Goal: Task Accomplishment & Management: Use online tool/utility

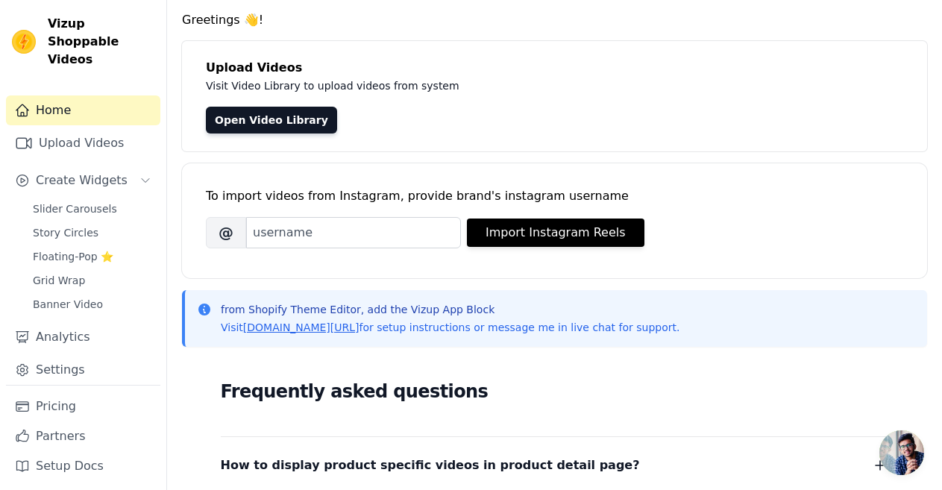
scroll to position [149, 0]
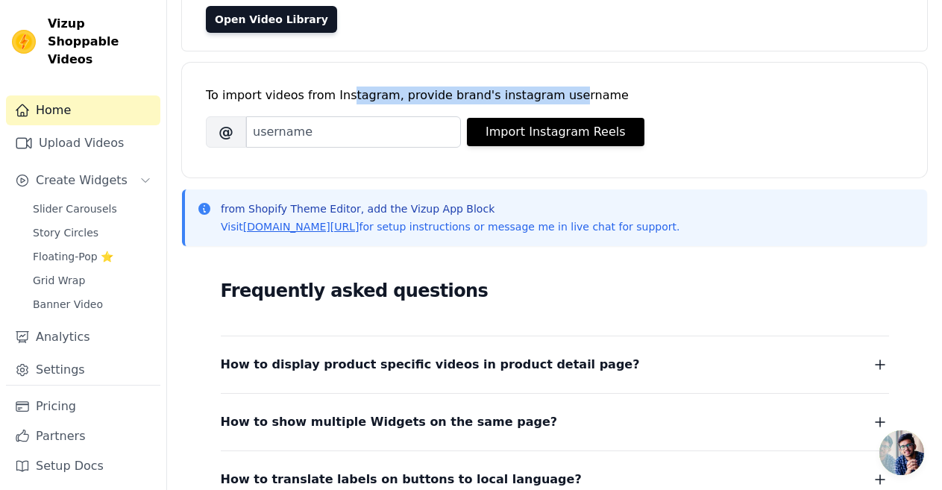
drag, startPoint x: 347, startPoint y: 89, endPoint x: 544, endPoint y: 96, distance: 197.0
click at [544, 96] on div "To import videos from Instagram, provide brand's instagram username" at bounding box center [554, 96] width 697 height 18
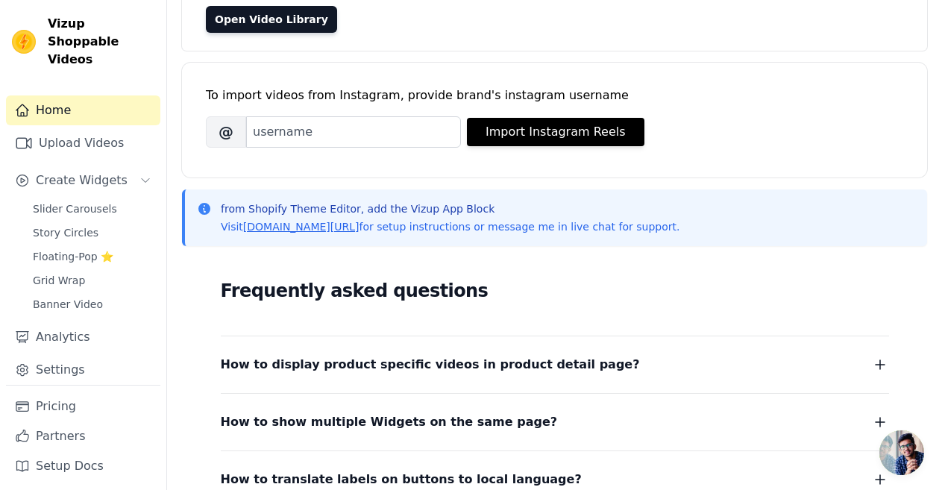
click at [549, 94] on div "To import videos from Instagram, provide brand's instagram username" at bounding box center [554, 96] width 697 height 18
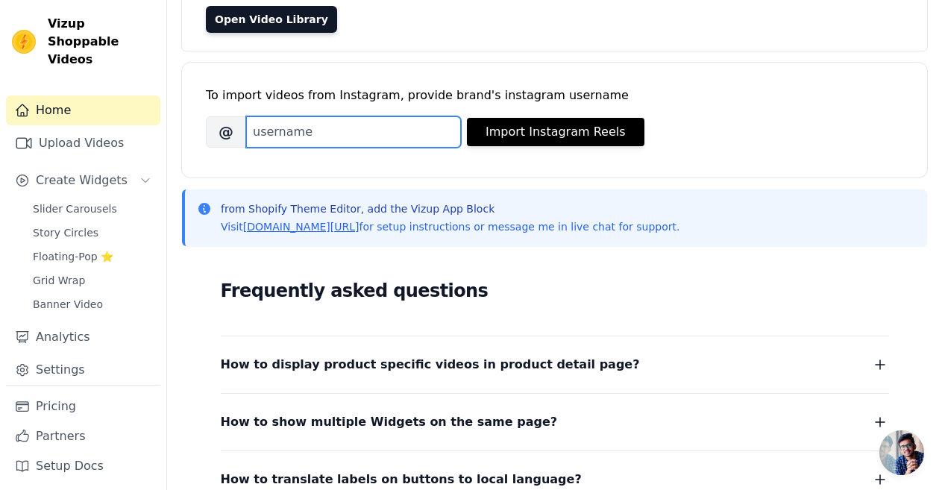
click at [277, 128] on input "Brand's Instagram Username" at bounding box center [353, 131] width 215 height 31
click at [320, 123] on input "Brand's Instagram Username" at bounding box center [353, 131] width 215 height 31
paste input "tailor_made_tea"
type input "tailor_made_tea"
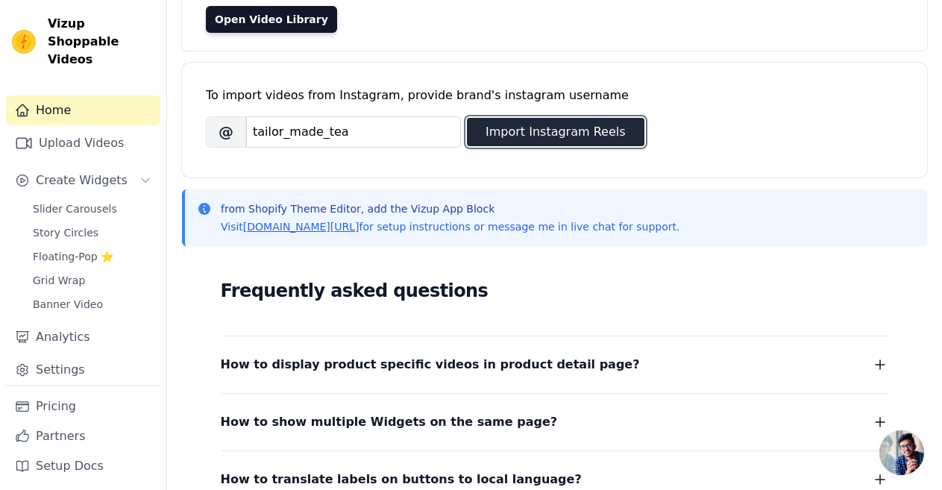
click at [533, 127] on button "Import Instagram Reels" at bounding box center [555, 132] width 177 height 28
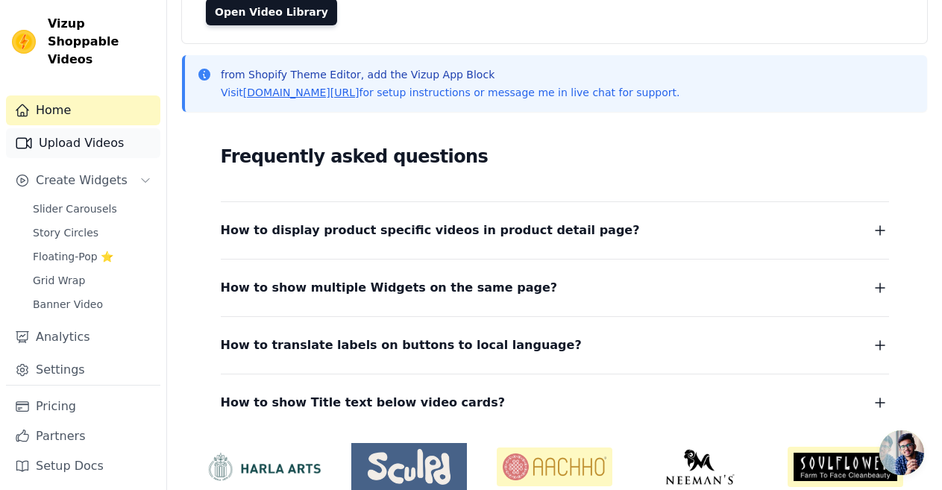
scroll to position [71, 0]
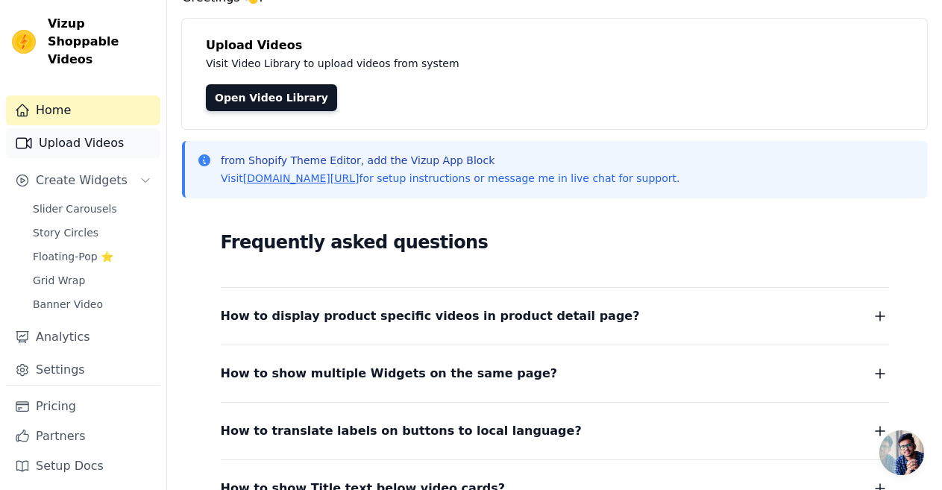
click at [37, 128] on link "Upload Videos" at bounding box center [83, 143] width 154 height 30
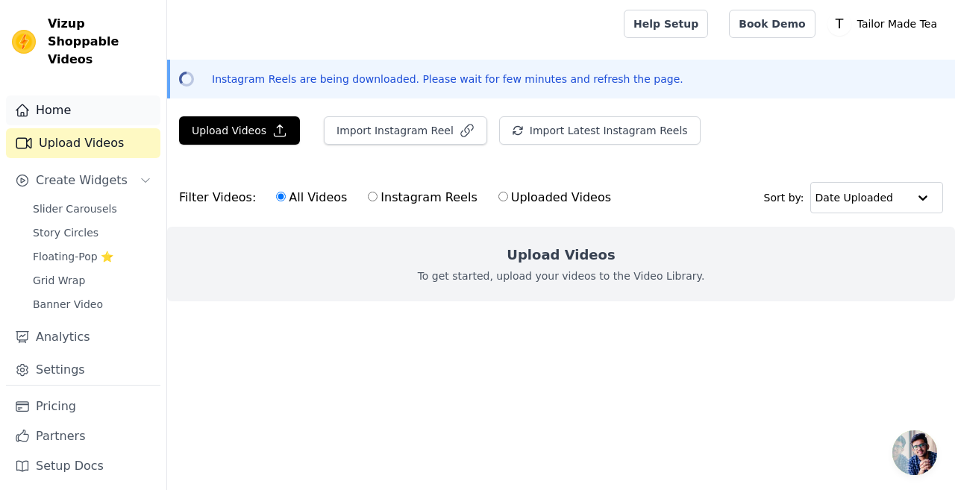
click at [107, 95] on link "Home" at bounding box center [83, 110] width 154 height 30
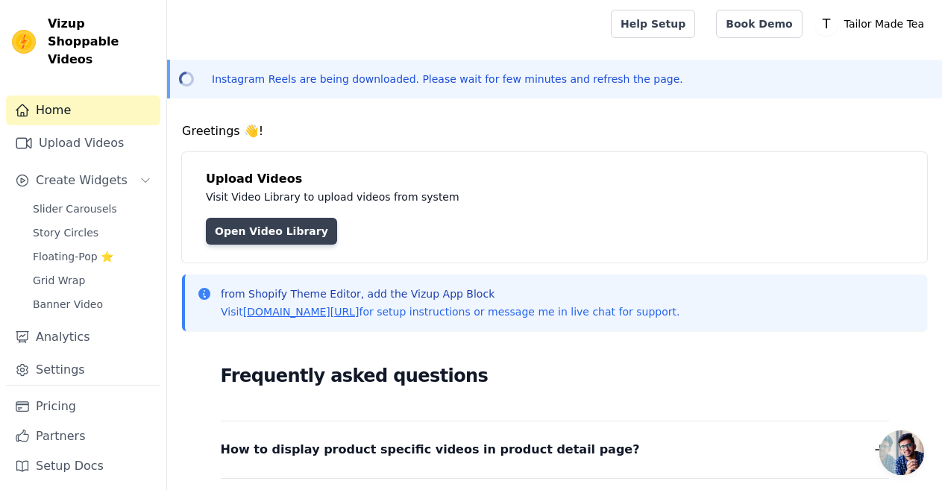
click at [227, 224] on link "Open Video Library" at bounding box center [271, 231] width 131 height 27
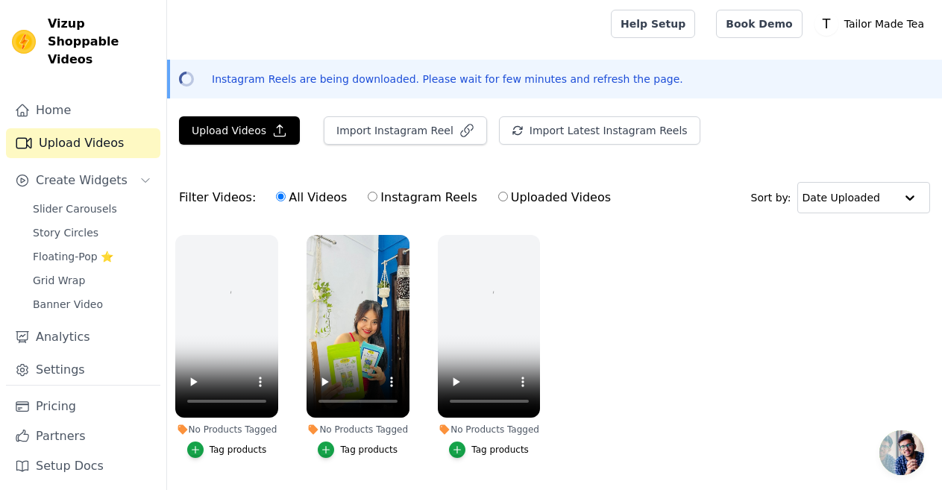
scroll to position [39, 0]
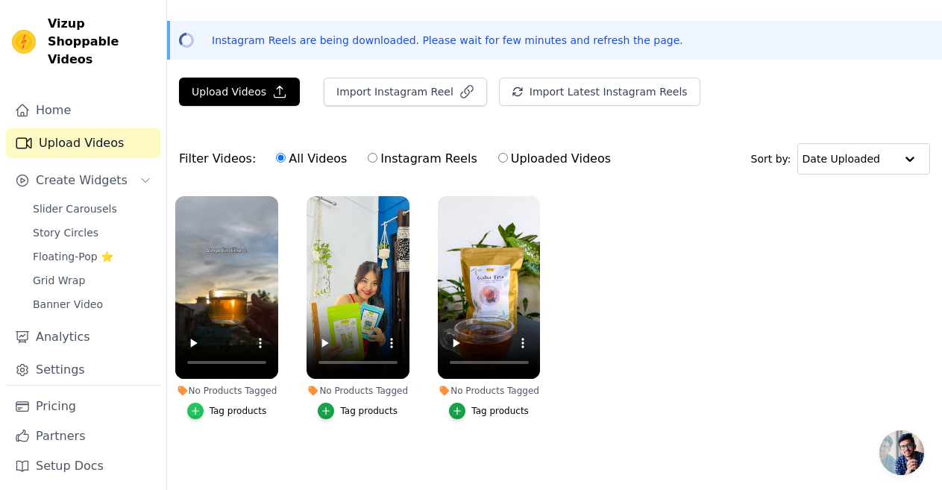
click at [192, 406] on icon "button" at bounding box center [195, 411] width 10 height 10
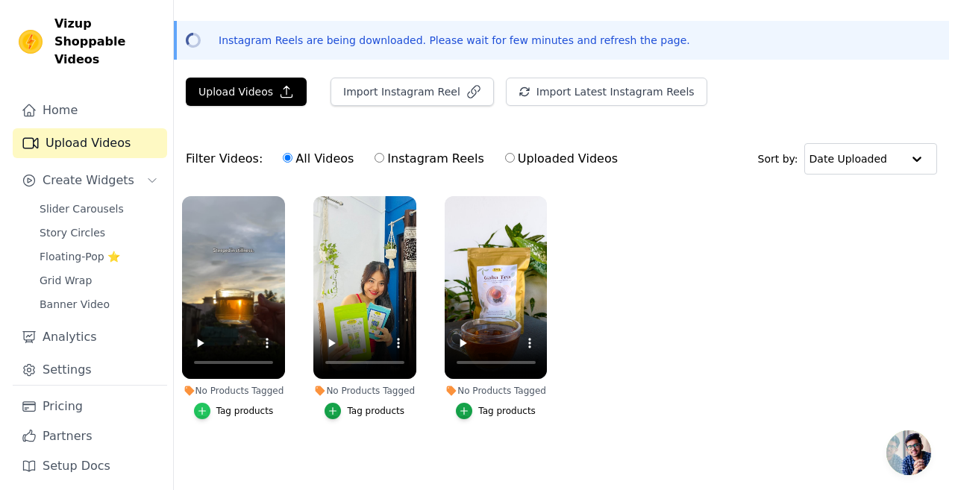
scroll to position [0, 0]
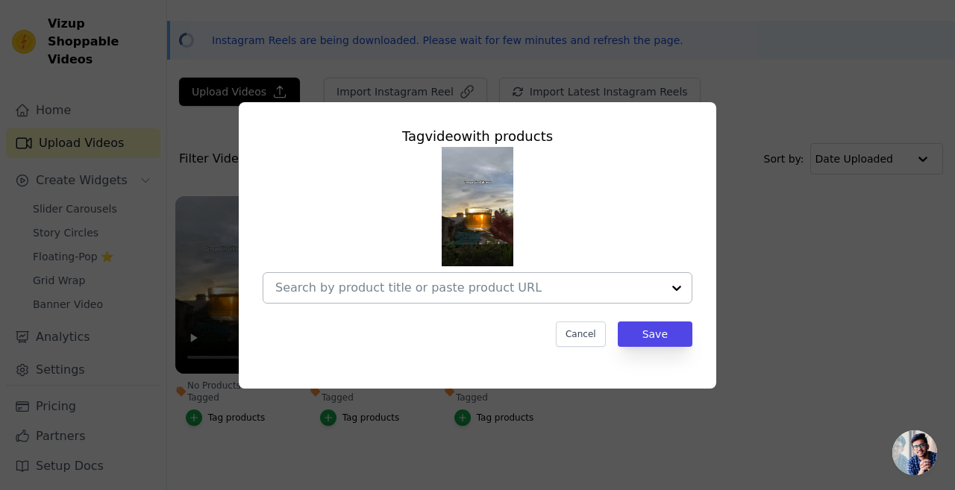
click at [411, 288] on input "No Products Tagged Tag video with products Cancel Save Tag products" at bounding box center [468, 287] width 386 height 14
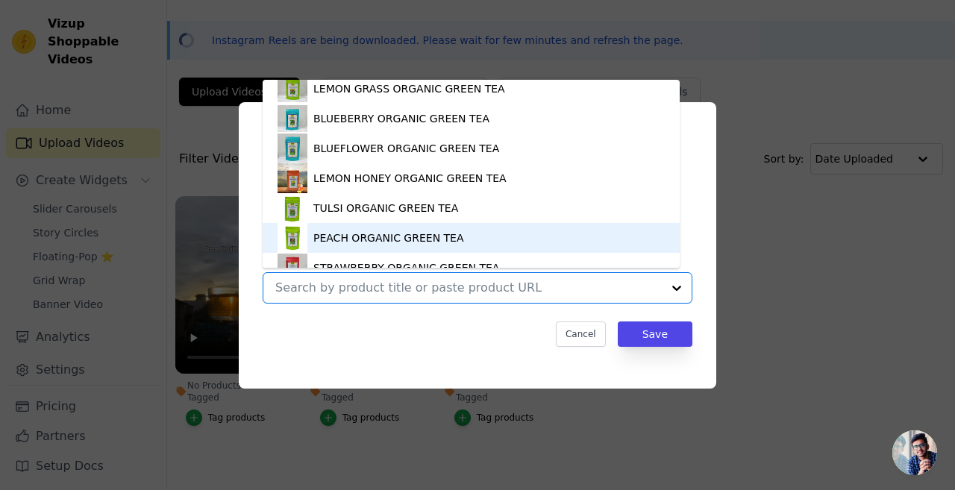
scroll to position [289, 0]
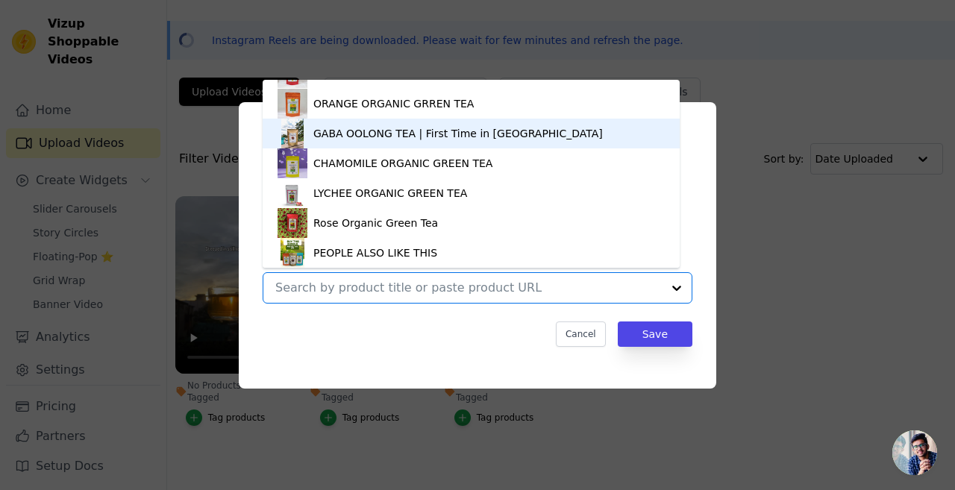
click at [331, 137] on div "GABA OOLONG TEA | First Time in [GEOGRAPHIC_DATA]" at bounding box center [457, 133] width 289 height 15
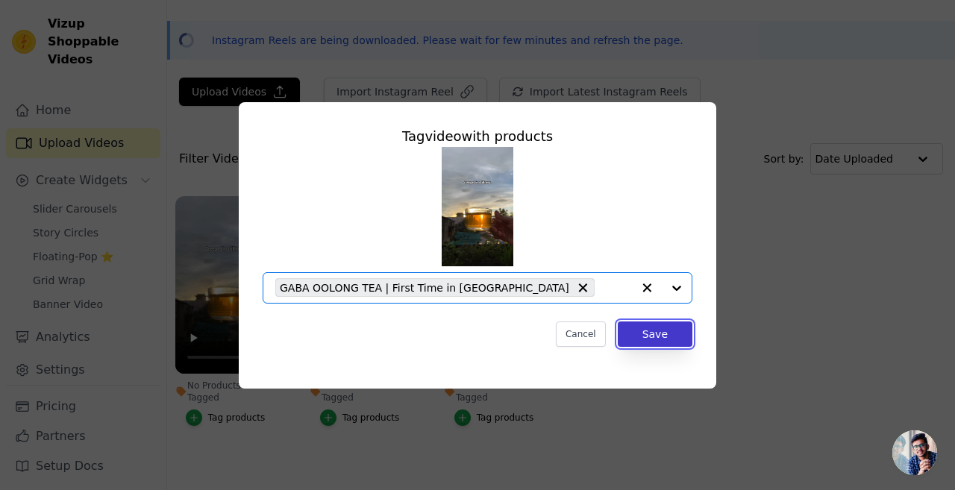
click at [652, 330] on button "Save" at bounding box center [654, 333] width 75 height 25
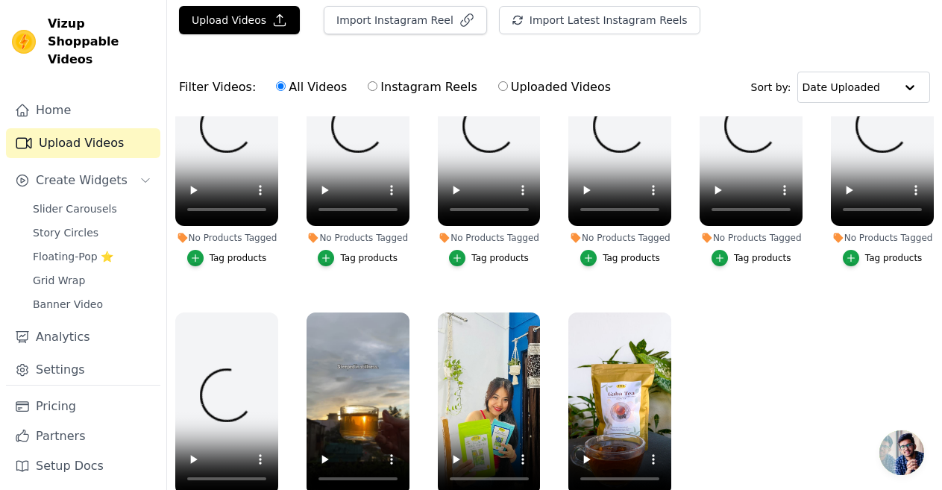
scroll to position [215, 0]
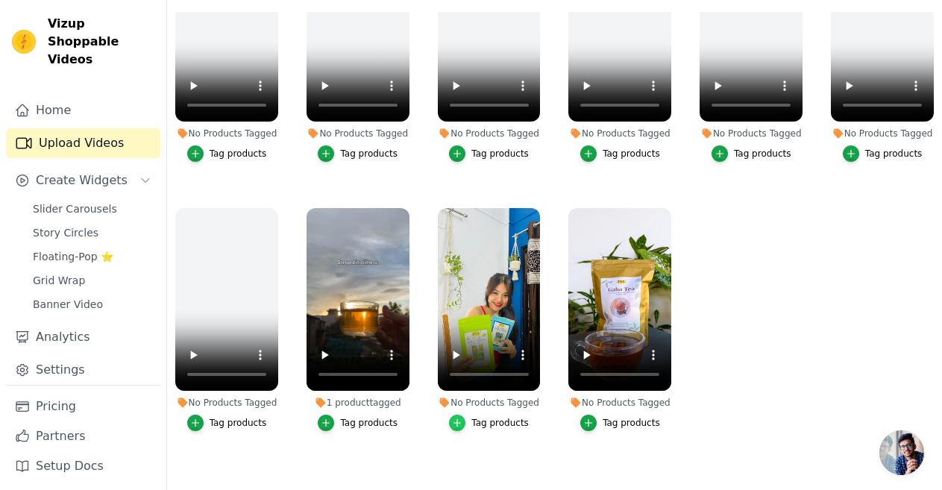
click at [459, 418] on icon "button" at bounding box center [457, 423] width 10 height 10
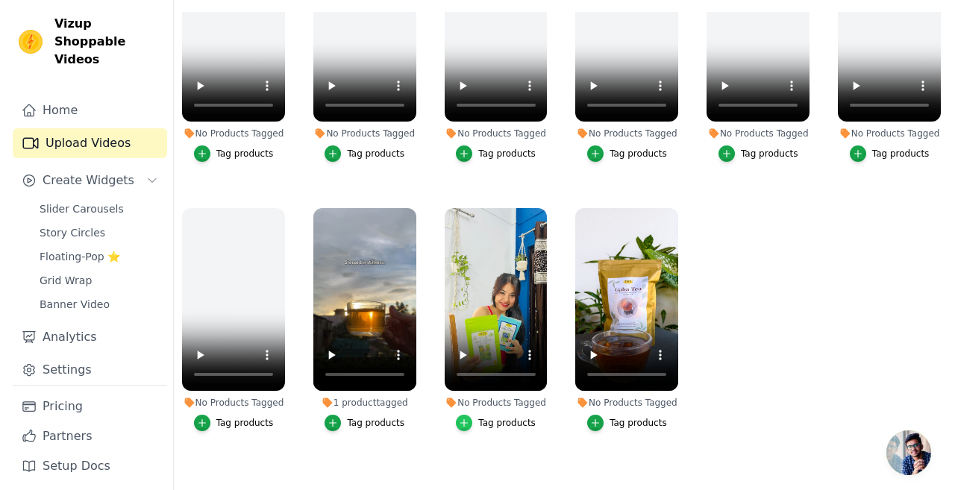
scroll to position [0, 0]
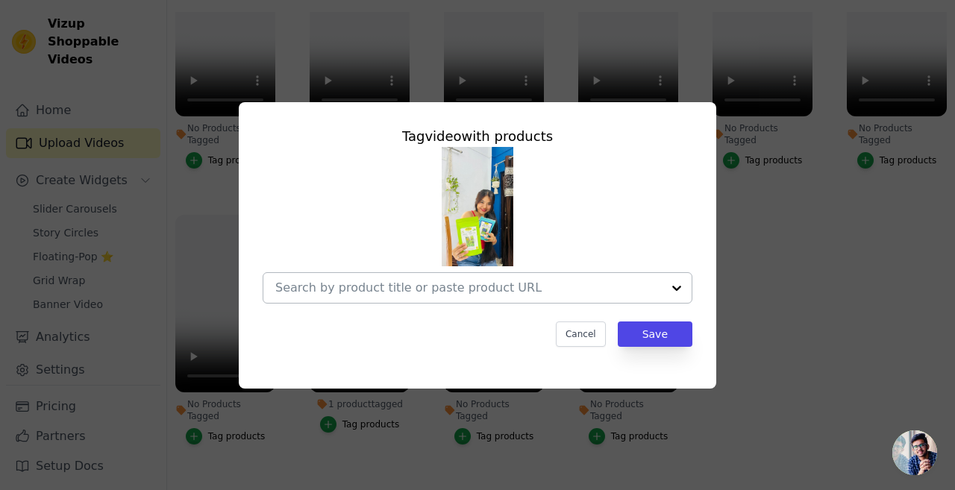
click at [669, 286] on div at bounding box center [676, 288] width 30 height 30
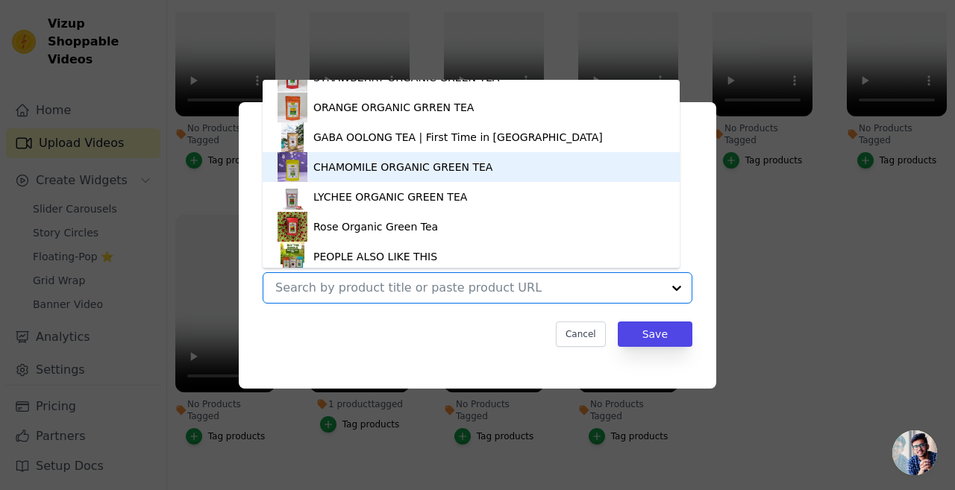
scroll to position [289, 0]
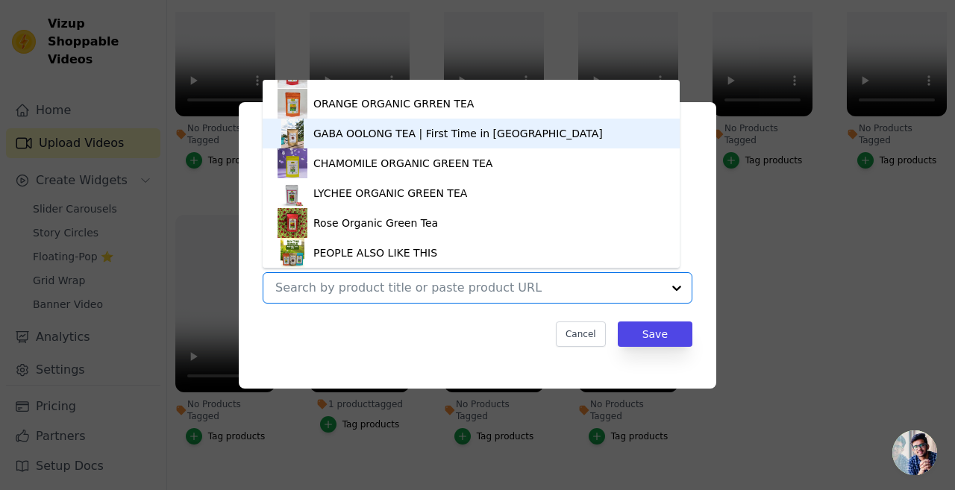
click at [385, 141] on div "GABA OOLONG TEA | First Time in [GEOGRAPHIC_DATA]" at bounding box center [470, 134] width 387 height 30
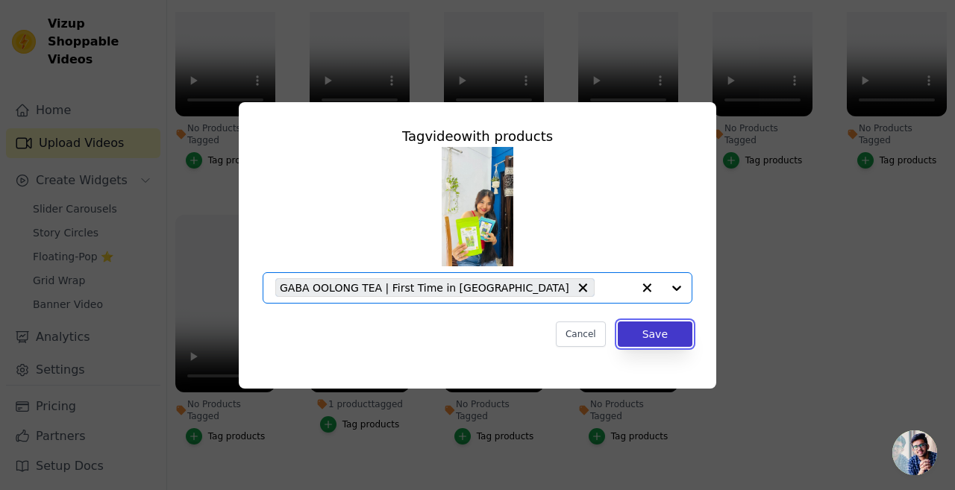
click at [660, 332] on button "Save" at bounding box center [654, 333] width 75 height 25
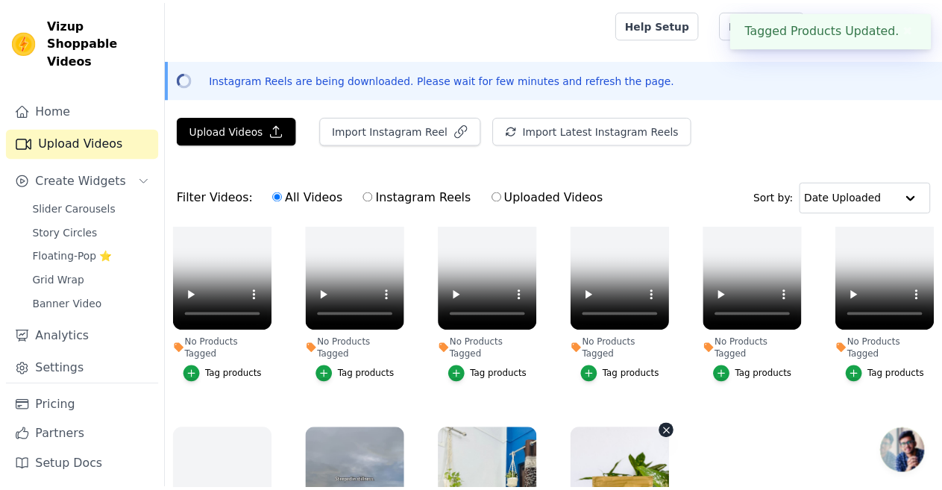
scroll to position [215, 0]
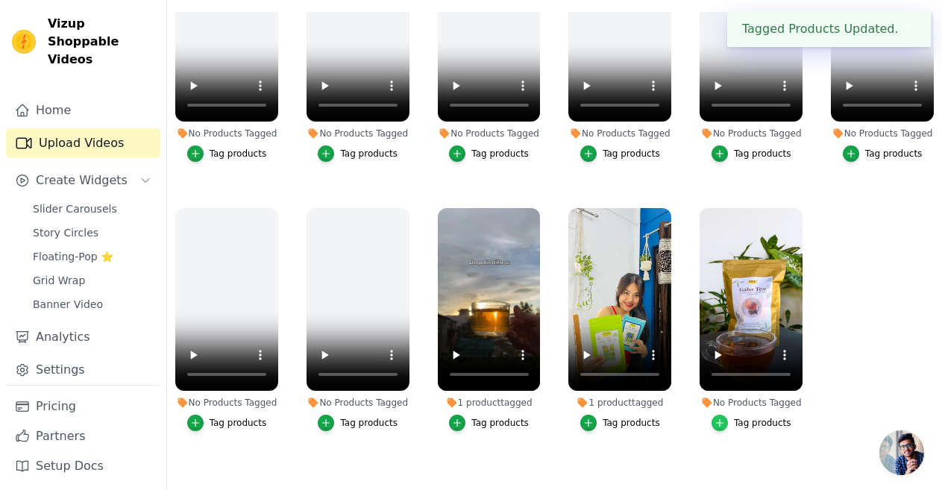
click at [719, 418] on icon "button" at bounding box center [719, 423] width 10 height 10
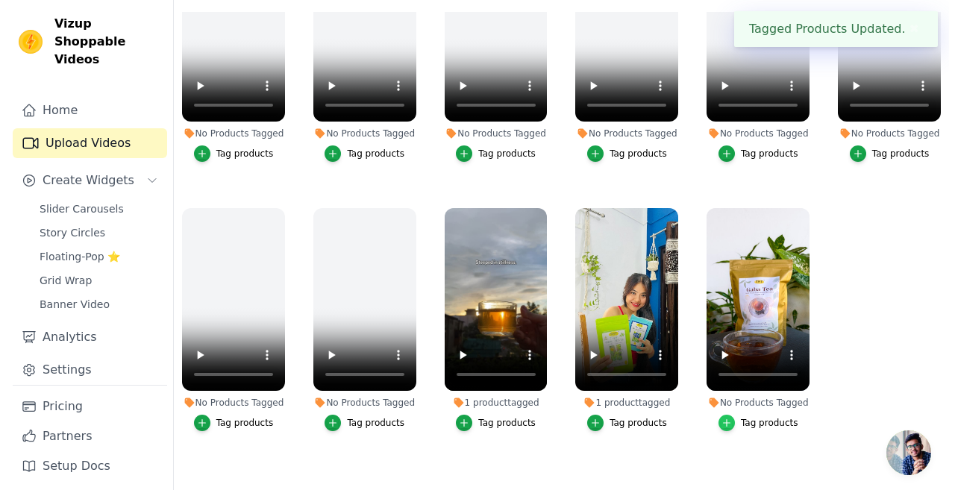
scroll to position [0, 0]
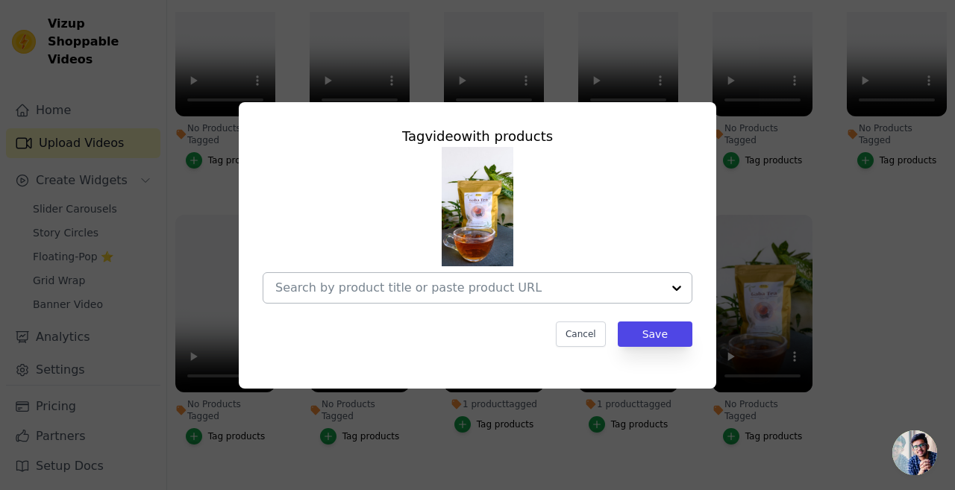
click at [673, 283] on div at bounding box center [676, 288] width 30 height 30
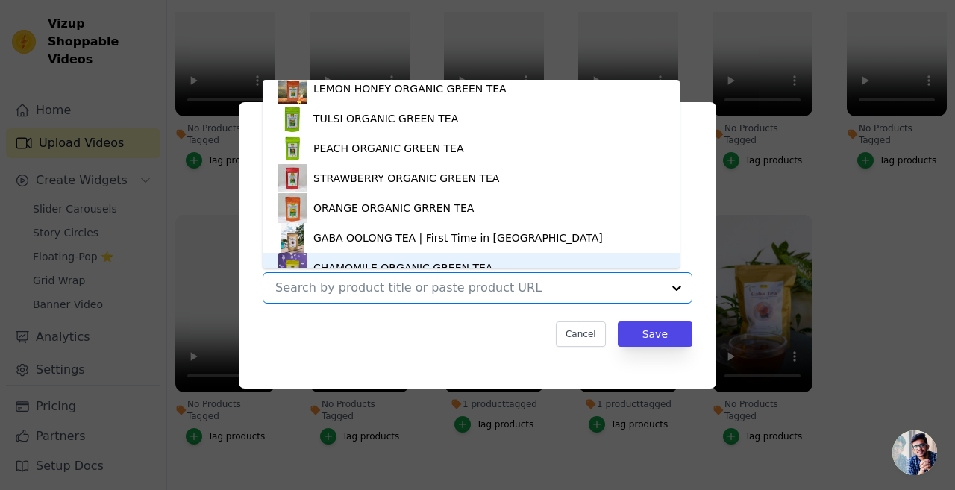
scroll to position [245, 0]
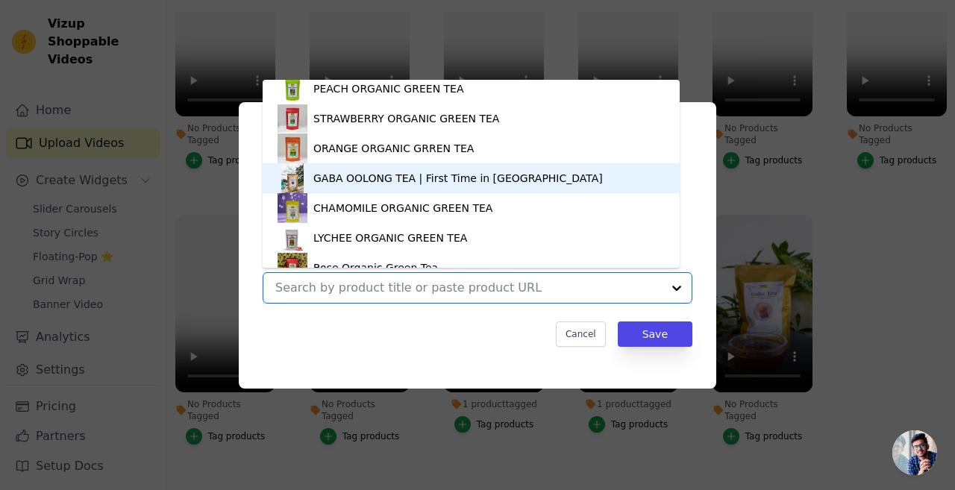
click at [409, 177] on div "GABA OOLONG TEA | First Time in [GEOGRAPHIC_DATA]" at bounding box center [457, 178] width 289 height 15
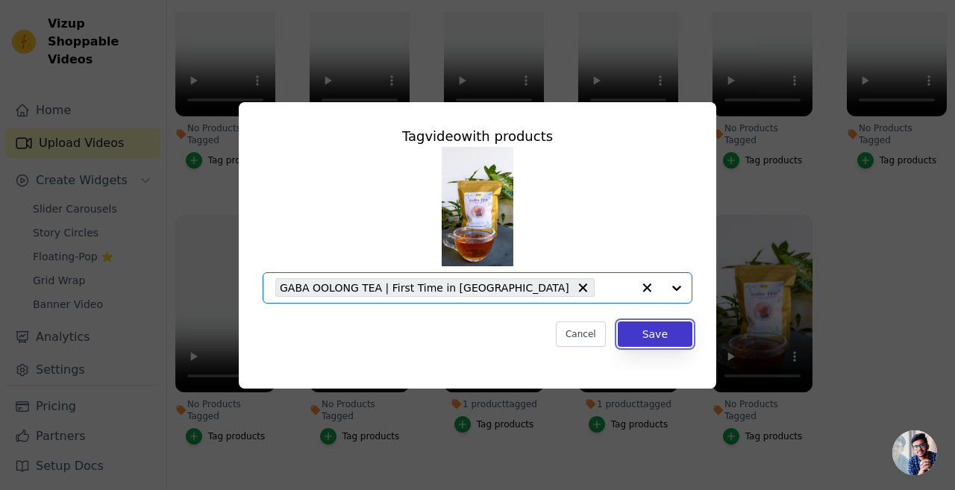
click at [656, 336] on button "Save" at bounding box center [654, 333] width 75 height 25
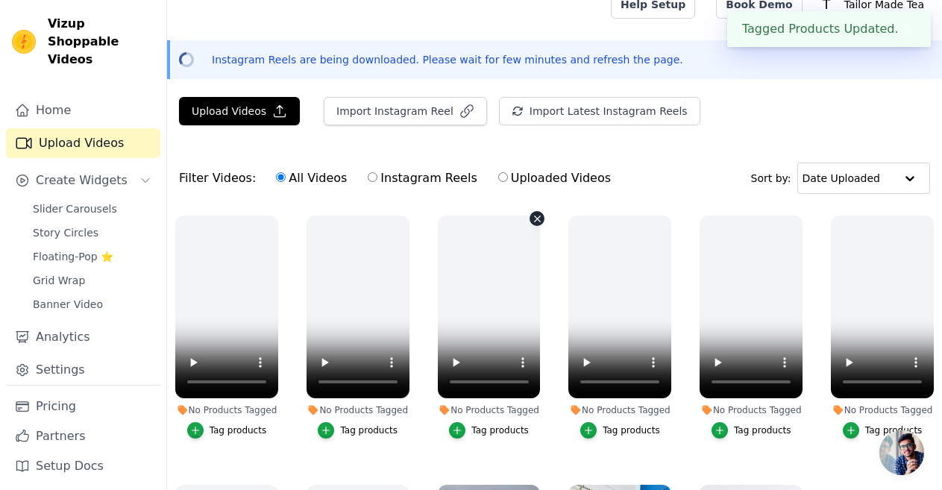
scroll to position [0, 0]
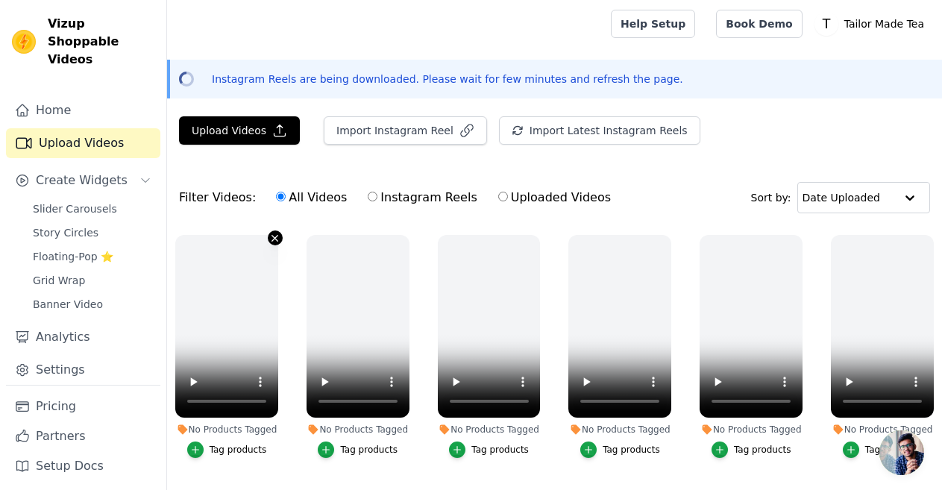
click at [269, 236] on icon "button" at bounding box center [274, 238] width 11 height 11
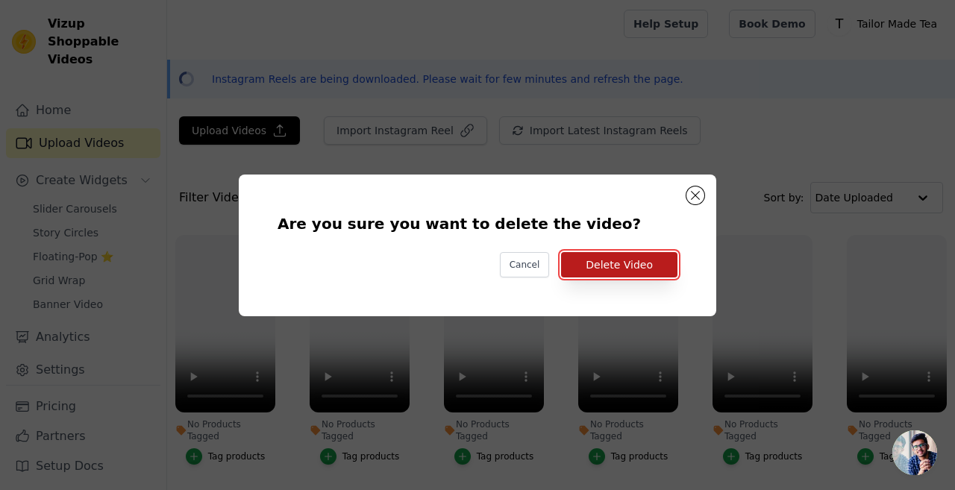
click at [606, 254] on button "Delete Video" at bounding box center [619, 264] width 116 height 25
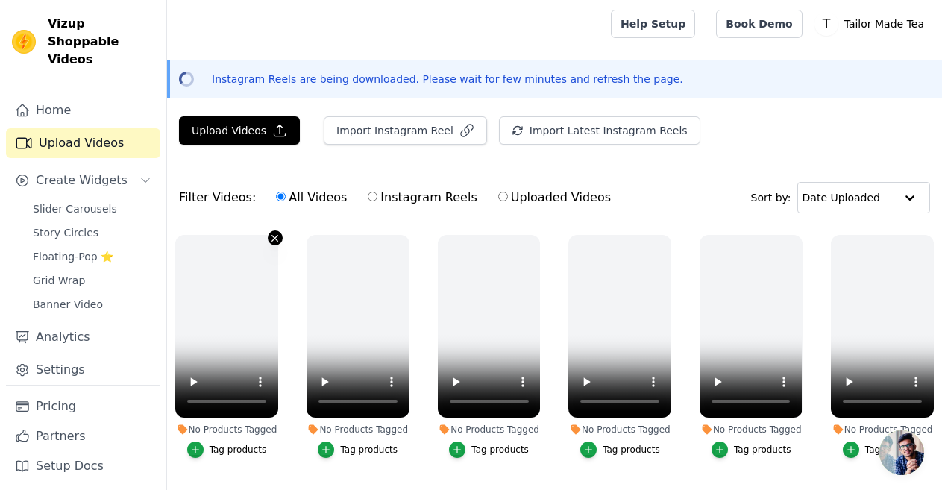
click at [272, 235] on icon "button" at bounding box center [275, 238] width 6 height 6
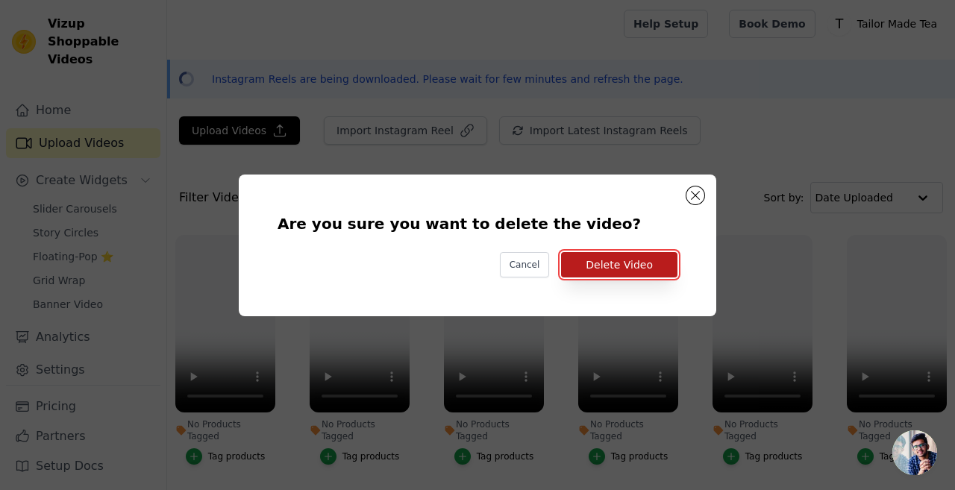
click at [600, 265] on button "Delete Video" at bounding box center [619, 264] width 116 height 25
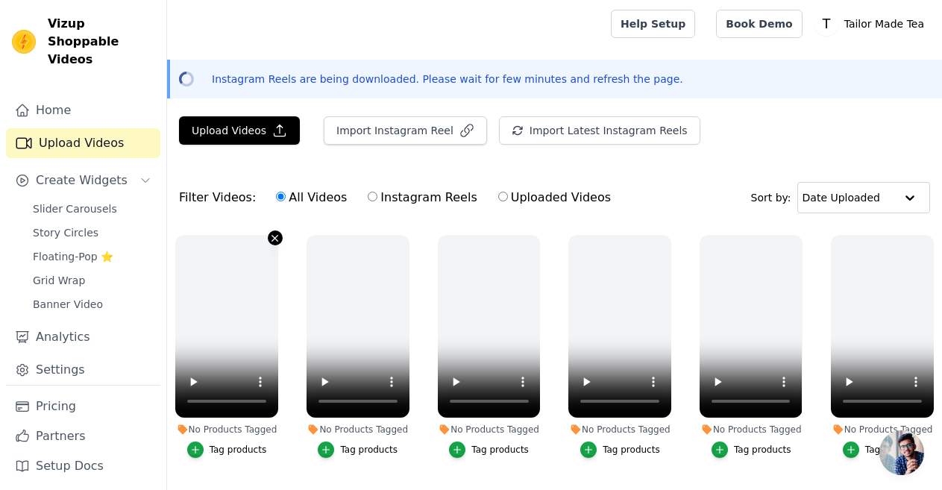
click at [272, 236] on icon "button" at bounding box center [275, 238] width 6 height 6
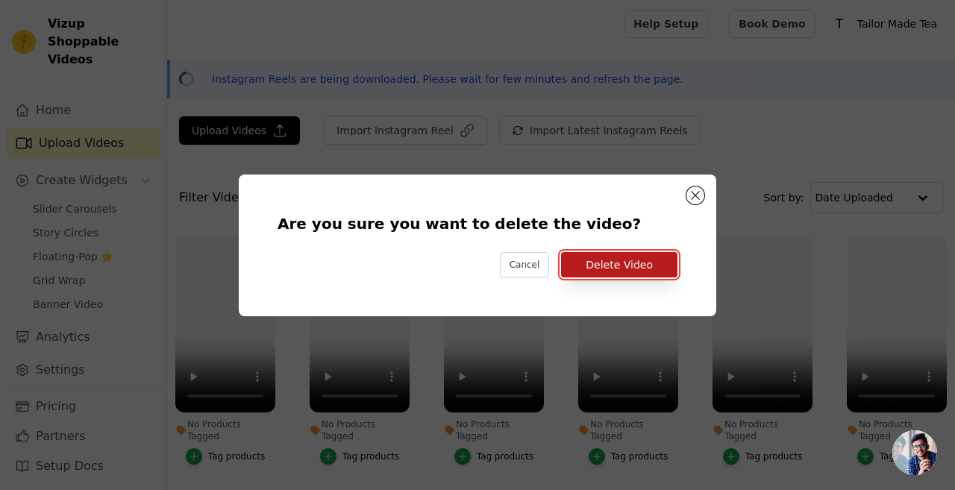
click at [603, 263] on button "Delete Video" at bounding box center [619, 264] width 116 height 25
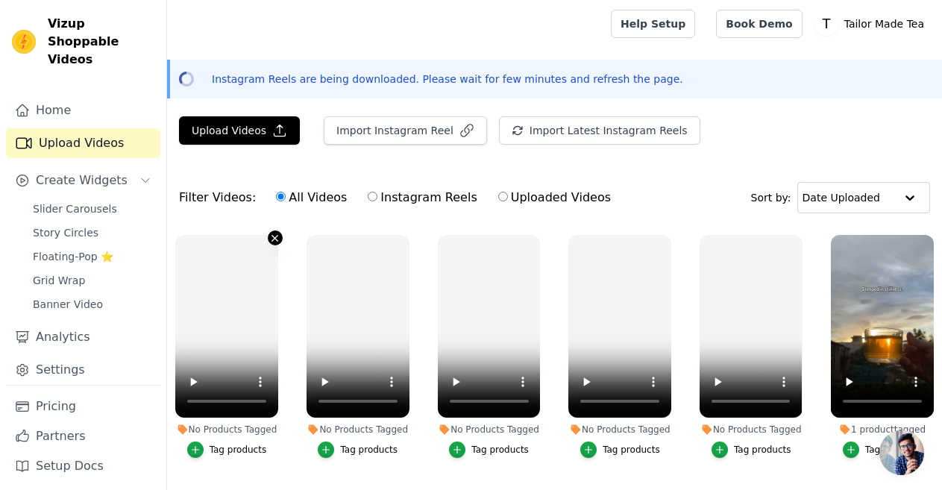
click at [272, 239] on icon "button" at bounding box center [275, 238] width 6 height 6
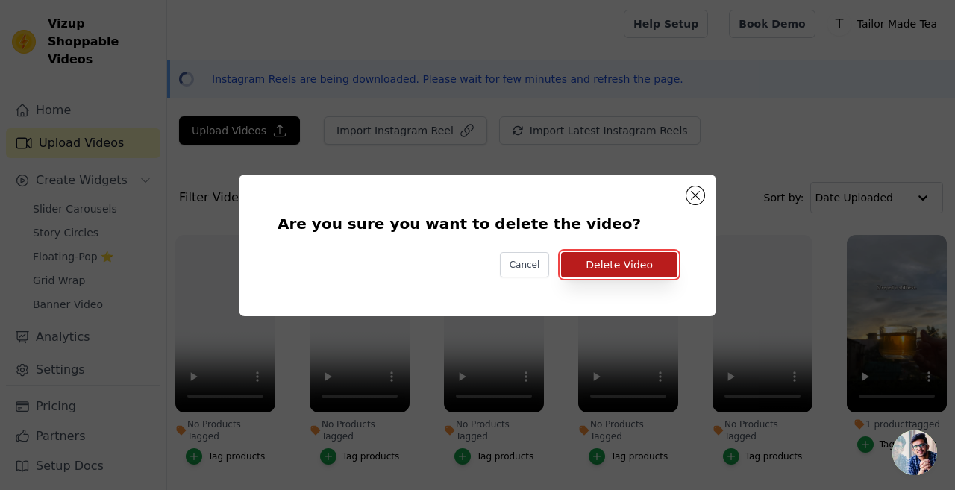
click at [607, 271] on button "Delete Video" at bounding box center [619, 264] width 116 height 25
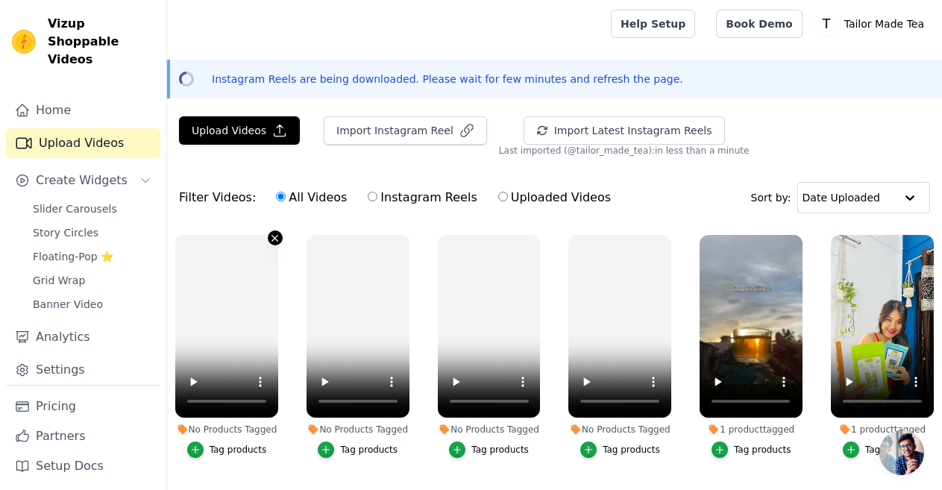
click at [269, 236] on icon "button" at bounding box center [274, 238] width 11 height 11
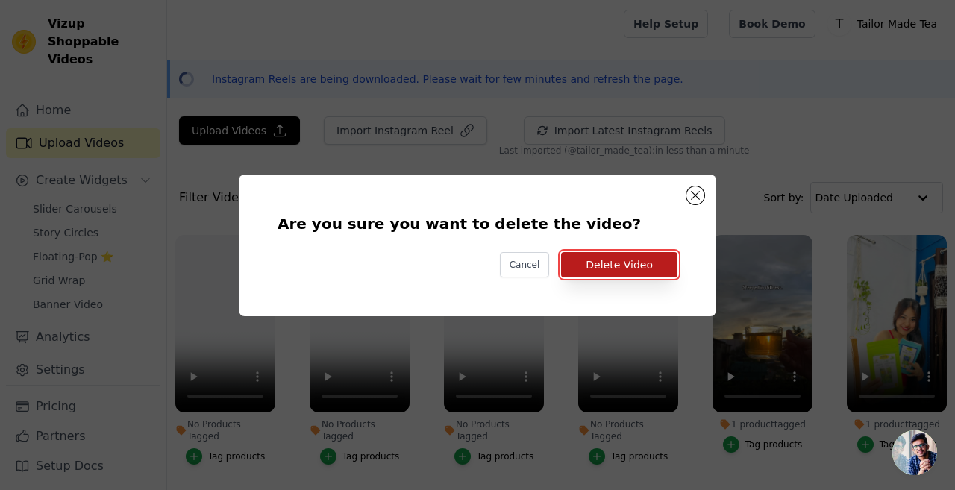
click at [627, 272] on button "Delete Video" at bounding box center [619, 264] width 116 height 25
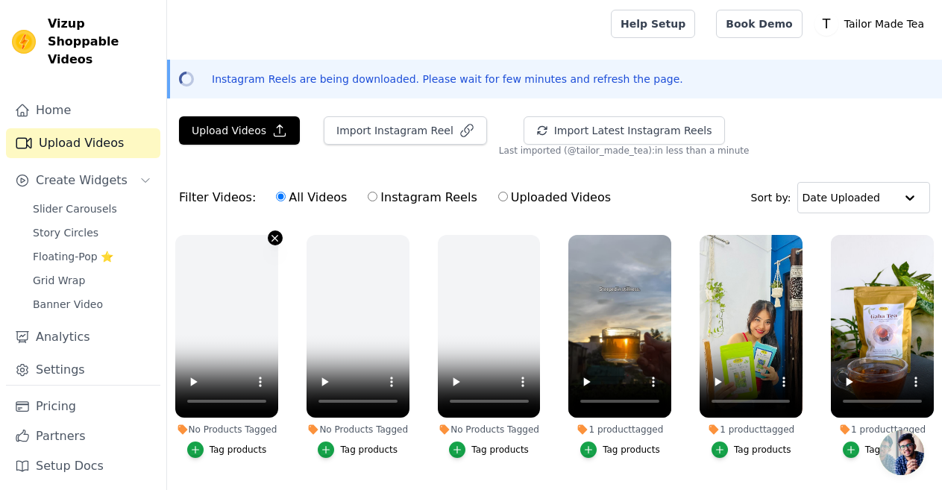
click at [274, 239] on icon "button" at bounding box center [274, 238] width 11 height 11
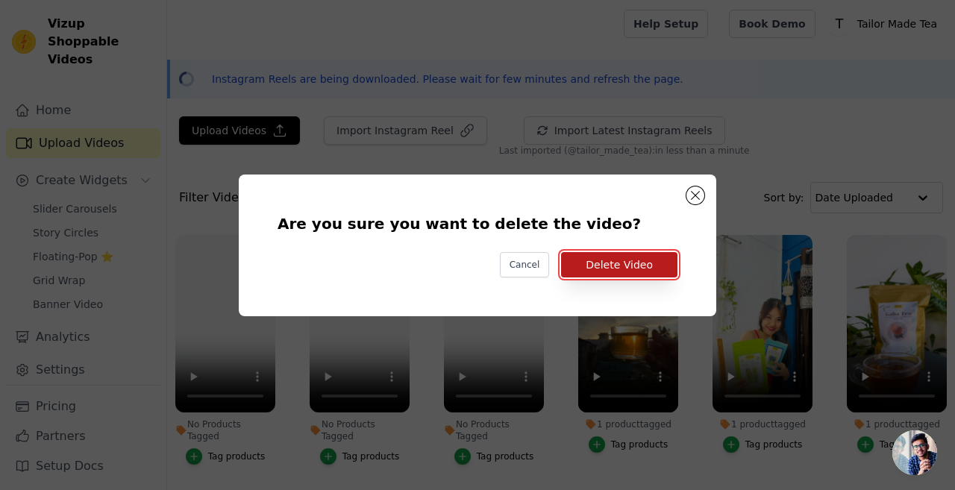
click at [589, 257] on button "Delete Video" at bounding box center [619, 264] width 116 height 25
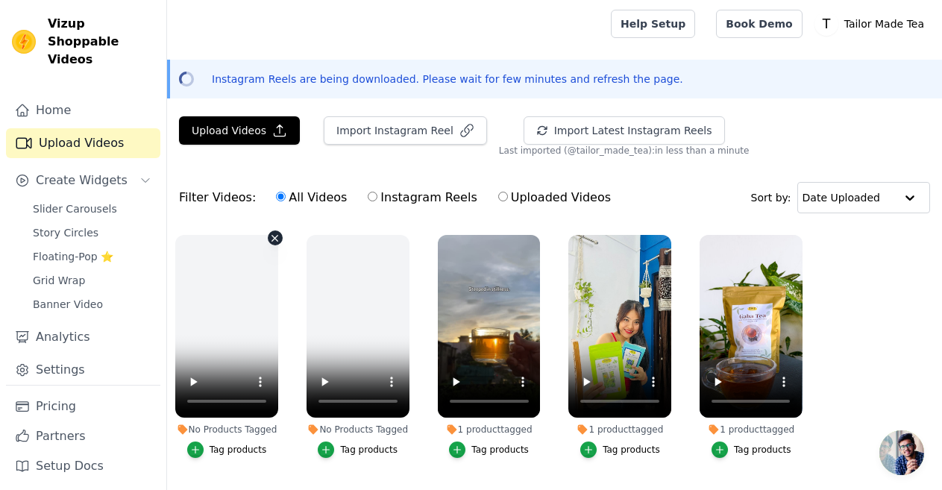
click at [273, 237] on icon "button" at bounding box center [274, 238] width 11 height 11
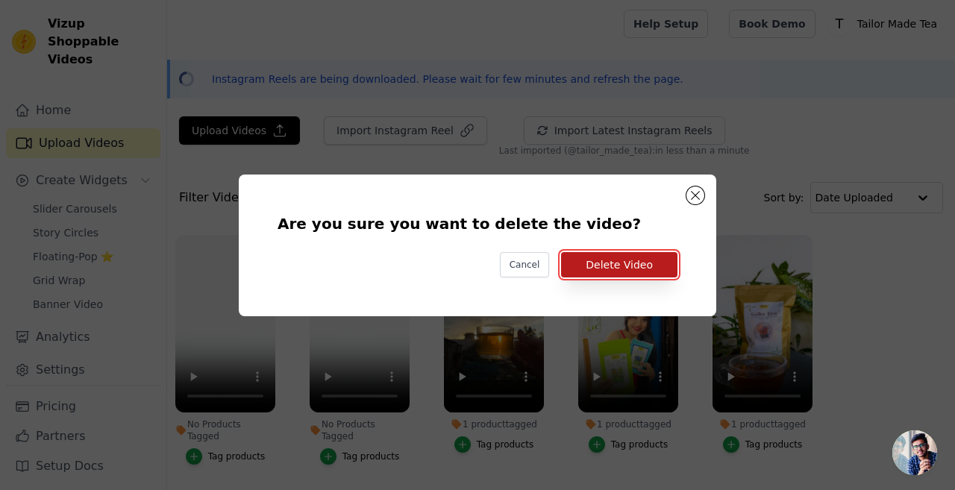
click at [591, 264] on button "Delete Video" at bounding box center [619, 264] width 116 height 25
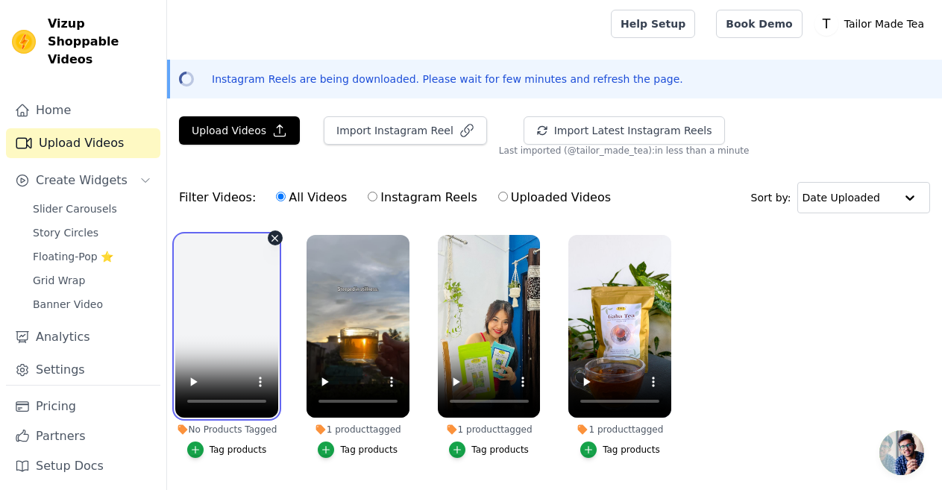
click at [262, 236] on video at bounding box center [226, 326] width 103 height 183
click at [273, 235] on icon "button" at bounding box center [274, 238] width 11 height 11
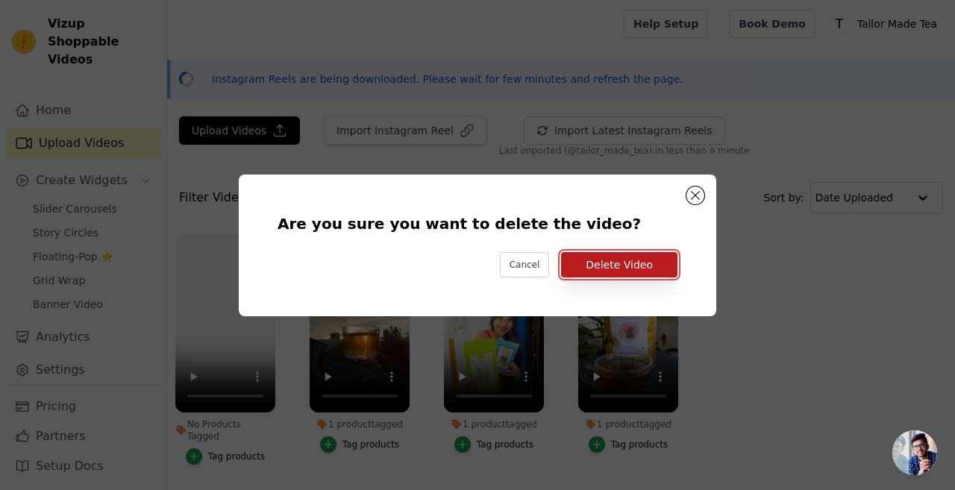
click at [597, 262] on button "Delete Video" at bounding box center [619, 264] width 116 height 25
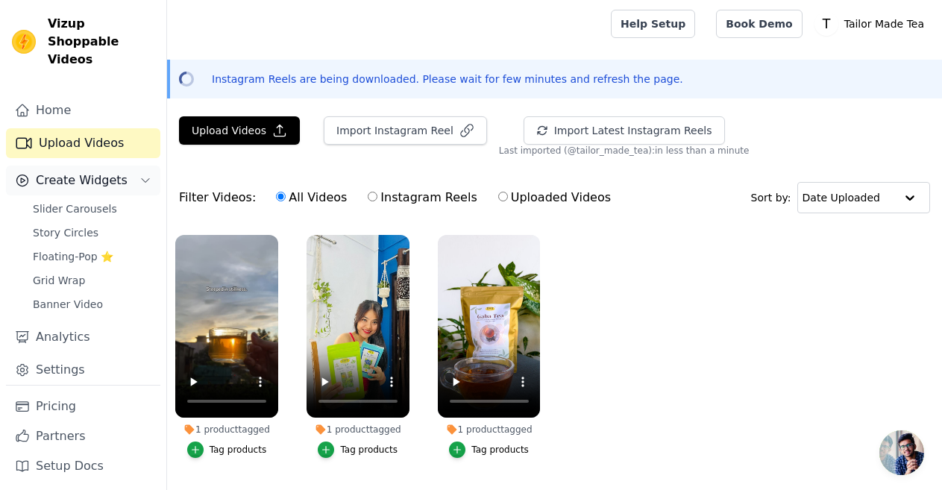
click at [100, 172] on span "Create Widgets" at bounding box center [82, 181] width 92 height 18
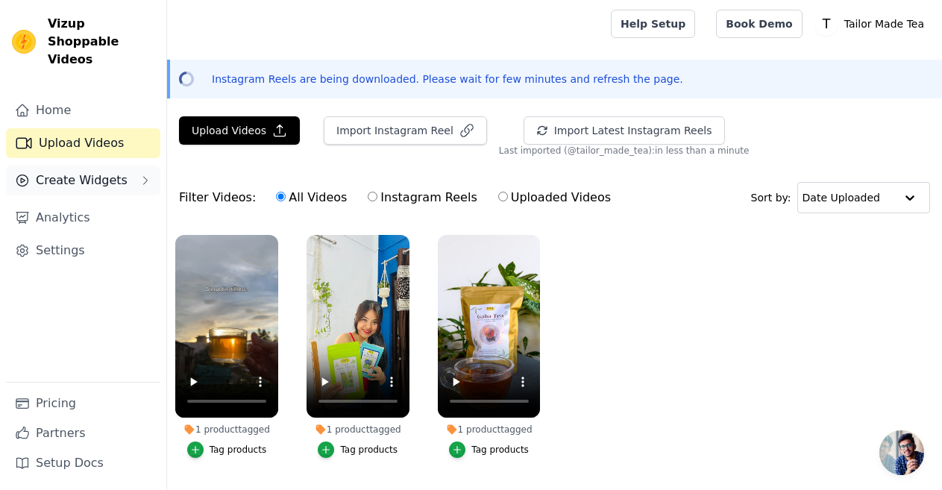
click at [97, 172] on span "Create Widgets" at bounding box center [82, 181] width 92 height 18
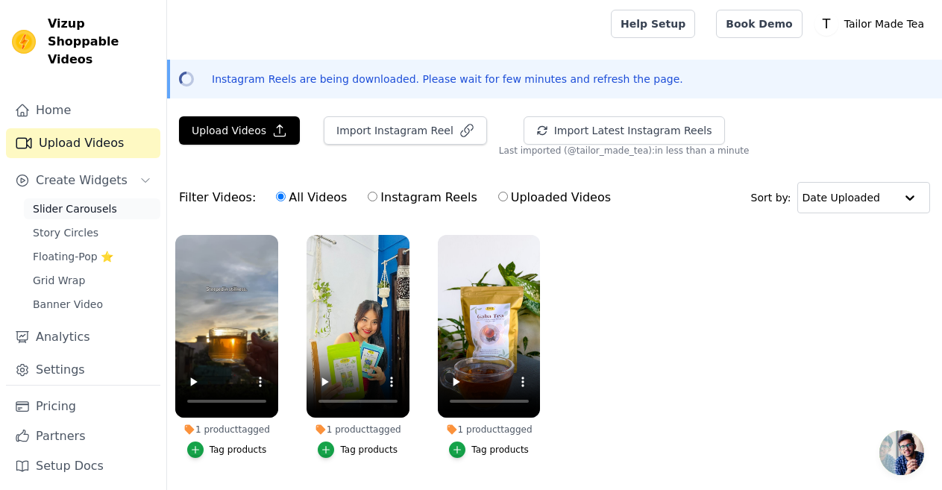
click at [95, 198] on link "Slider Carousels" at bounding box center [92, 208] width 136 height 21
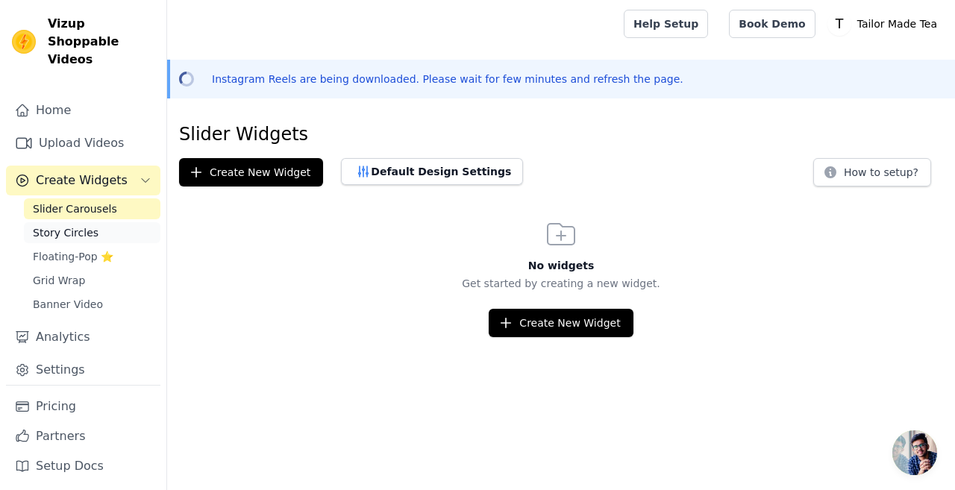
click at [75, 225] on span "Story Circles" at bounding box center [66, 232] width 66 height 15
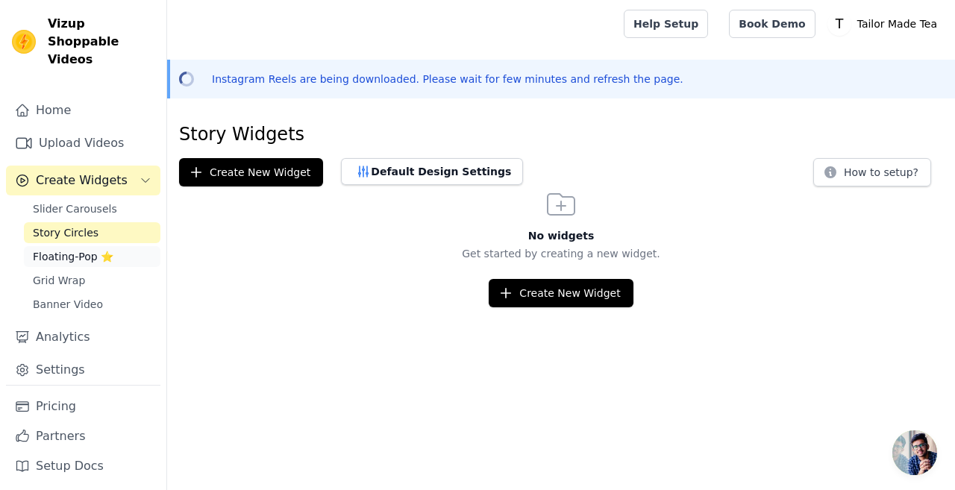
click at [54, 249] on span "Floating-Pop ⭐" at bounding box center [73, 256] width 81 height 15
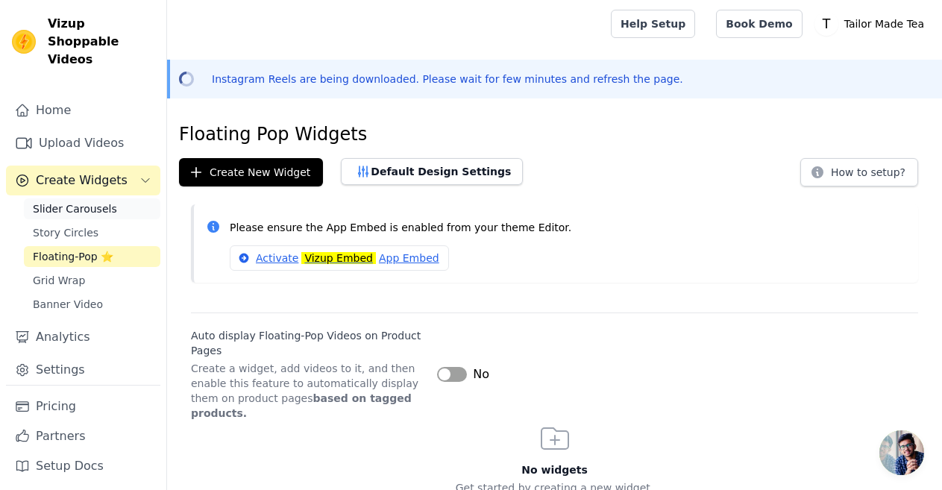
click at [57, 201] on span "Slider Carousels" at bounding box center [75, 208] width 84 height 15
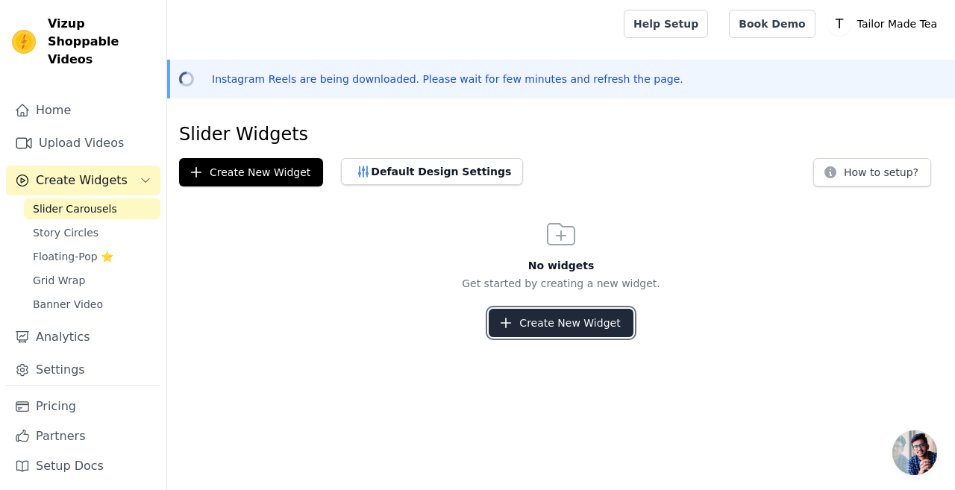
click at [565, 323] on button "Create New Widget" at bounding box center [560, 323] width 144 height 28
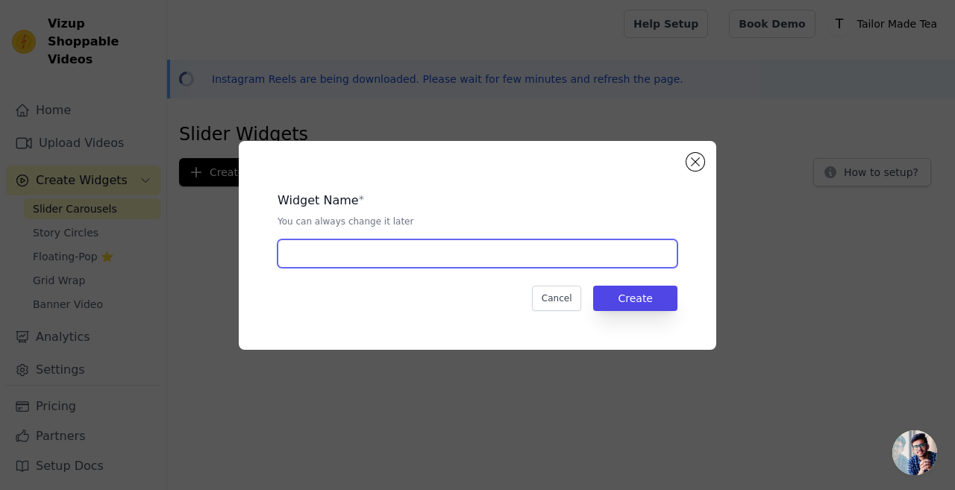
click at [386, 259] on input "text" at bounding box center [477, 253] width 400 height 28
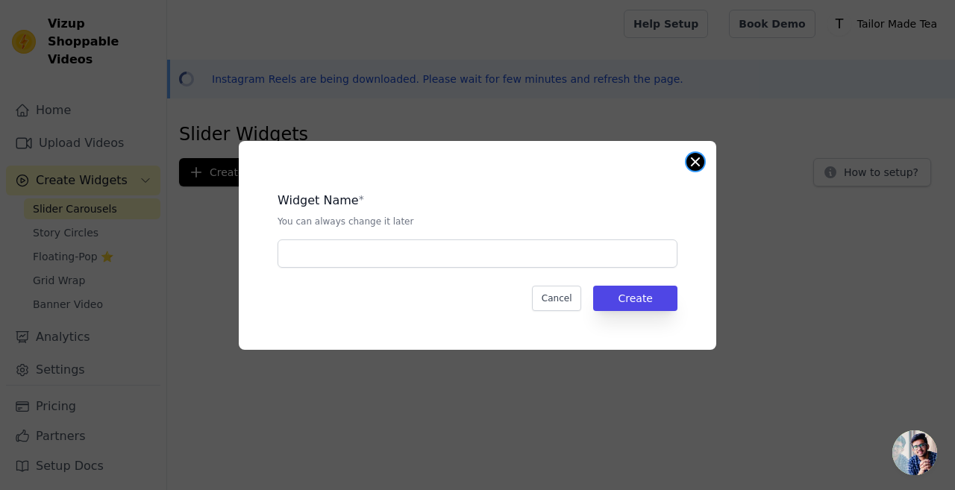
click at [692, 158] on button "Close modal" at bounding box center [695, 162] width 18 height 18
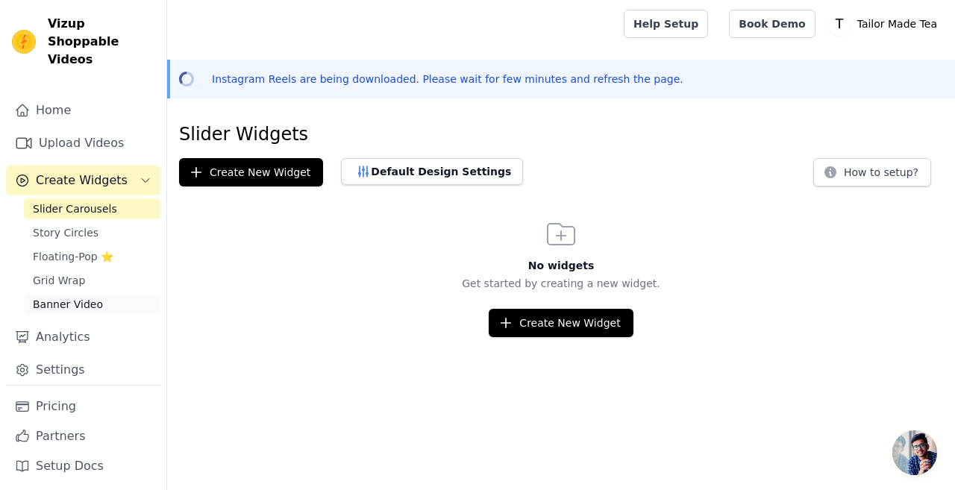
click at [95, 294] on link "Banner Video" at bounding box center [92, 304] width 136 height 21
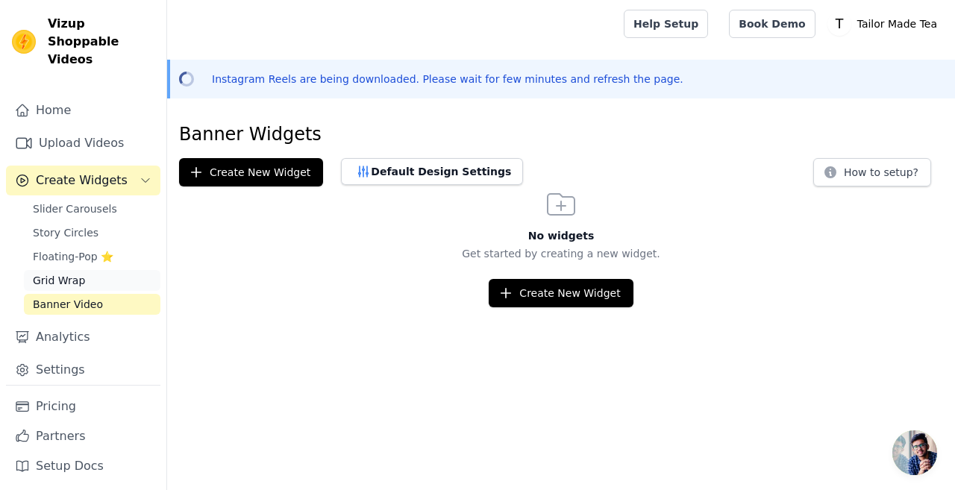
click at [45, 270] on link "Grid Wrap" at bounding box center [92, 280] width 136 height 21
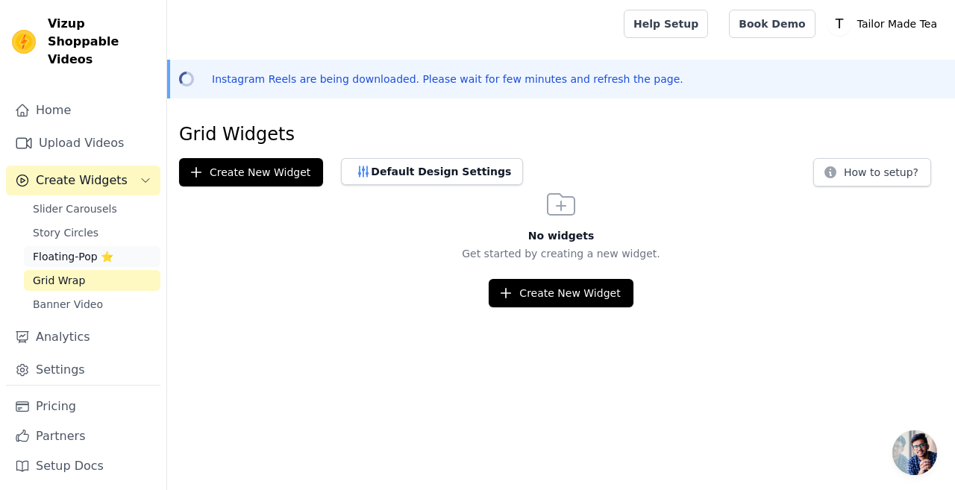
click at [52, 249] on span "Floating-Pop ⭐" at bounding box center [73, 256] width 81 height 15
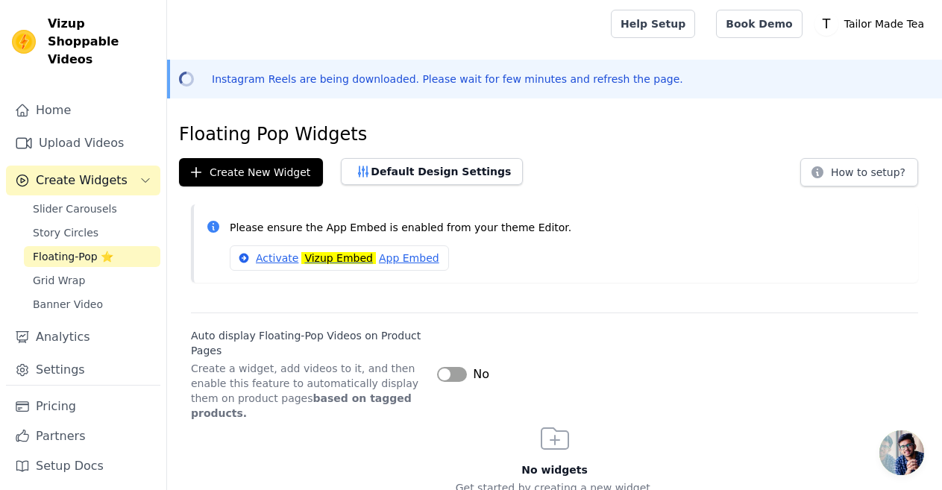
click at [450, 367] on button "Label" at bounding box center [452, 374] width 30 height 15
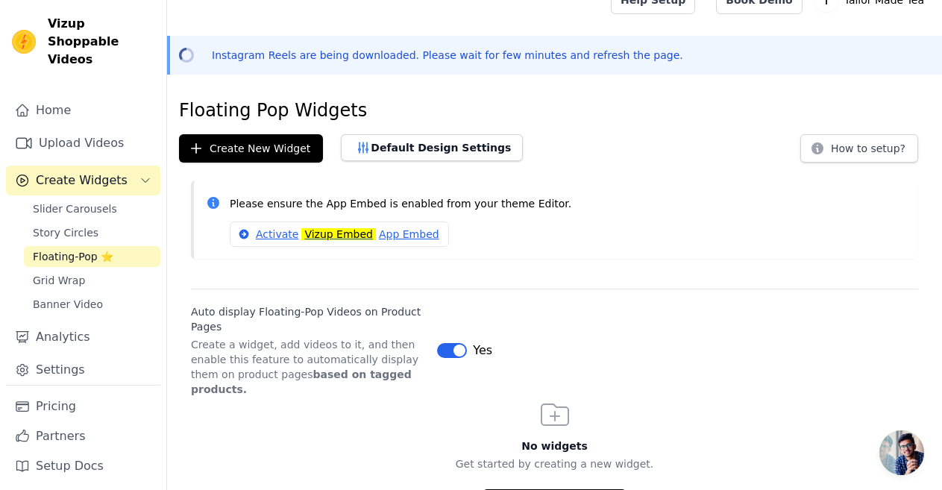
scroll to position [37, 0]
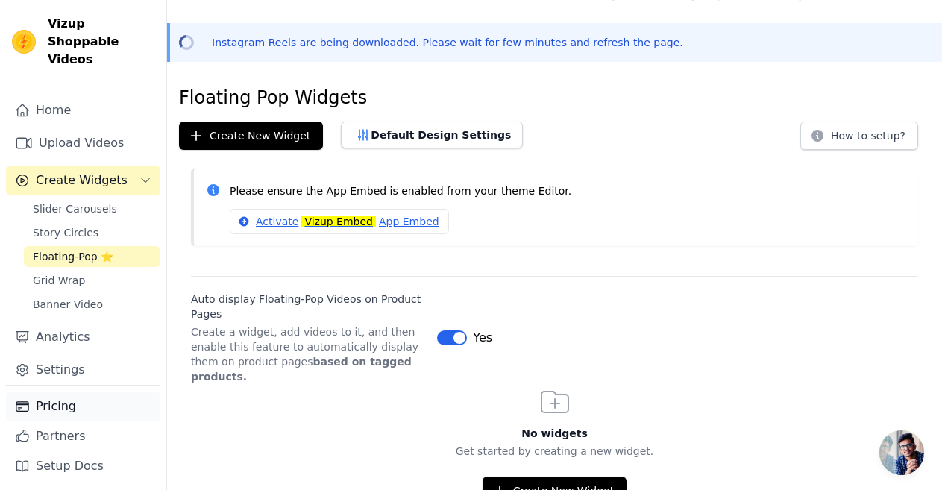
click at [53, 407] on link "Pricing" at bounding box center [83, 407] width 154 height 30
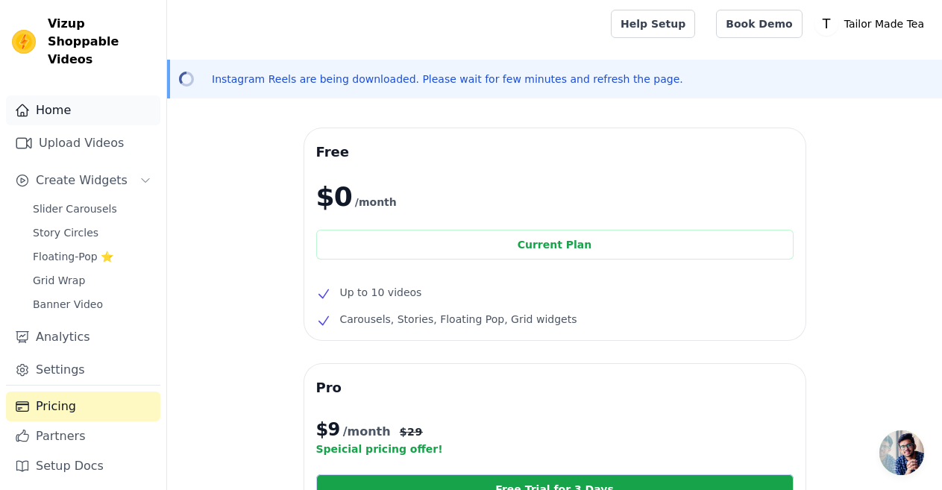
click at [85, 98] on link "Home" at bounding box center [83, 110] width 154 height 30
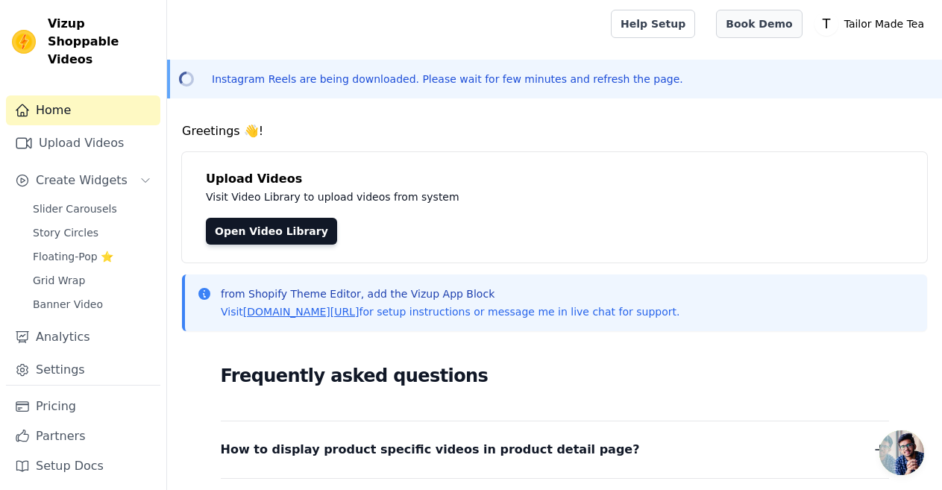
click at [763, 23] on link "Book Demo" at bounding box center [759, 24] width 86 height 28
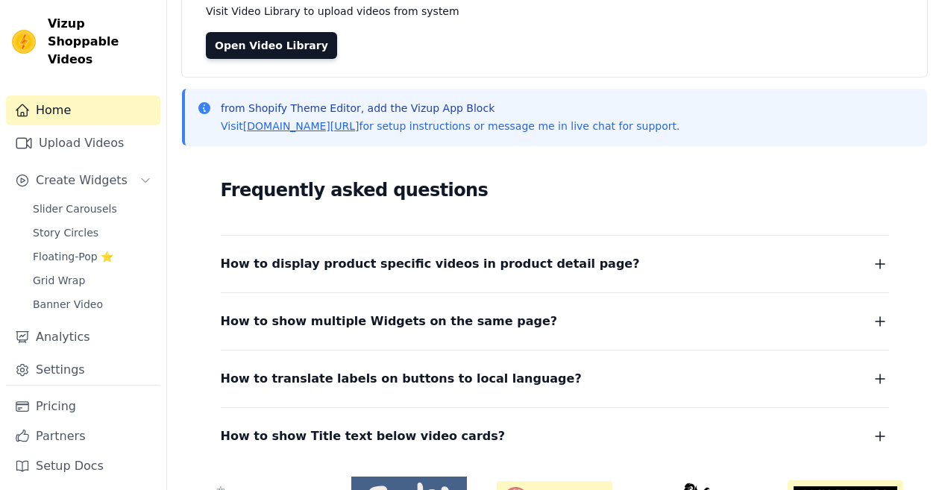
scroll to position [149, 0]
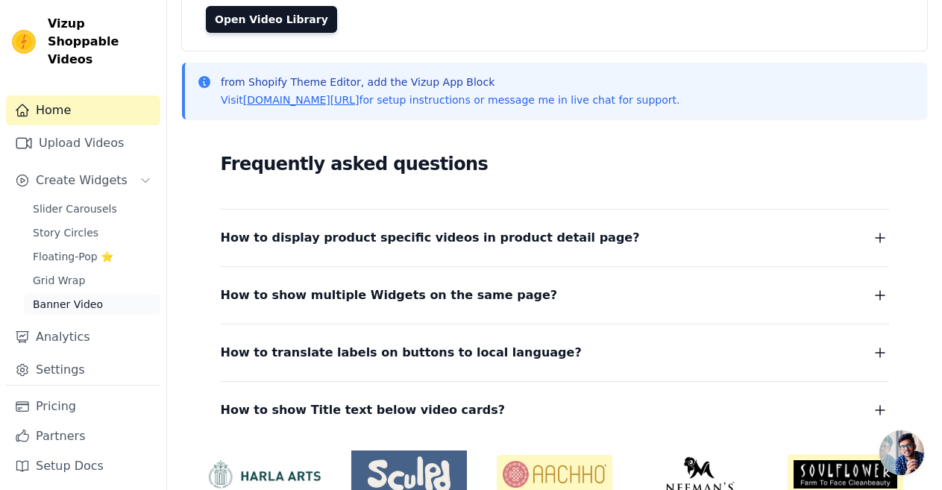
click at [72, 297] on span "Banner Video" at bounding box center [68, 304] width 70 height 15
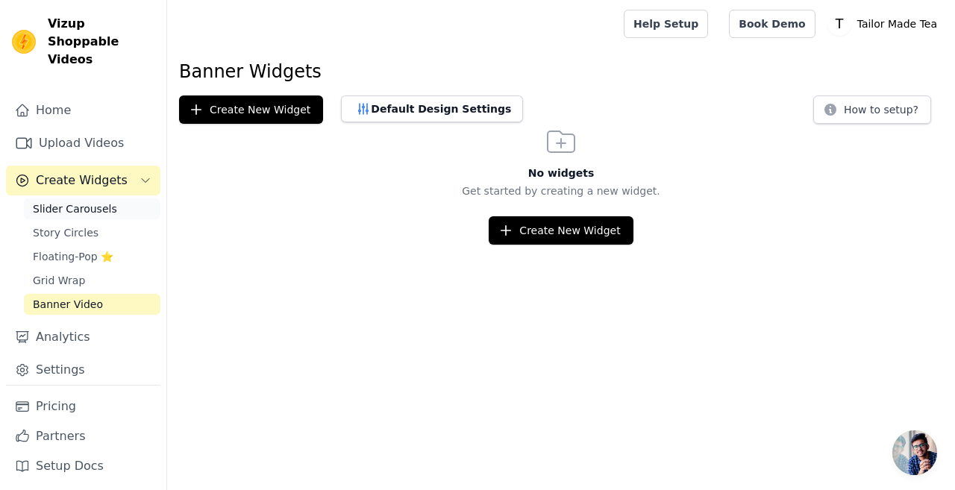
click at [70, 201] on span "Slider Carousels" at bounding box center [75, 208] width 84 height 15
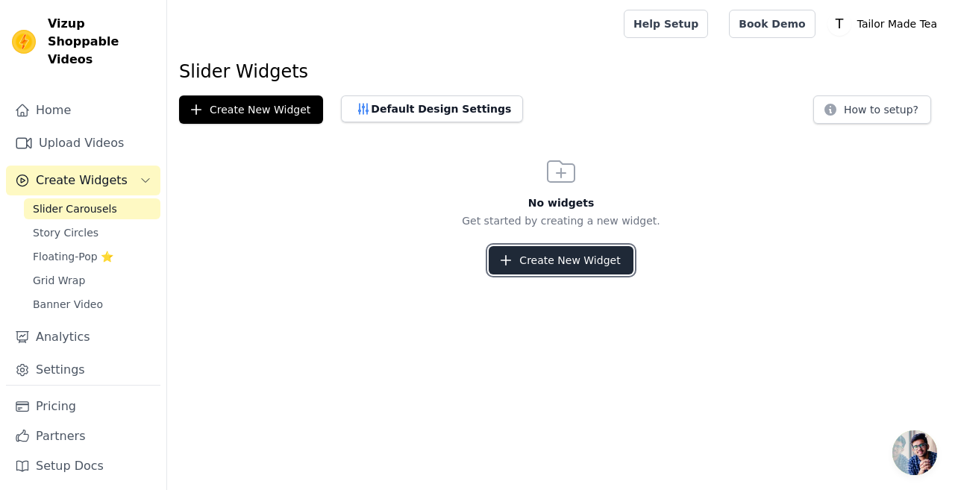
click at [533, 254] on button "Create New Widget" at bounding box center [560, 260] width 144 height 28
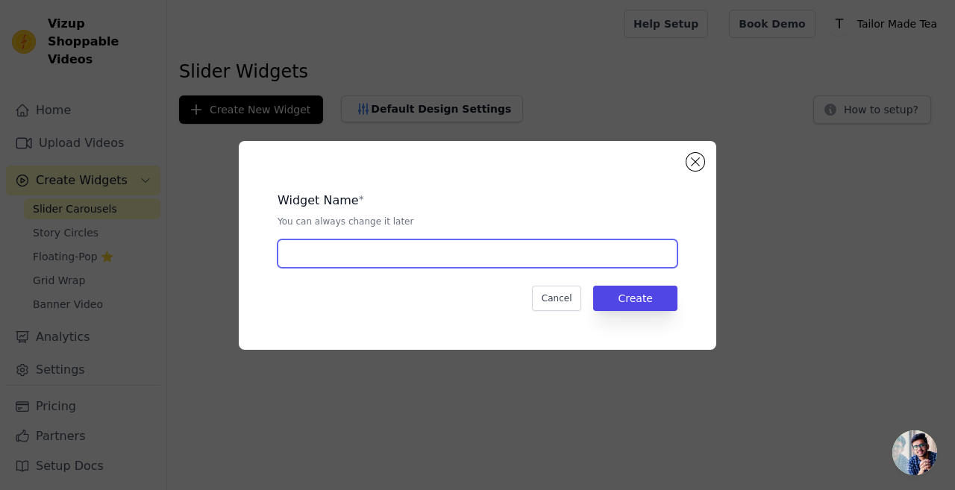
click at [309, 246] on input "text" at bounding box center [477, 253] width 400 height 28
type input "SLIDER"
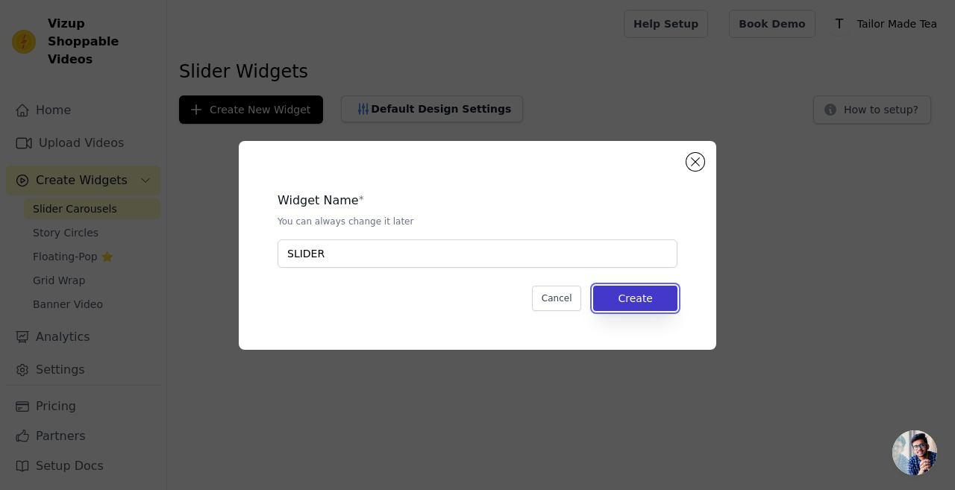
click at [668, 307] on button "Create" at bounding box center [635, 298] width 84 height 25
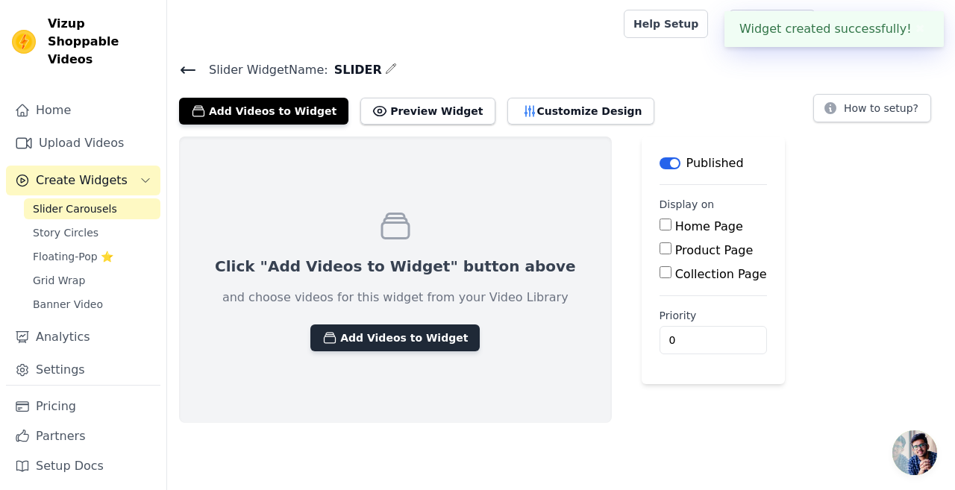
click at [375, 341] on button "Add Videos to Widget" at bounding box center [394, 337] width 169 height 27
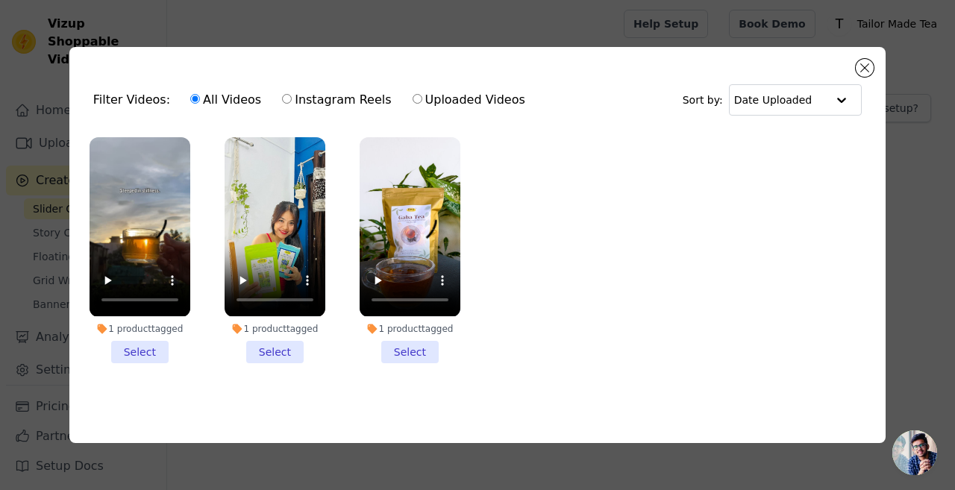
click at [138, 352] on li "1 product tagged Select" at bounding box center [139, 249] width 101 height 225
click at [0, 0] on input "1 product tagged Select" at bounding box center [0, 0] width 0 height 0
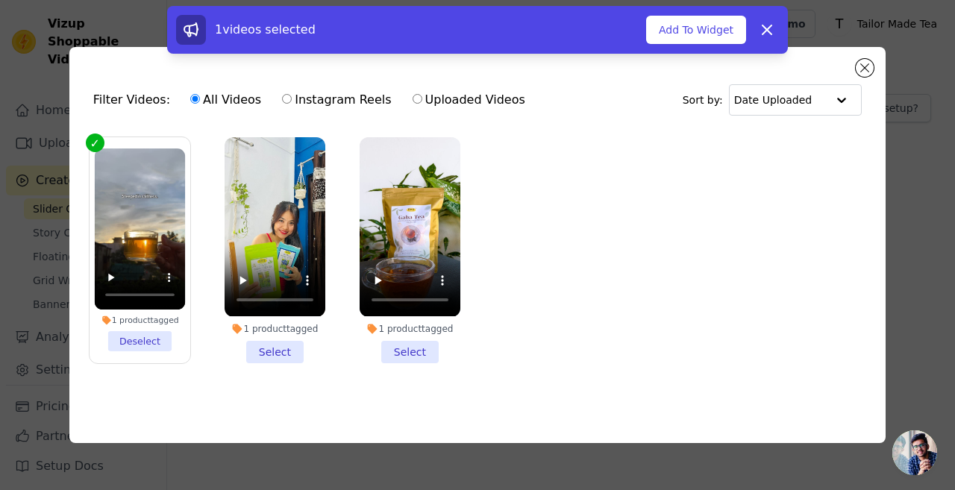
click at [271, 352] on li "1 product tagged Select" at bounding box center [274, 249] width 101 height 225
click at [0, 0] on input "1 product tagged Select" at bounding box center [0, 0] width 0 height 0
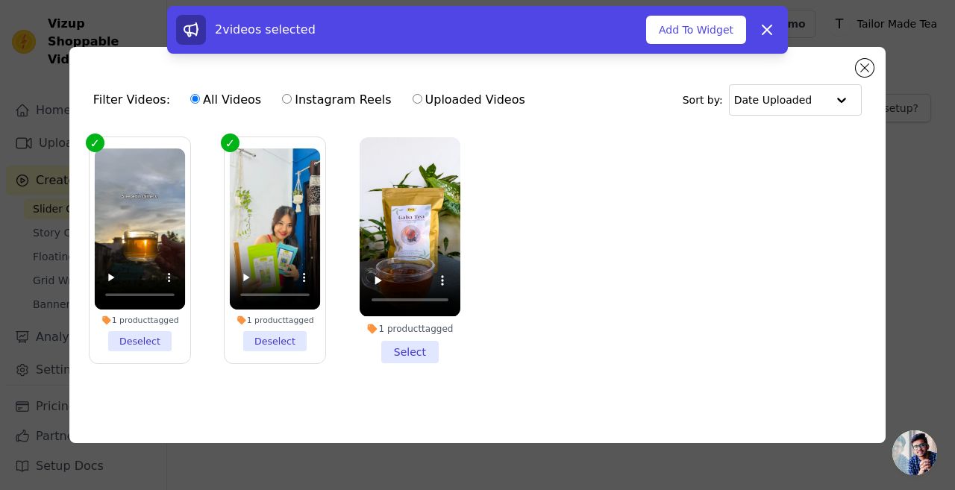
click at [403, 343] on li "1 product tagged Select" at bounding box center [409, 249] width 101 height 225
click at [0, 0] on input "1 product tagged Select" at bounding box center [0, 0] width 0 height 0
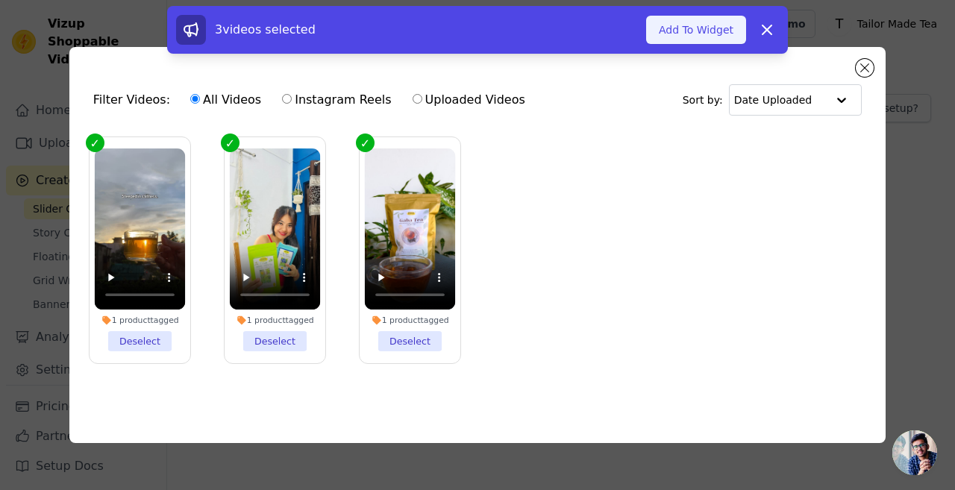
click at [700, 31] on button "Add To Widget" at bounding box center [696, 30] width 100 height 28
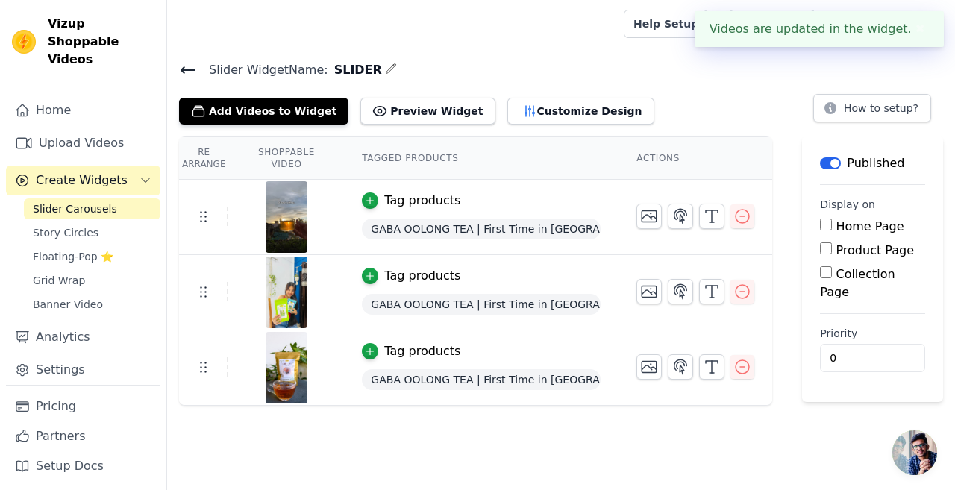
click at [820, 245] on input "Product Page" at bounding box center [826, 248] width 12 height 12
checkbox input "true"
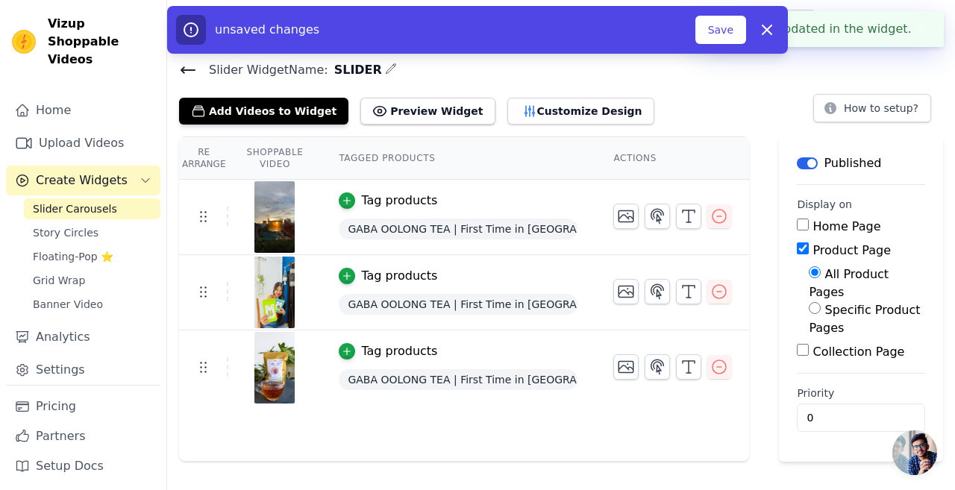
click at [808, 302] on input "Specific Product Pages" at bounding box center [814, 308] width 12 height 12
radio input "true"
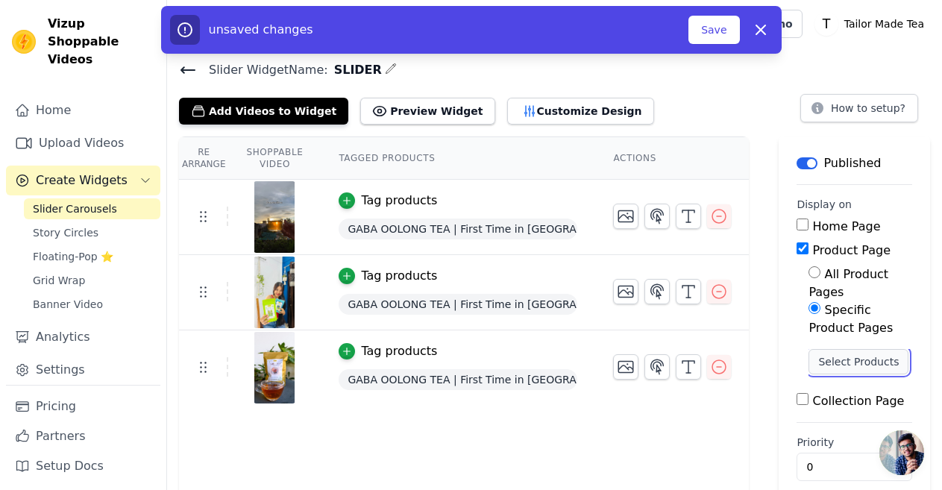
click at [810, 349] on button "Select Products" at bounding box center [858, 361] width 100 height 25
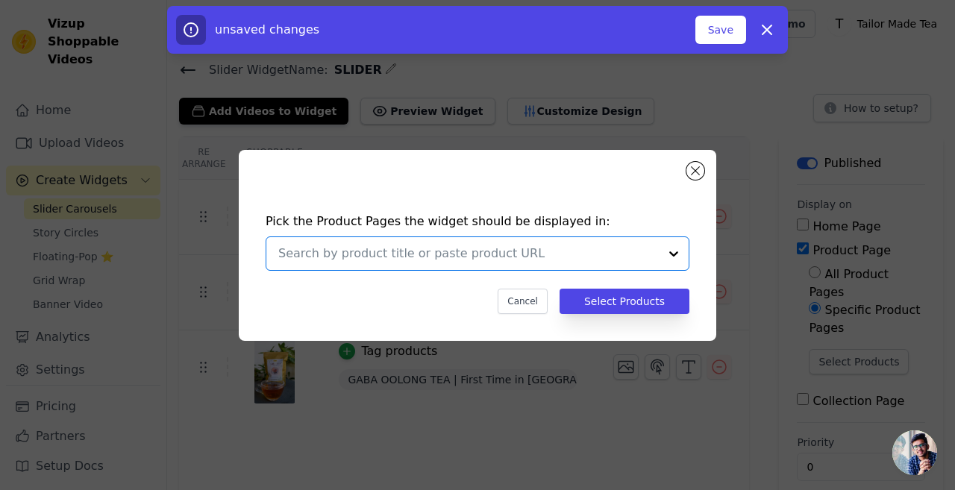
click at [483, 250] on input "text" at bounding box center [468, 254] width 380 height 18
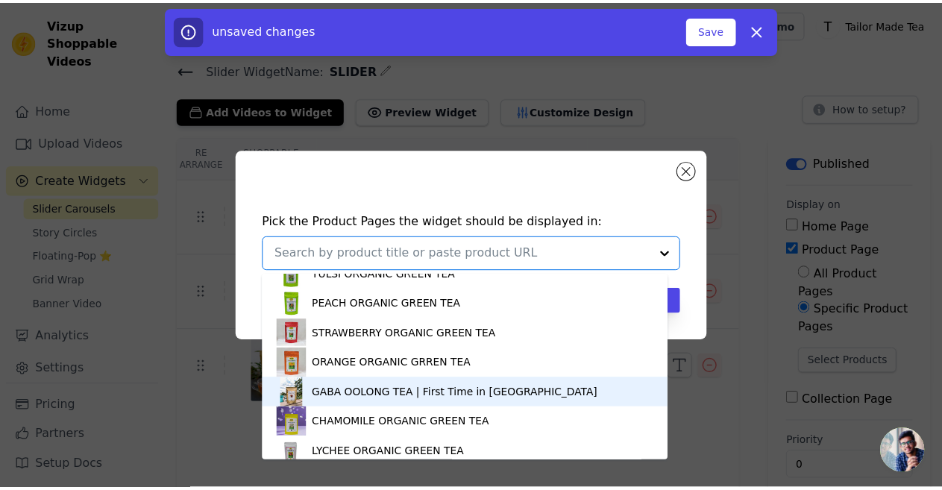
scroll to position [294, 0]
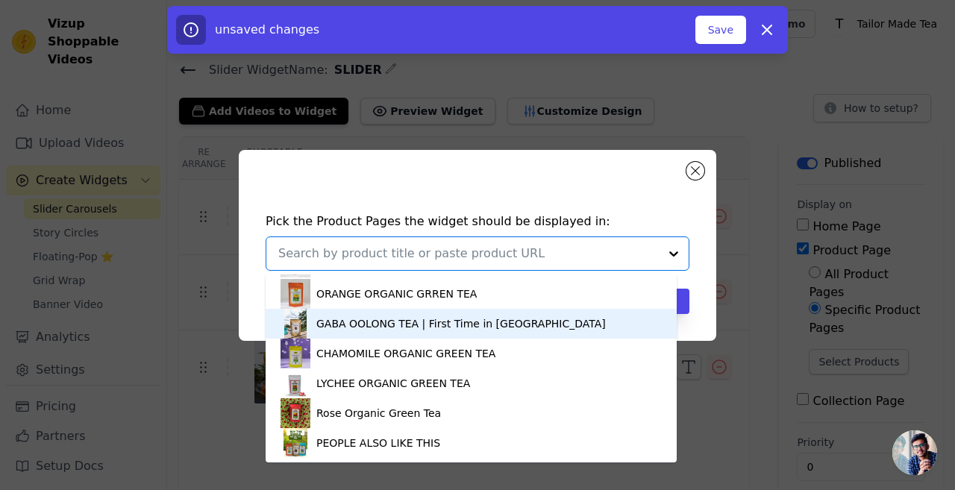
click at [375, 318] on div "GABA OOLONG TEA | First Time in [GEOGRAPHIC_DATA]" at bounding box center [460, 323] width 289 height 15
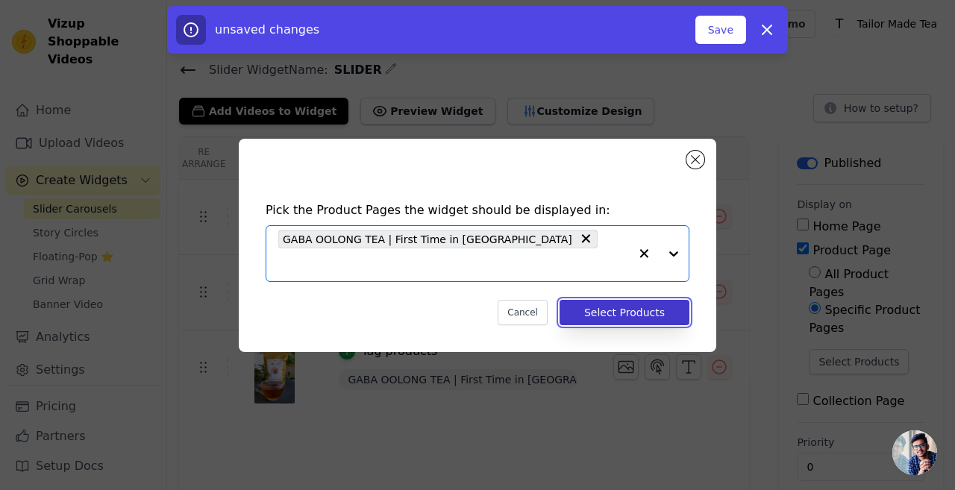
click at [648, 300] on button "Select Products" at bounding box center [624, 312] width 130 height 25
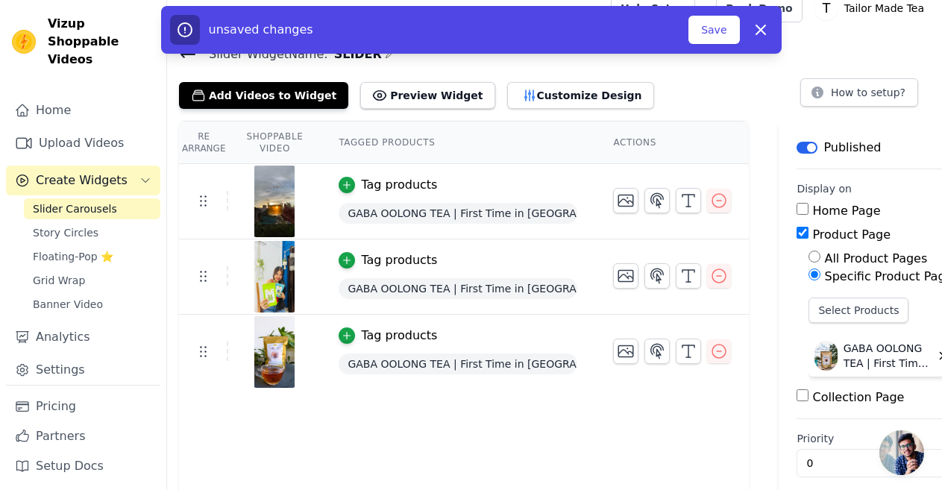
scroll to position [0, 0]
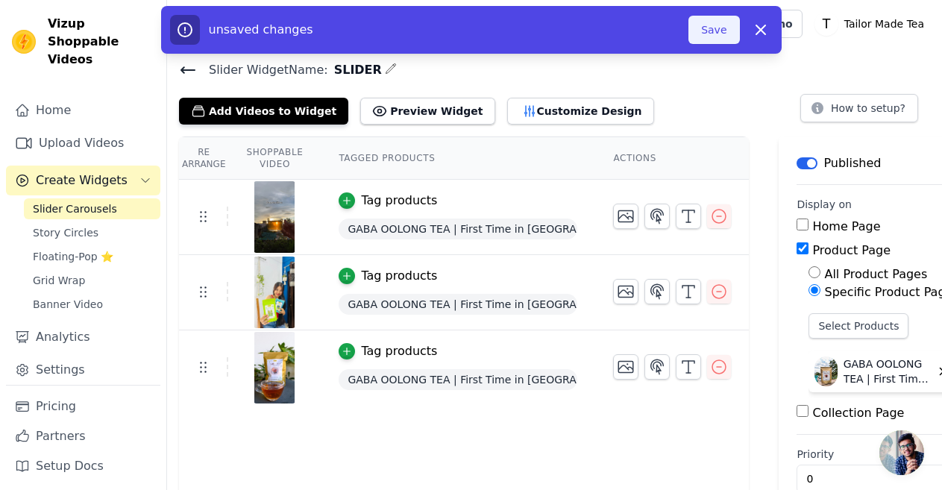
click at [717, 28] on button "Save" at bounding box center [713, 30] width 51 height 28
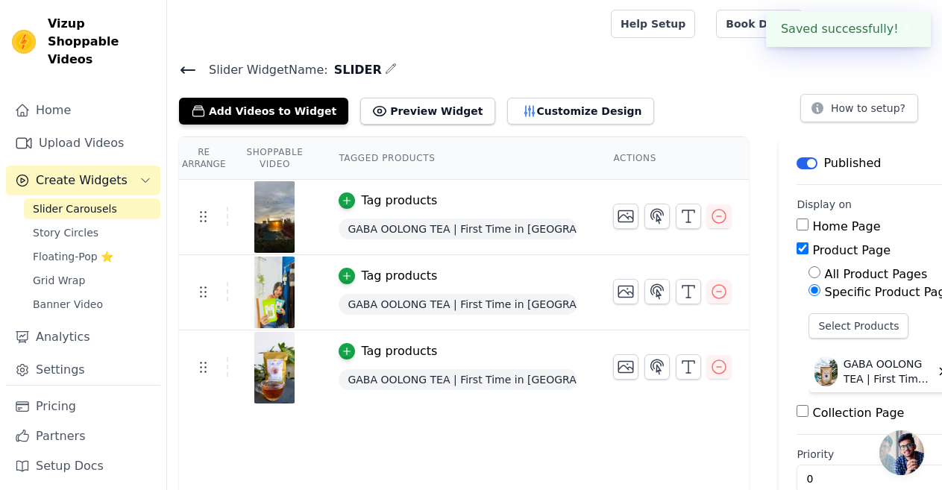
click at [712, 40] on div "Help Setup Book Demo Open user menu T Tailor Made Tea Settings Help Docs Sign o…" at bounding box center [770, 24] width 319 height 48
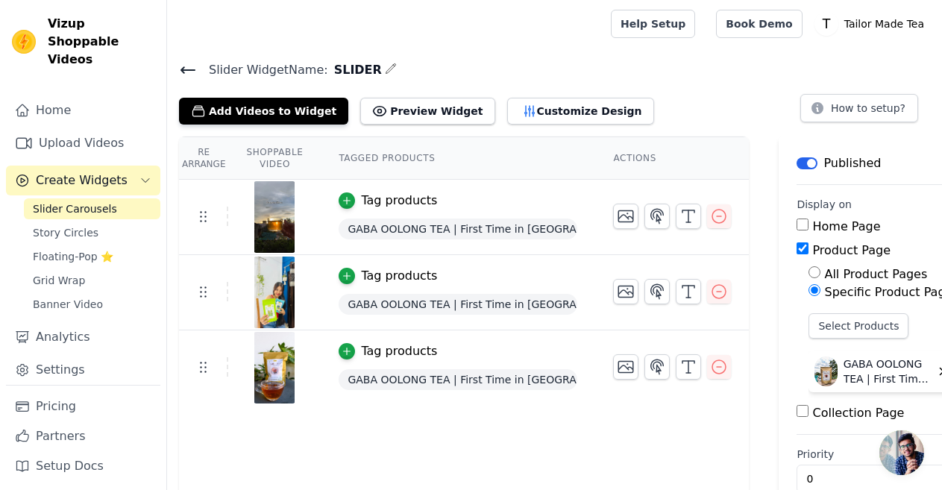
click at [88, 172] on span "Create Widgets" at bounding box center [82, 181] width 92 height 18
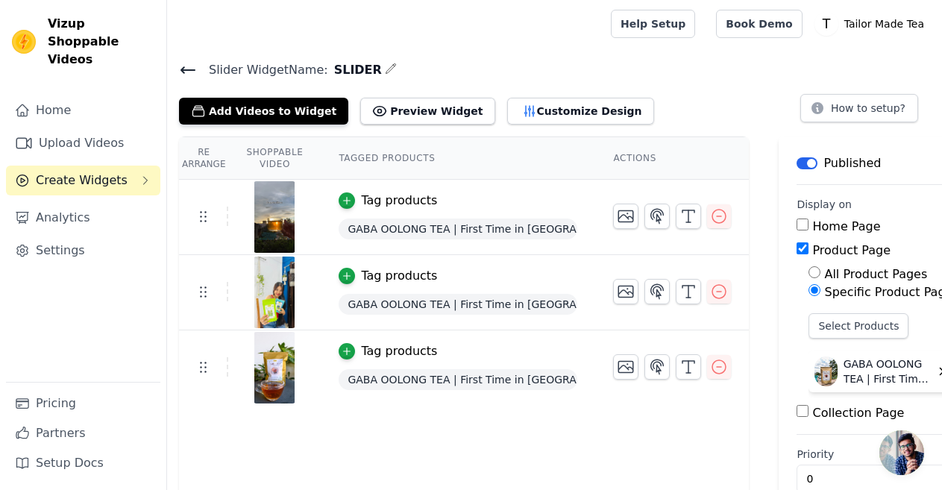
click at [184, 64] on icon at bounding box center [188, 70] width 18 height 18
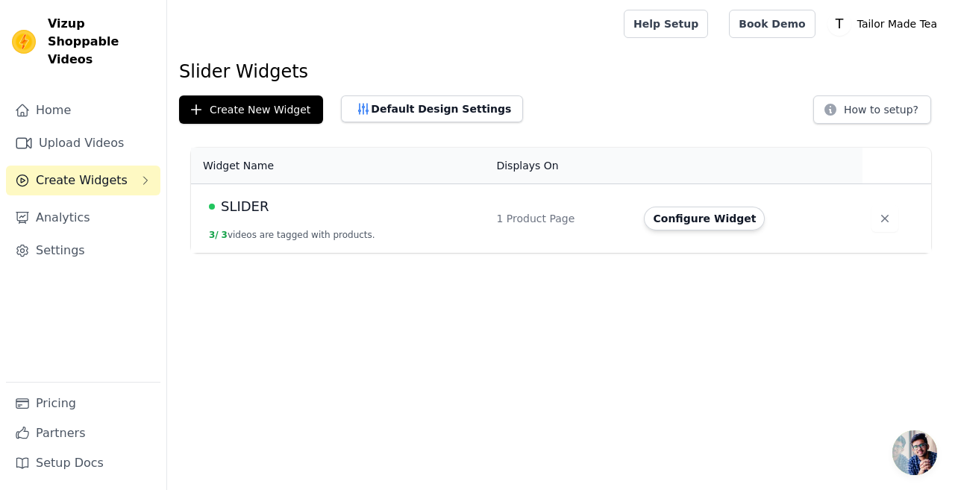
click at [517, 164] on th "Displays On" at bounding box center [561, 166] width 148 height 37
click at [418, 105] on button "Default Design Settings" at bounding box center [432, 108] width 182 height 27
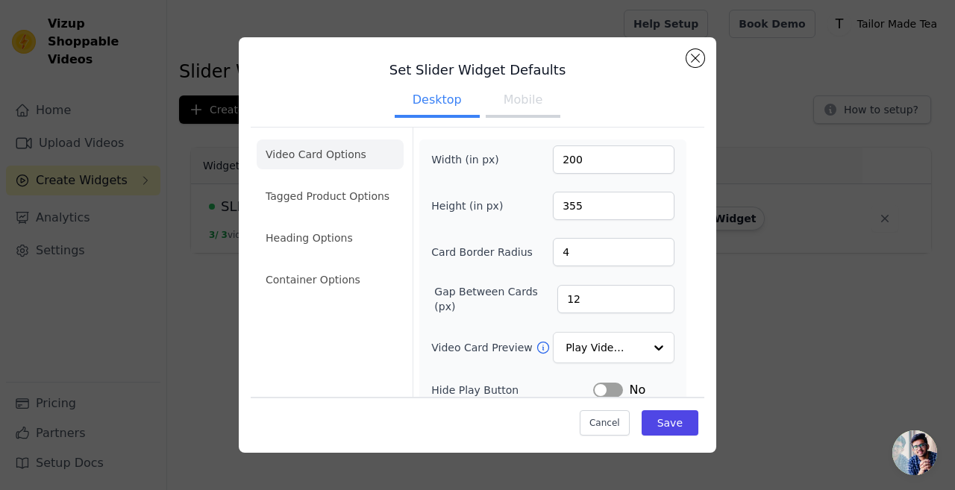
click at [494, 95] on button "Mobile" at bounding box center [522, 101] width 75 height 33
click at [434, 94] on button "Desktop" at bounding box center [437, 101] width 85 height 33
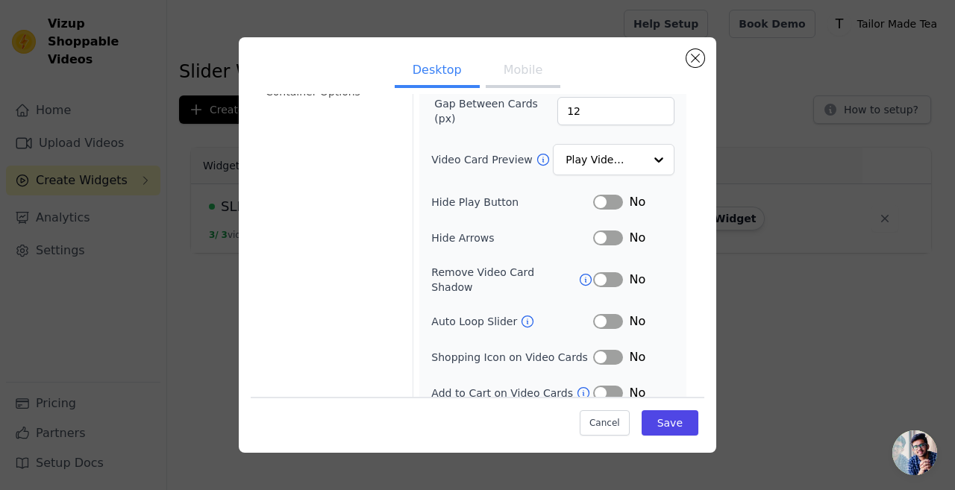
scroll to position [192, 0]
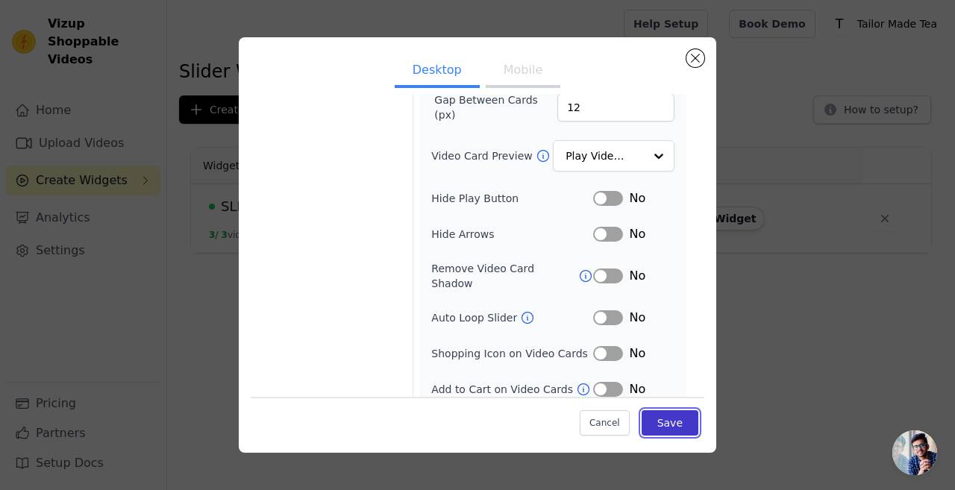
click at [641, 422] on button "Save" at bounding box center [669, 421] width 57 height 25
click at [692, 60] on h1 "Slider Widgets" at bounding box center [561, 72] width 764 height 24
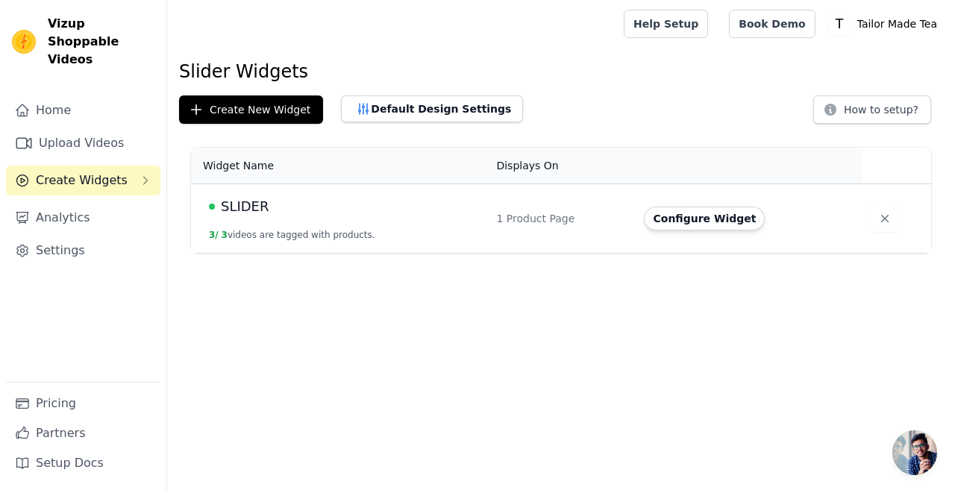
click at [261, 221] on td "SLIDER 3 / 3 videos are tagged with products." at bounding box center [339, 218] width 296 height 69
click at [433, 219] on td "SLIDER 3 / 3 videos are tagged with products." at bounding box center [339, 218] width 296 height 69
click at [504, 217] on div "1 Product Page" at bounding box center [561, 218] width 130 height 15
click at [521, 175] on th "Displays On" at bounding box center [561, 166] width 148 height 37
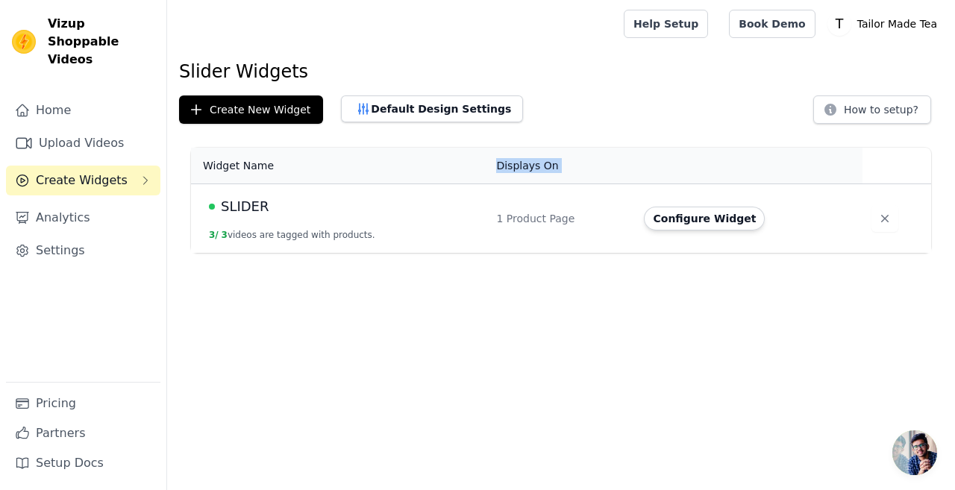
click at [521, 175] on th "Displays On" at bounding box center [561, 166] width 148 height 37
click at [285, 104] on button "Create New Widget" at bounding box center [251, 109] width 144 height 28
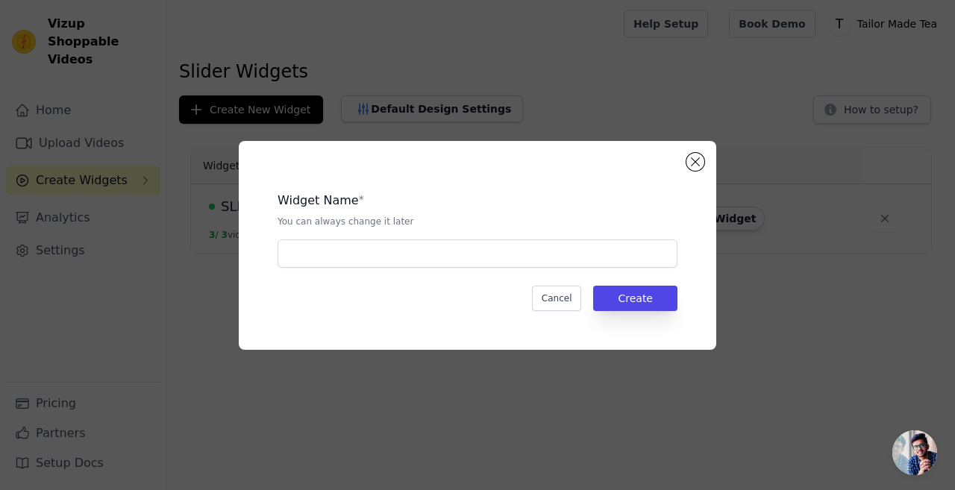
click at [705, 165] on div "Widget Name * You can always change it later Cancel Create" at bounding box center [477, 245] width 477 height 209
drag, startPoint x: 693, startPoint y: 156, endPoint x: 678, endPoint y: 155, distance: 14.9
click at [693, 157] on button "Close modal" at bounding box center [695, 162] width 18 height 18
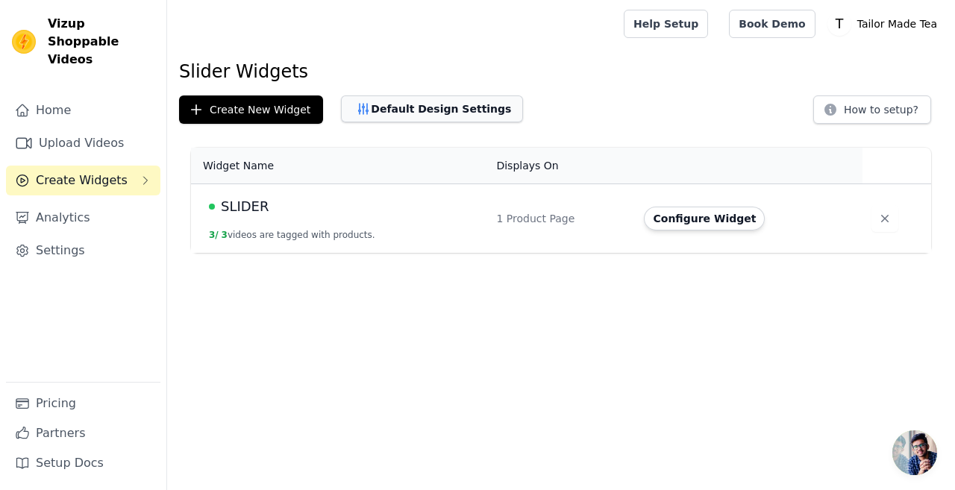
click at [450, 119] on button "Default Design Settings" at bounding box center [432, 108] width 182 height 27
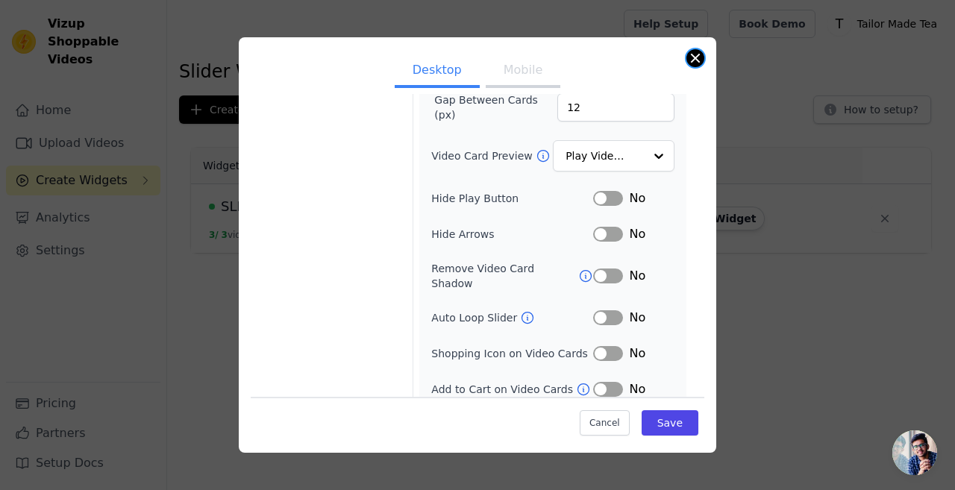
click at [692, 61] on button "Close modal" at bounding box center [695, 58] width 18 height 18
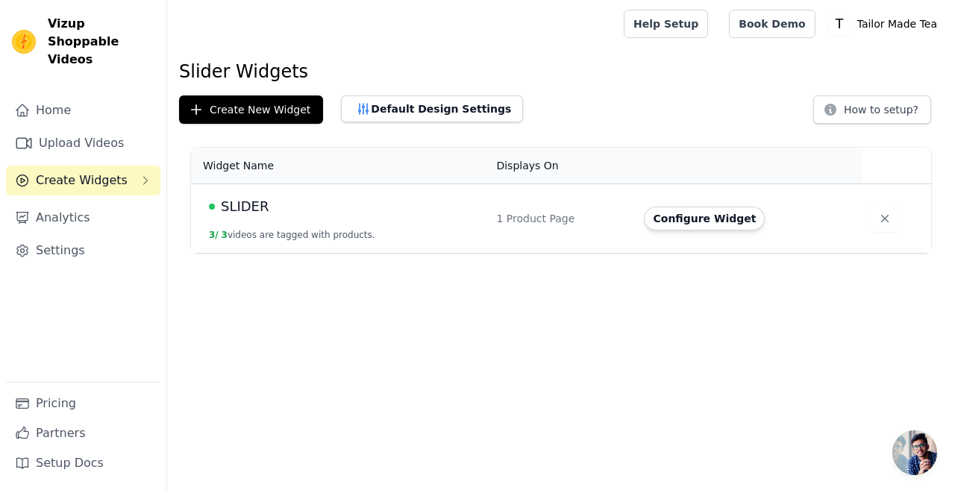
click at [84, 172] on span "Create Widgets" at bounding box center [82, 181] width 92 height 18
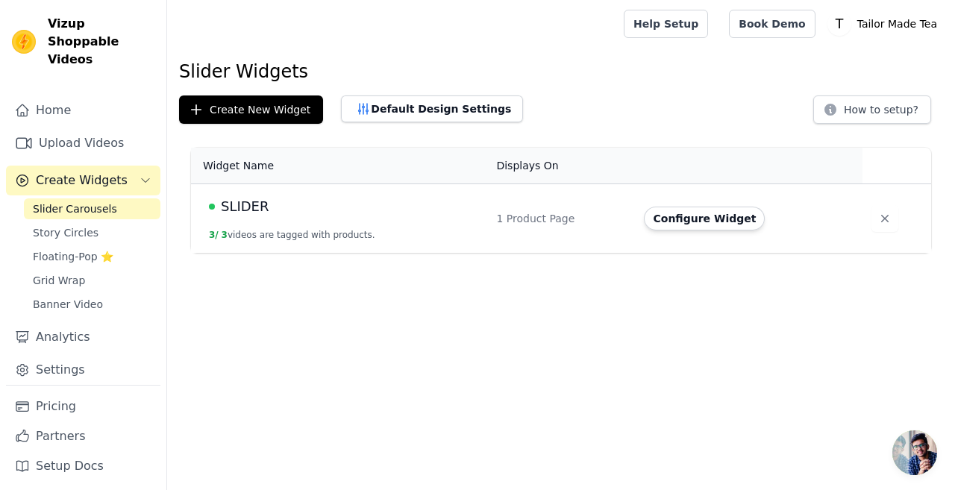
click at [80, 201] on span "Slider Carousels" at bounding box center [75, 208] width 84 height 15
click at [656, 216] on button "Configure Widget" at bounding box center [704, 219] width 121 height 24
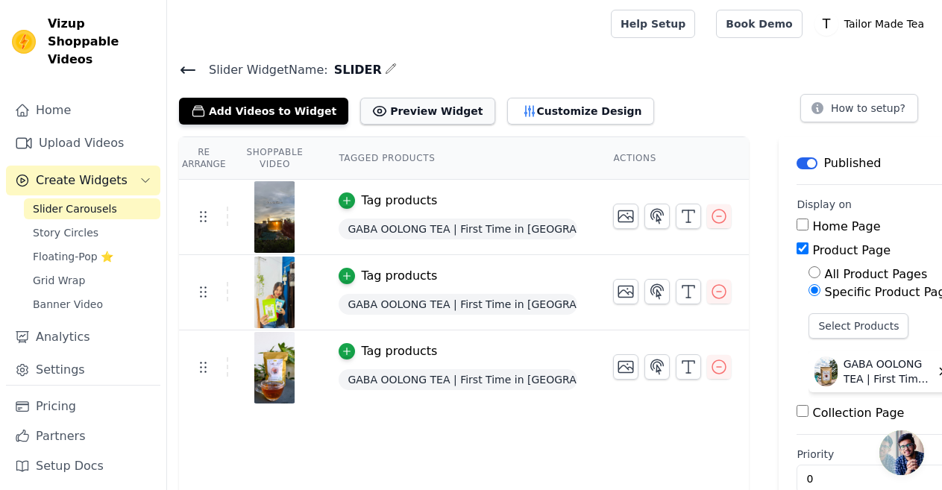
click at [380, 99] on button "Preview Widget" at bounding box center [427, 111] width 134 height 27
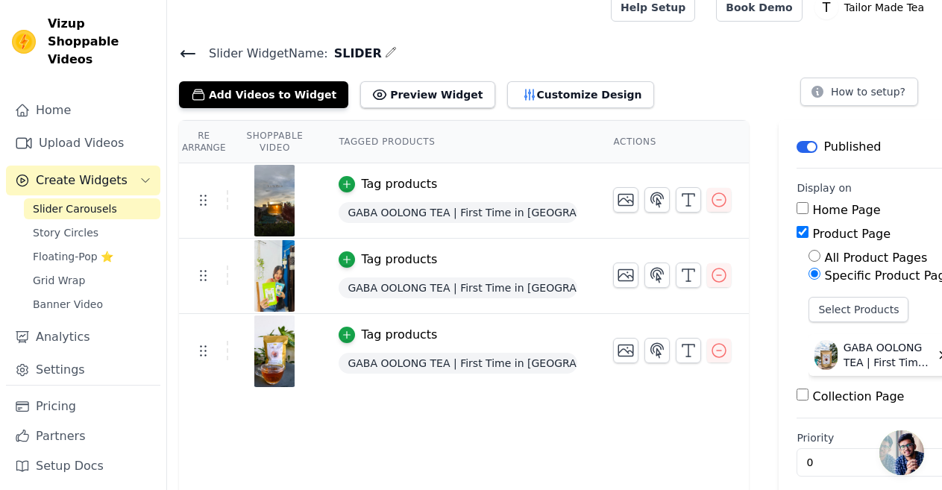
scroll to position [32, 0]
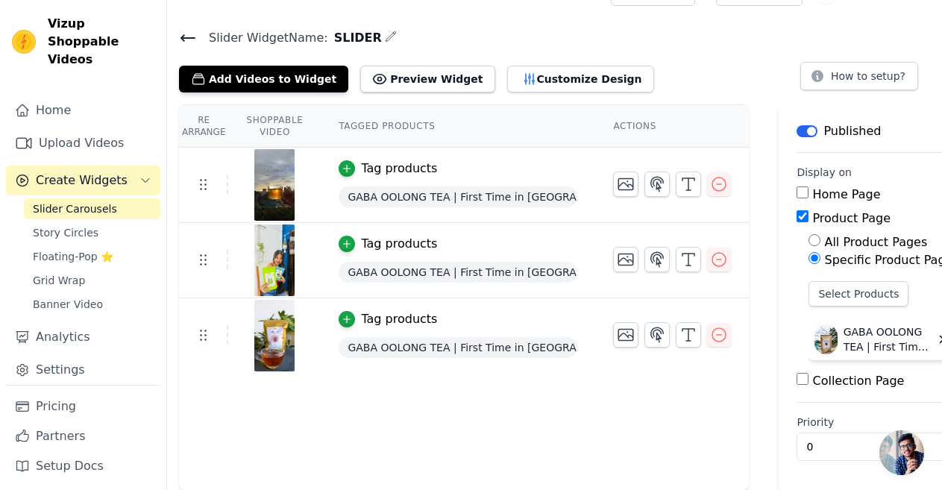
click at [796, 388] on div "Collection Page" at bounding box center [878, 381] width 165 height 18
click at [796, 383] on input "Collection Page" at bounding box center [802, 379] width 12 height 12
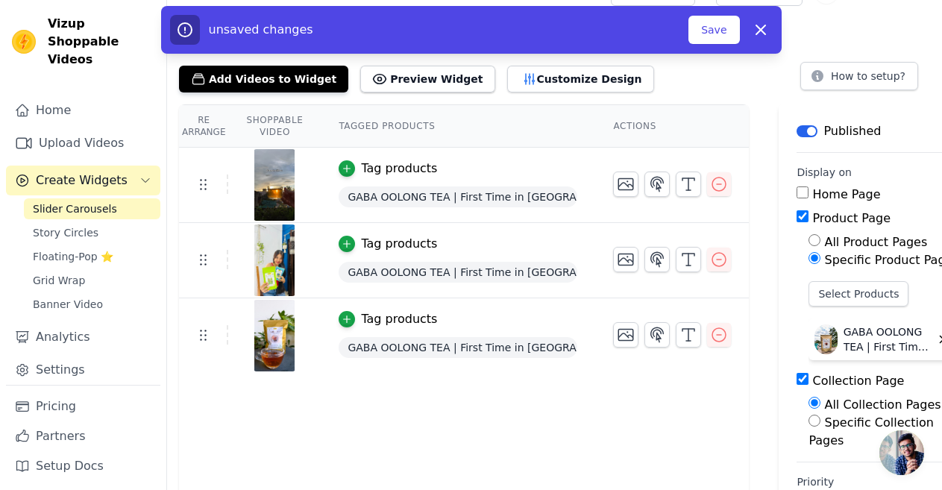
click at [796, 383] on input "Collection Page" at bounding box center [802, 379] width 12 height 12
checkbox input "false"
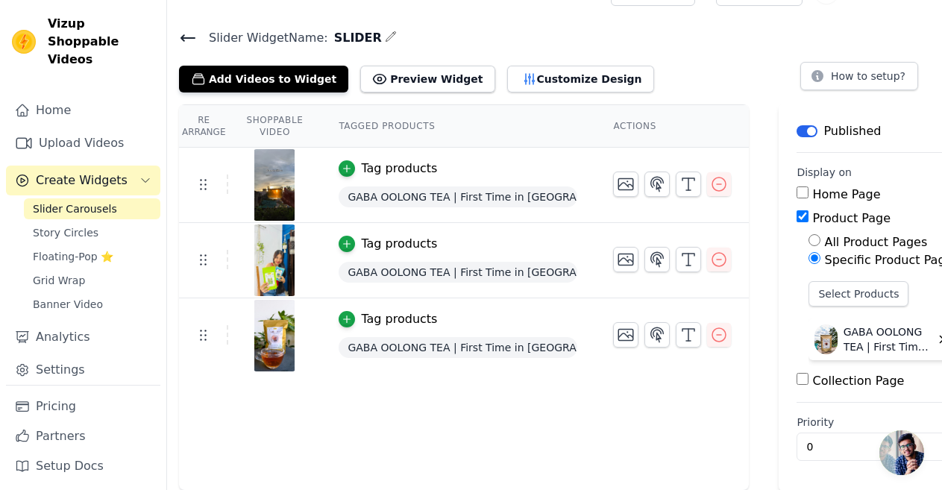
click at [796, 130] on button "Label" at bounding box center [806, 131] width 21 height 12
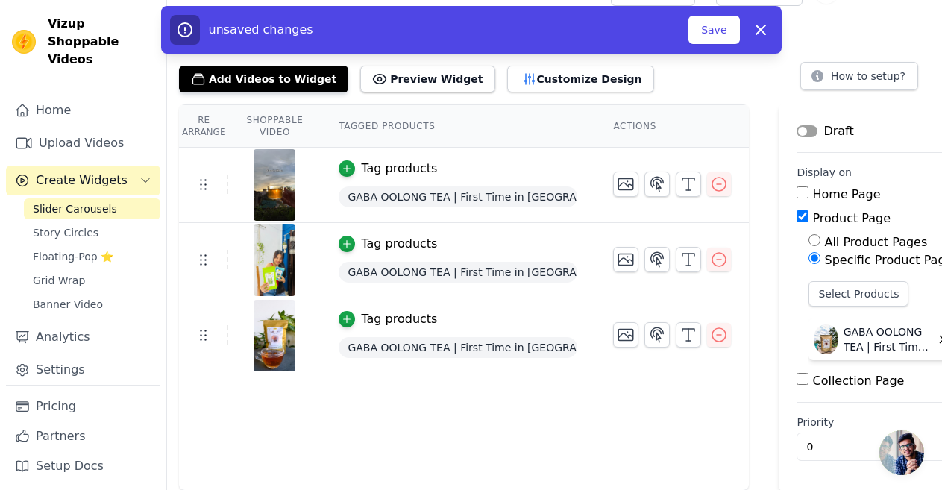
click at [796, 130] on button "Label" at bounding box center [806, 131] width 21 height 12
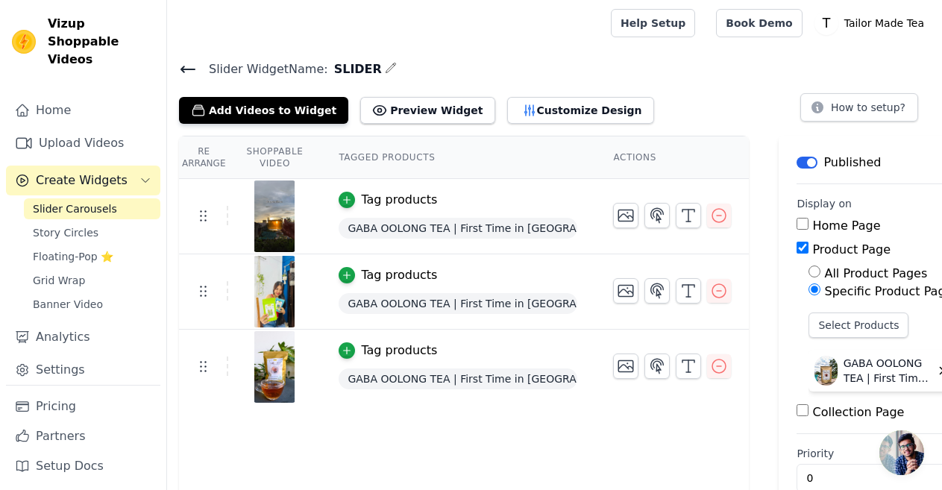
scroll to position [0, 0]
click at [648, 369] on icon "button" at bounding box center [657, 367] width 18 height 18
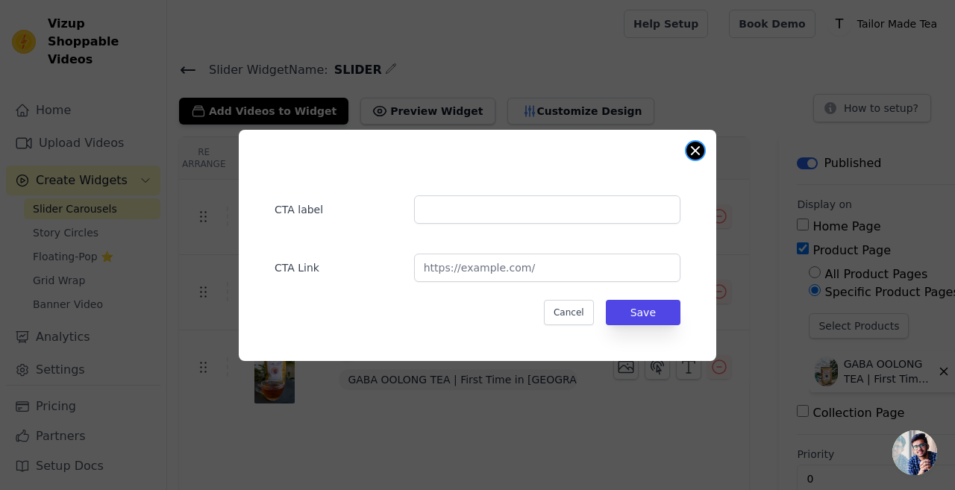
click at [686, 152] on div "CTA label CTA Link Cancel Save" at bounding box center [477, 245] width 477 height 231
click at [700, 147] on button "Close modal" at bounding box center [695, 151] width 18 height 18
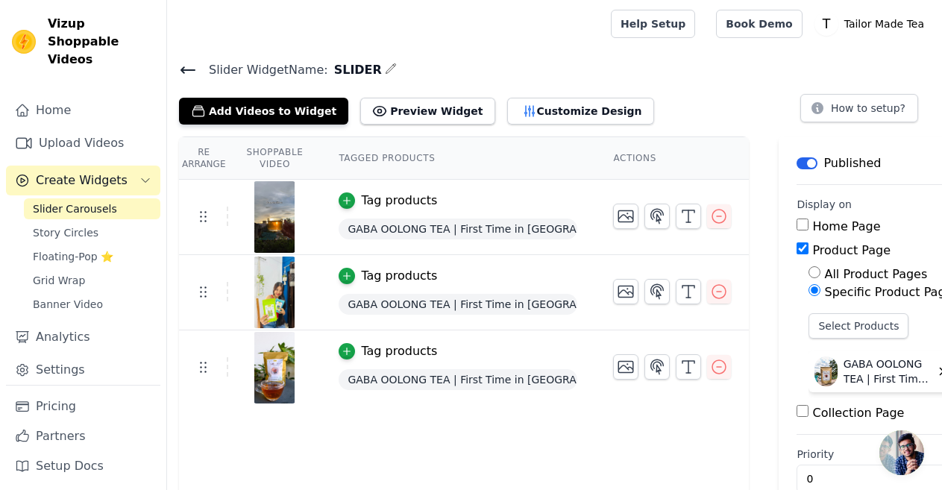
scroll to position [32, 0]
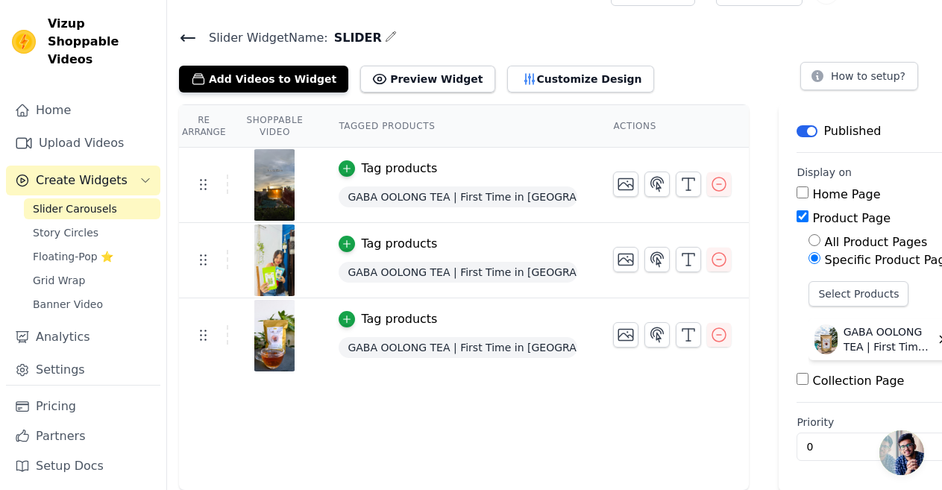
click at [796, 186] on input "Home Page" at bounding box center [802, 192] width 12 height 12
checkbox input "true"
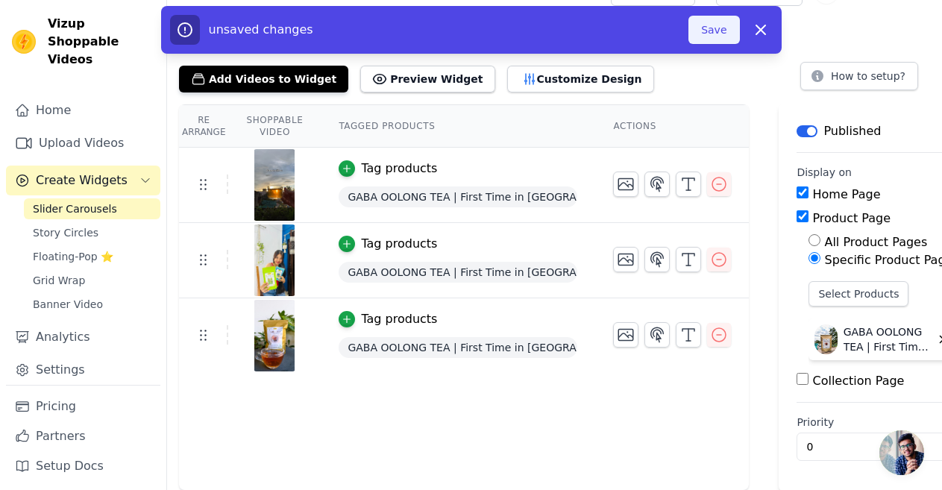
click at [710, 31] on button "Save" at bounding box center [713, 30] width 51 height 28
click at [720, 31] on button "Save" at bounding box center [713, 30] width 51 height 28
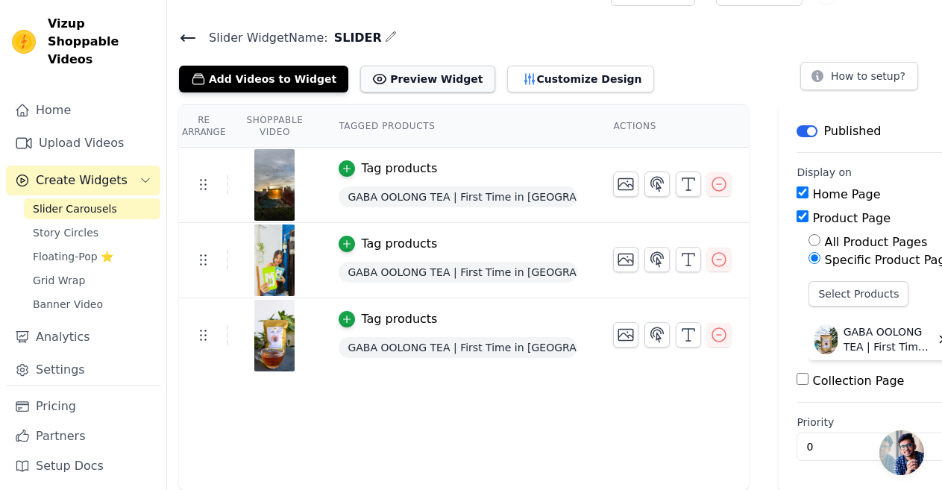
click at [421, 81] on button "Preview Widget" at bounding box center [427, 79] width 134 height 27
click at [874, 50] on div "Slider Widget Name: SLIDER Add Videos to Widget Preview Widget Customize Design…" at bounding box center [554, 60] width 775 height 65
click at [852, 73] on button "How to setup?" at bounding box center [859, 76] width 118 height 28
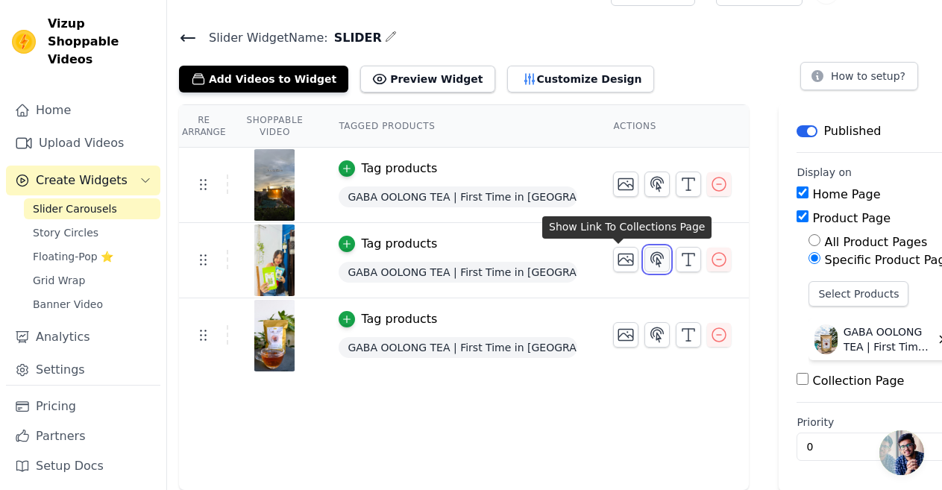
click at [651, 257] on icon "button" at bounding box center [657, 259] width 13 height 14
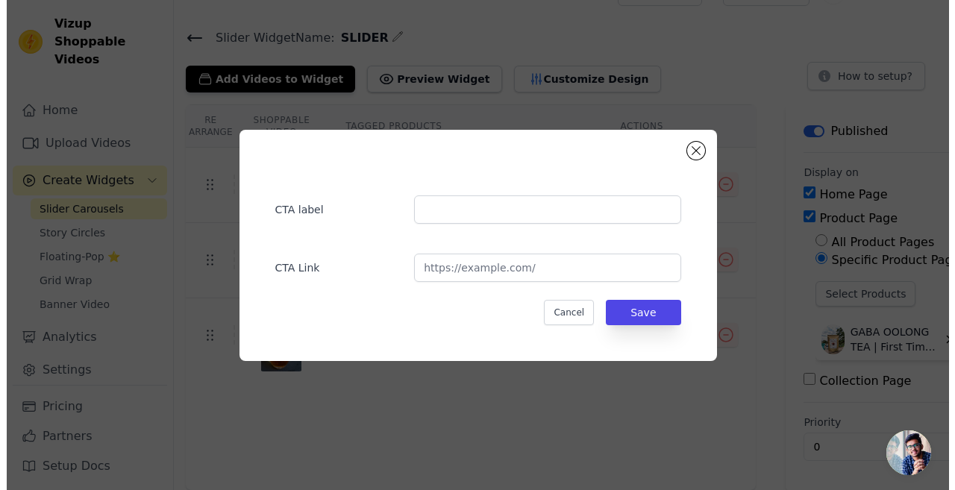
scroll to position [0, 0]
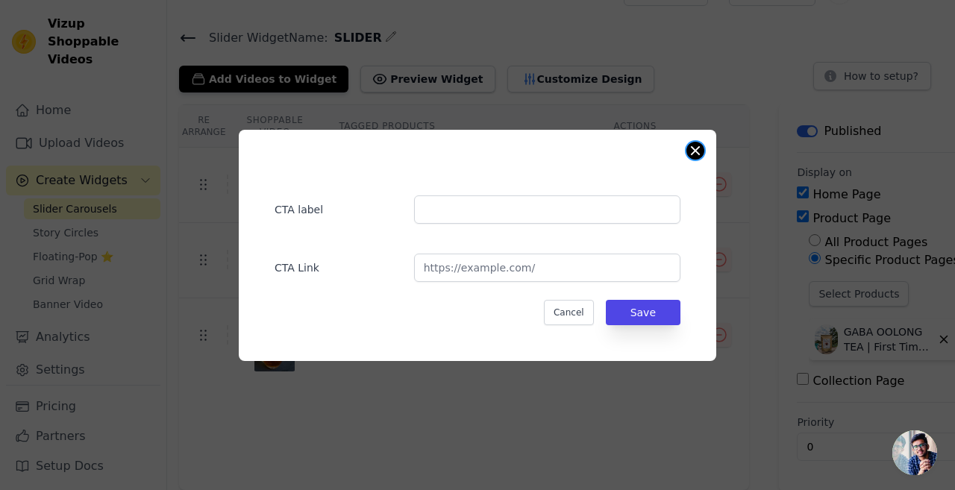
click at [699, 151] on button "Close modal" at bounding box center [695, 151] width 18 height 18
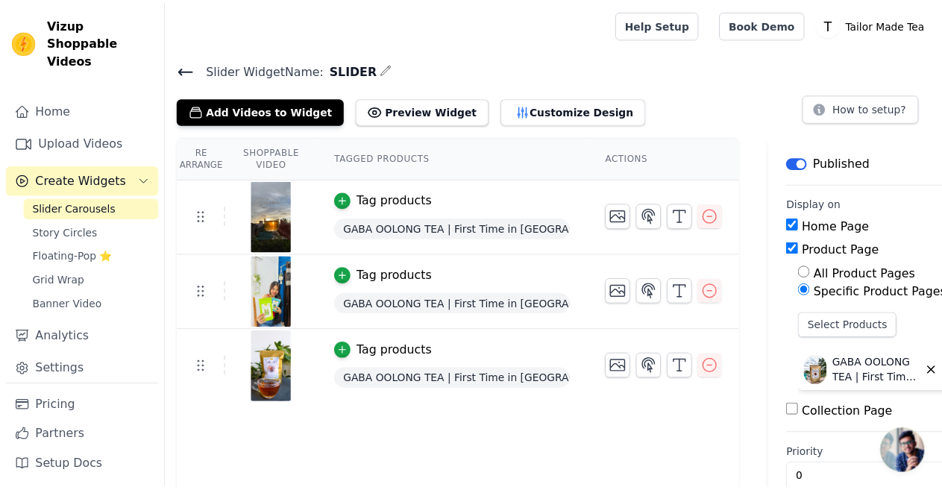
scroll to position [32, 0]
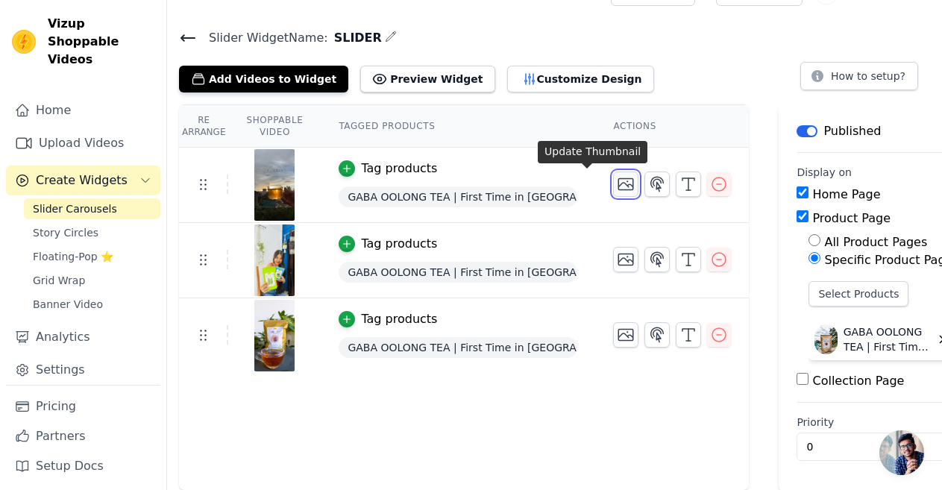
click at [619, 189] on icon "button" at bounding box center [626, 184] width 15 height 11
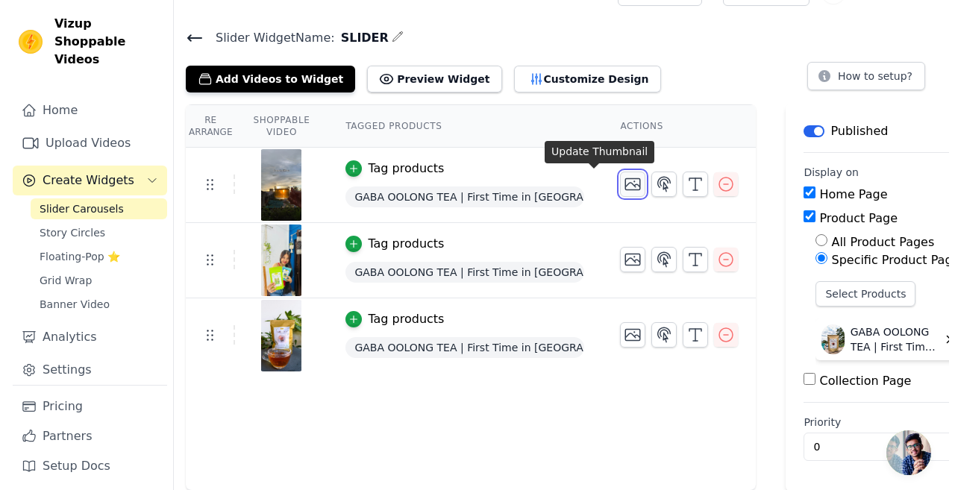
scroll to position [0, 0]
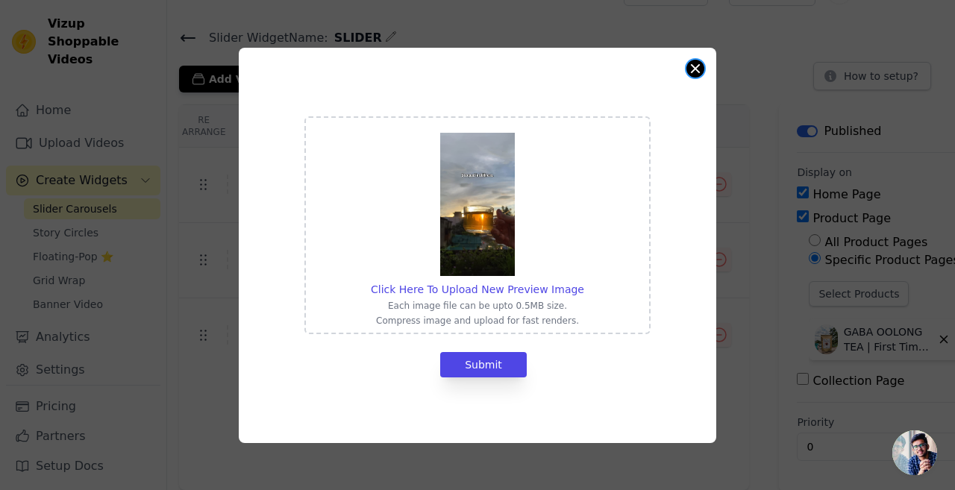
click at [689, 69] on button "Close modal" at bounding box center [695, 69] width 18 height 18
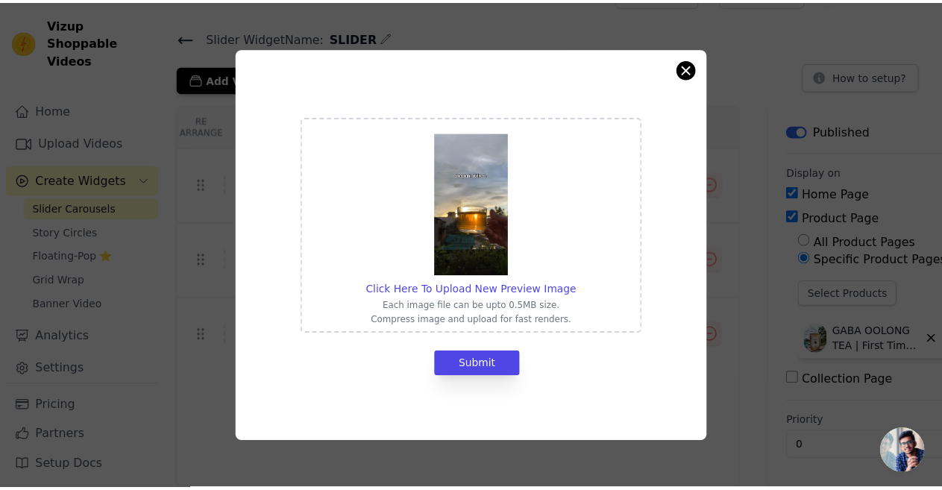
scroll to position [32, 0]
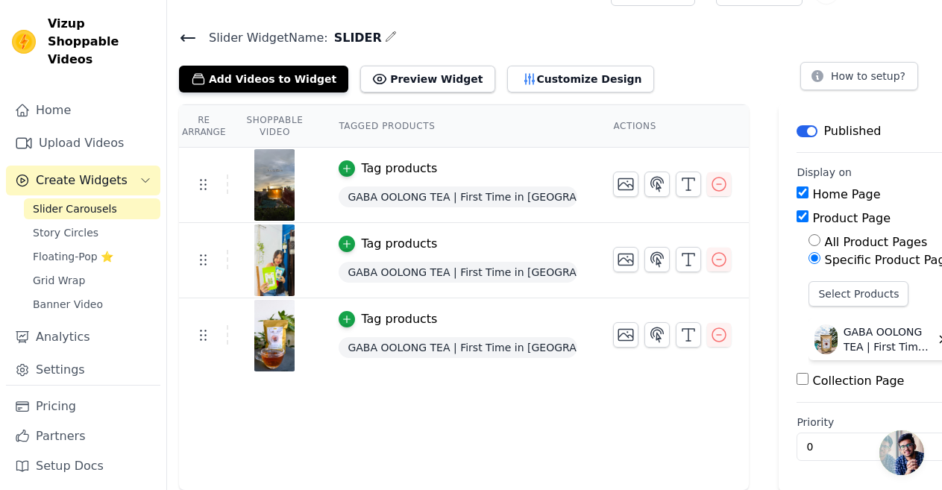
click at [184, 42] on icon at bounding box center [188, 38] width 18 height 18
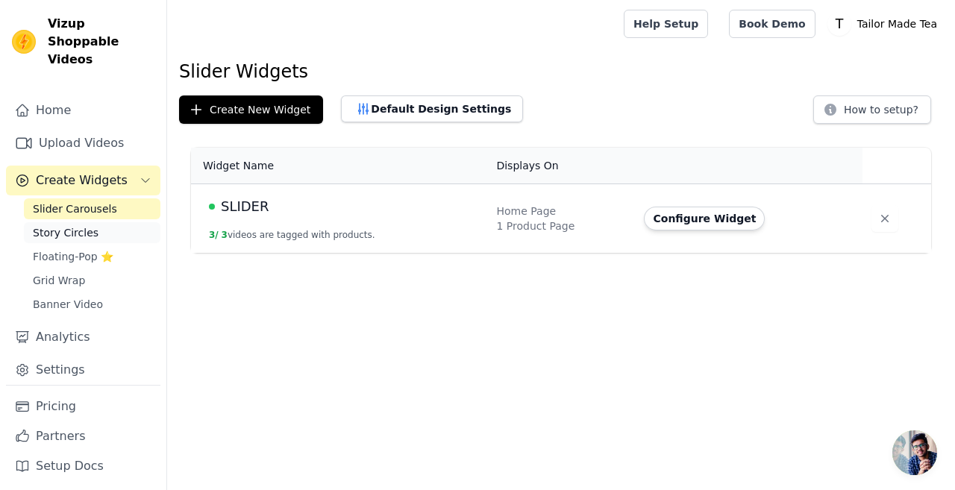
click at [79, 225] on span "Story Circles" at bounding box center [66, 232] width 66 height 15
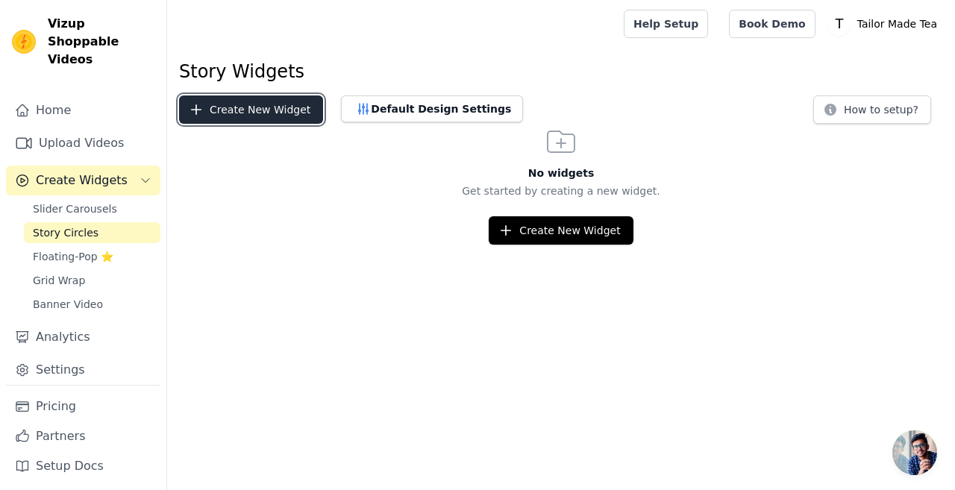
click at [247, 119] on button "Create New Widget" at bounding box center [251, 109] width 144 height 28
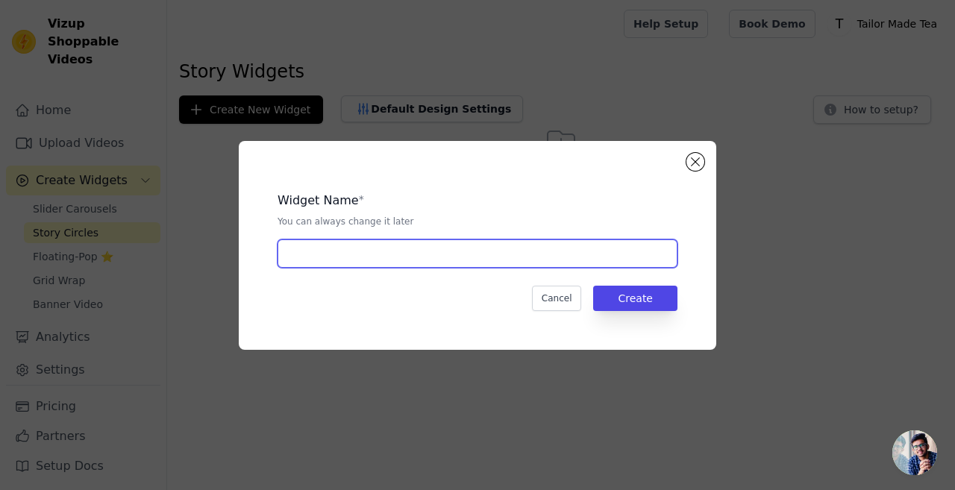
click at [360, 258] on input "text" at bounding box center [477, 253] width 400 height 28
type input "CIRCLE"
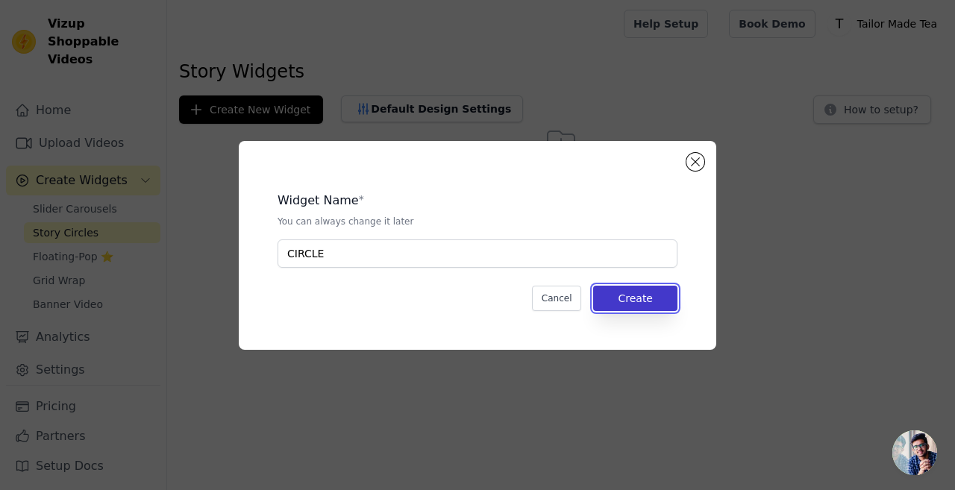
click at [660, 301] on button "Create" at bounding box center [635, 298] width 84 height 25
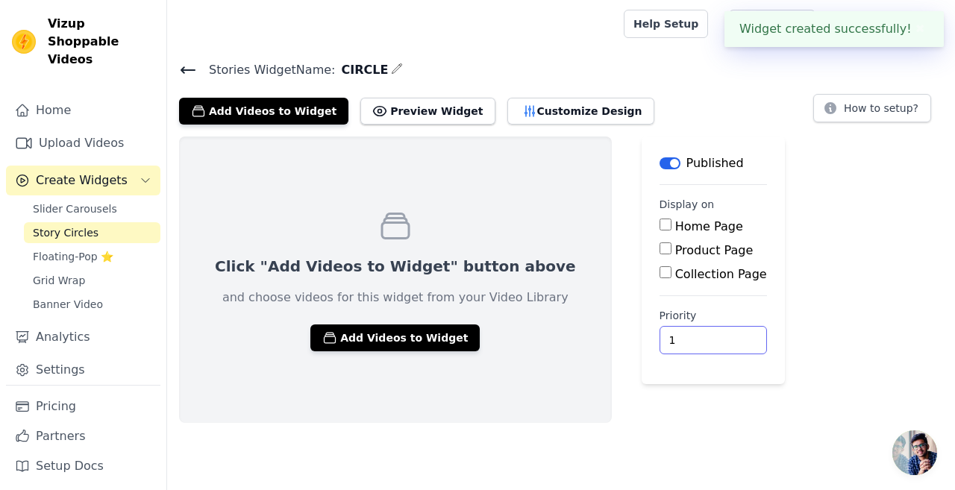
click at [662, 336] on input "1" at bounding box center [712, 340] width 107 height 28
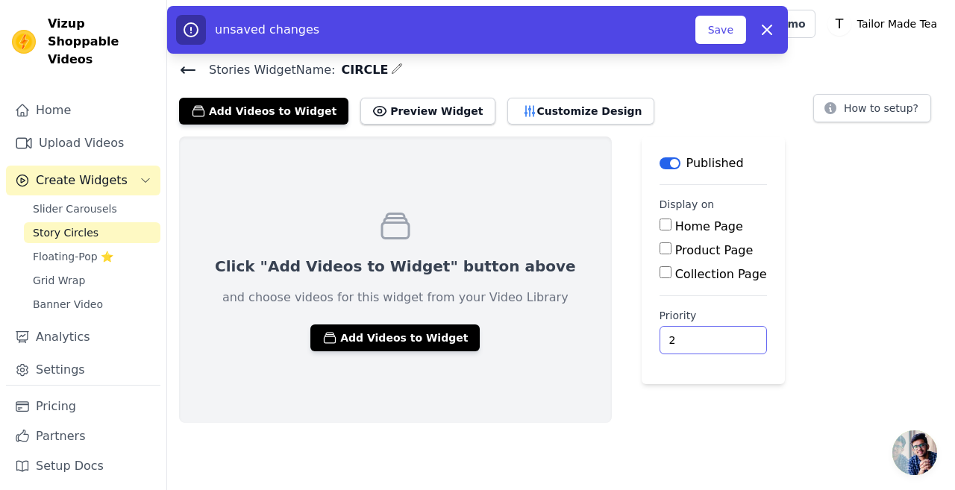
click at [662, 336] on input "2" at bounding box center [712, 340] width 107 height 28
type input "3"
click at [662, 336] on input "3" at bounding box center [712, 340] width 107 height 28
click at [582, 379] on div "Click "Add Videos to Widget" button above and choose videos for this widget fro…" at bounding box center [561, 279] width 788 height 286
click at [659, 254] on input "Product Page" at bounding box center [665, 248] width 12 height 12
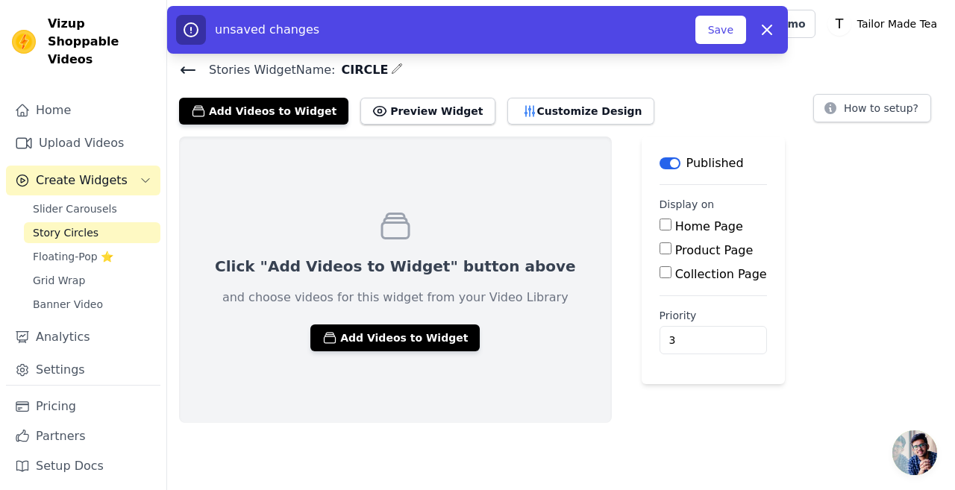
checkbox input "true"
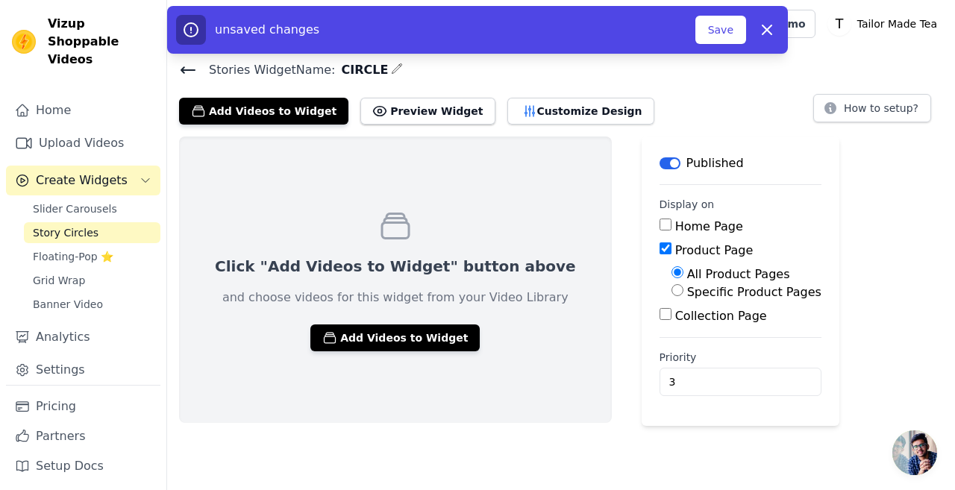
click at [671, 289] on input "Specific Product Pages" at bounding box center [677, 290] width 12 height 12
radio input "true"
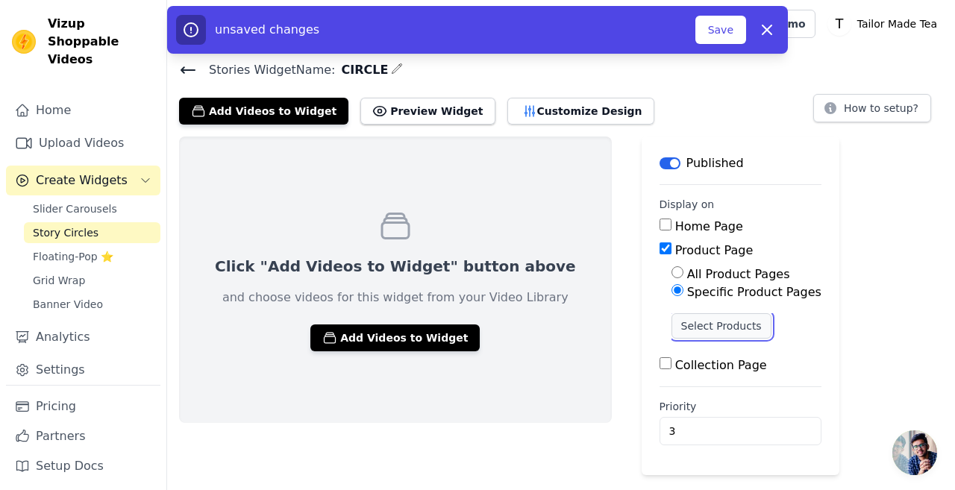
click at [671, 315] on button "Select Products" at bounding box center [721, 325] width 100 height 25
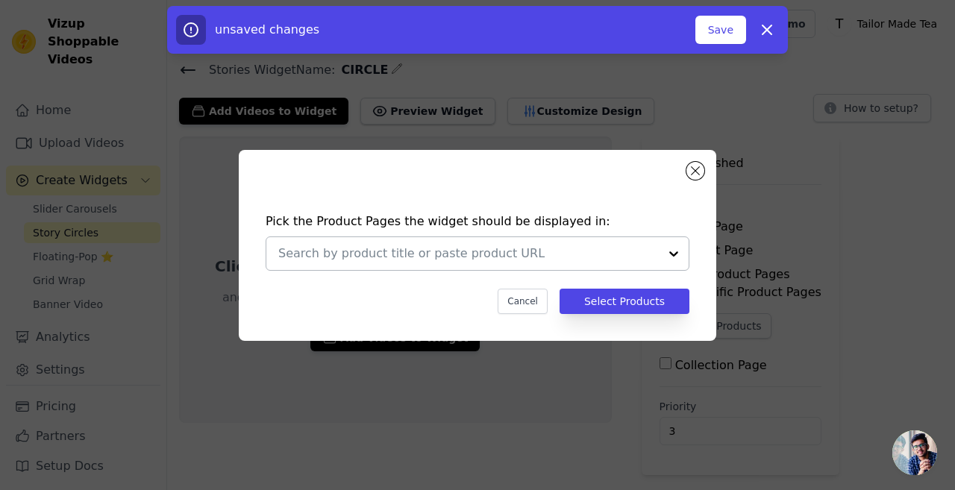
click at [664, 254] on div at bounding box center [674, 253] width 30 height 33
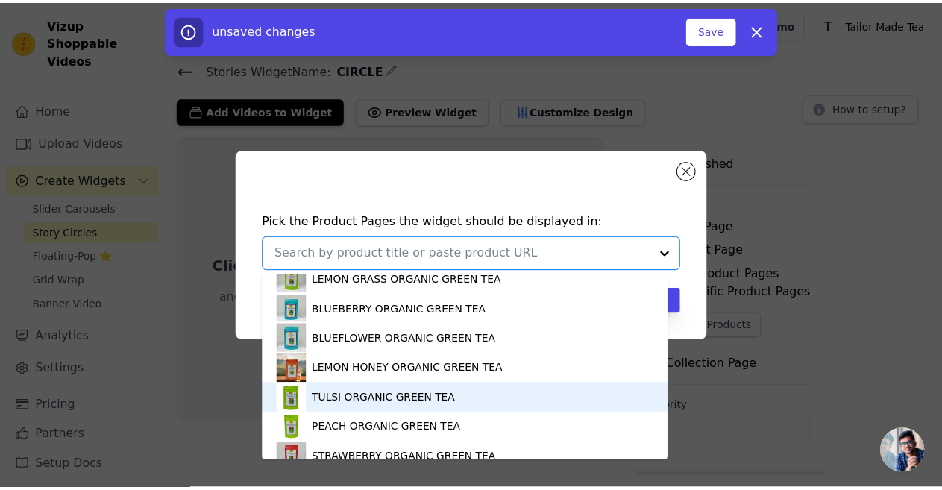
scroll to position [224, 0]
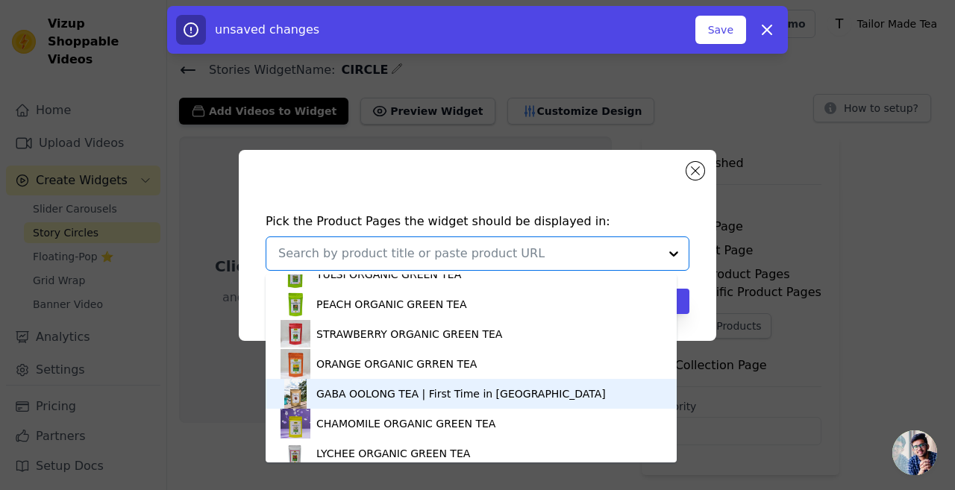
click at [323, 398] on div "GABA OOLONG TEA | First Time in [GEOGRAPHIC_DATA]" at bounding box center [460, 393] width 289 height 15
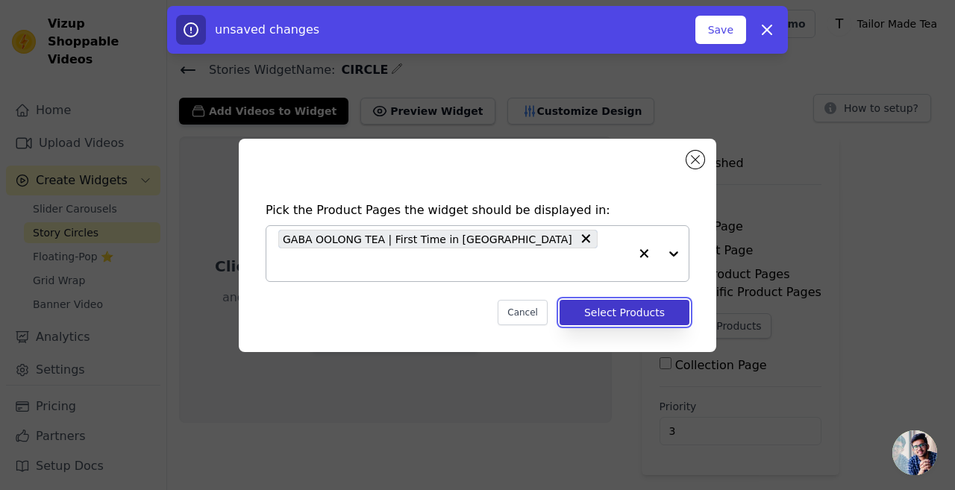
click at [606, 300] on button "Select Products" at bounding box center [624, 312] width 130 height 25
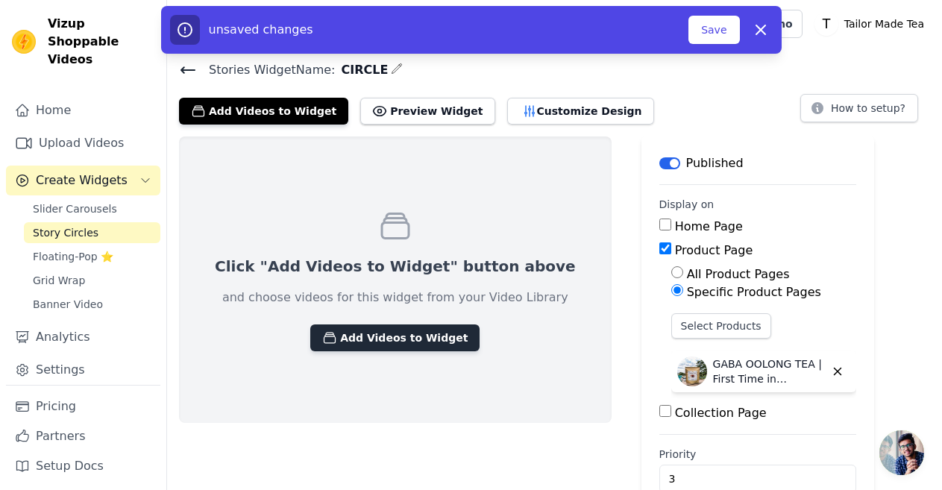
click at [377, 330] on button "Add Videos to Widget" at bounding box center [394, 337] width 169 height 27
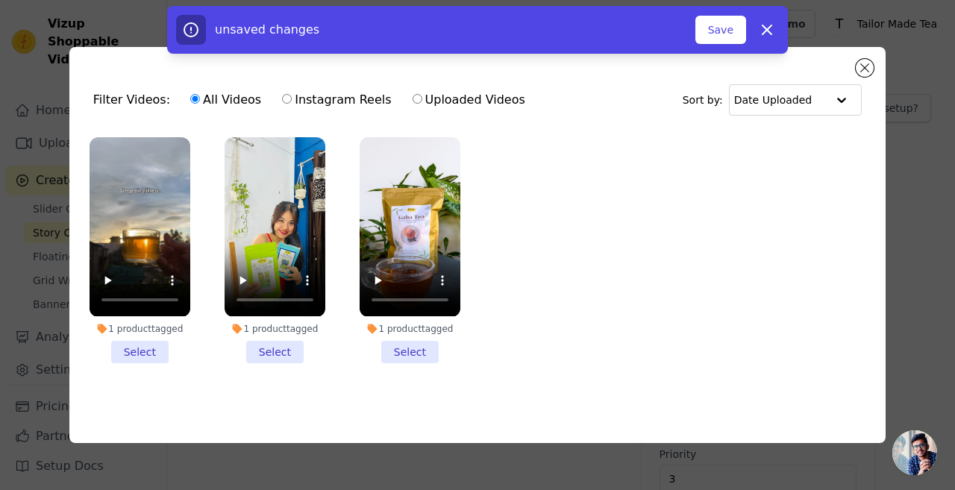
click at [140, 348] on li "1 product tagged Select" at bounding box center [139, 249] width 101 height 225
click at [0, 0] on input "1 product tagged Select" at bounding box center [0, 0] width 0 height 0
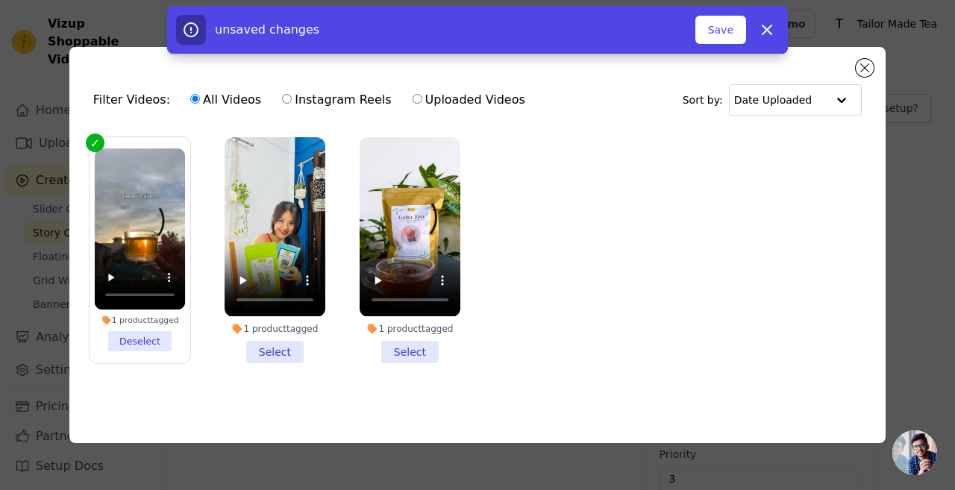
click at [293, 343] on li "1 product tagged Select" at bounding box center [274, 249] width 101 height 225
click at [0, 0] on input "1 product tagged Select" at bounding box center [0, 0] width 0 height 0
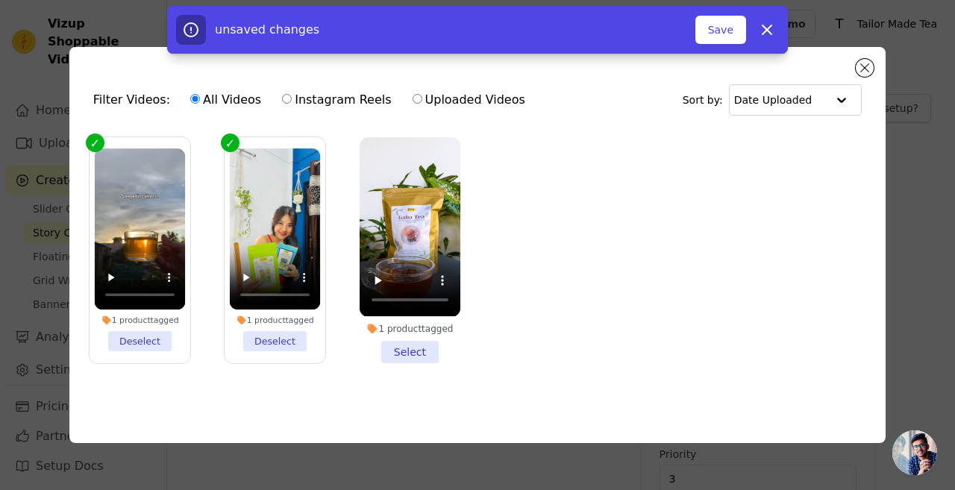
click at [406, 339] on li "1 product tagged Select" at bounding box center [409, 249] width 101 height 225
click at [0, 0] on input "1 product tagged Select" at bounding box center [0, 0] width 0 height 0
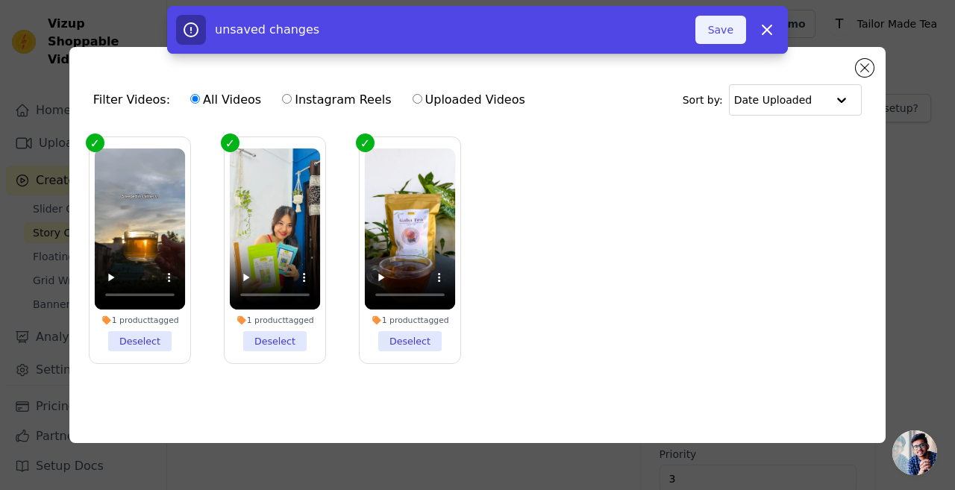
click at [720, 25] on button "Save" at bounding box center [720, 30] width 51 height 28
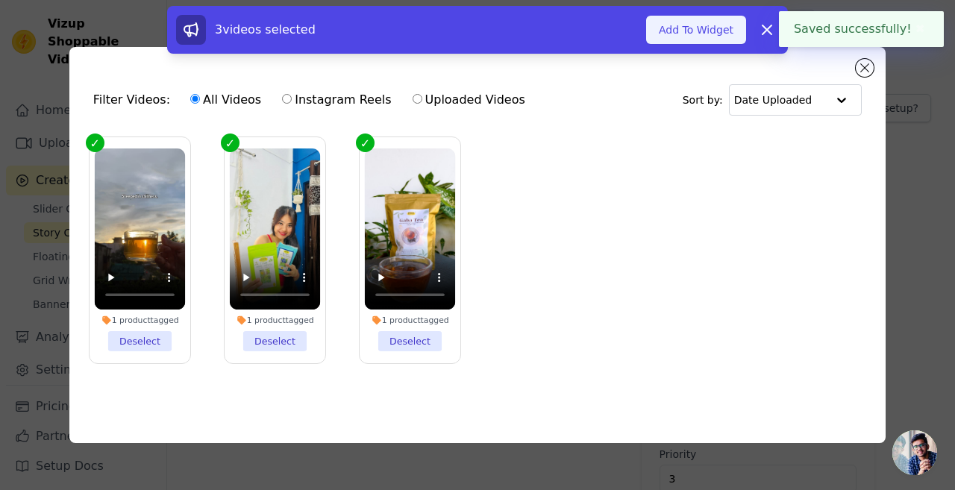
click at [690, 28] on button "Add To Widget" at bounding box center [696, 30] width 100 height 28
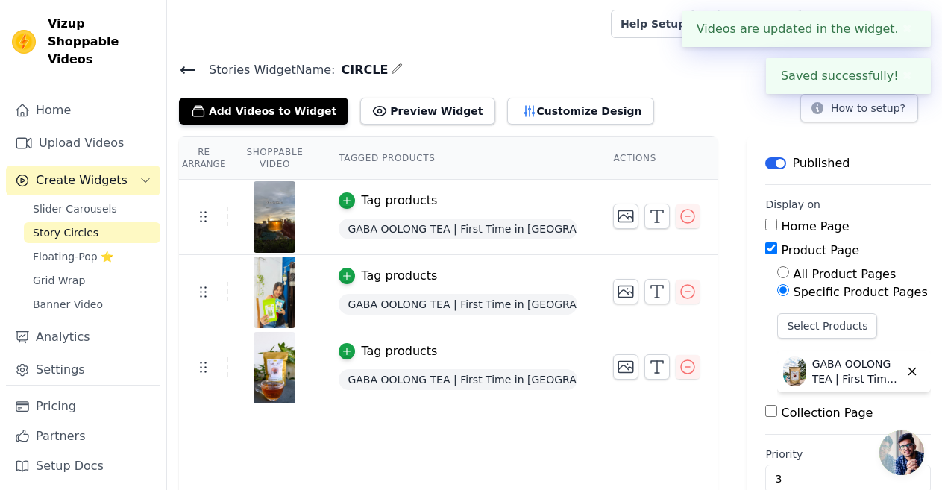
scroll to position [32, 0]
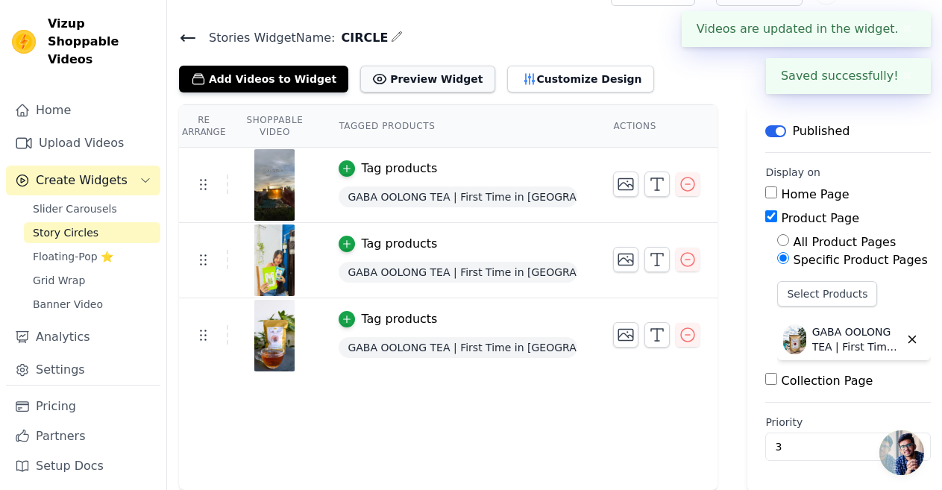
click at [380, 75] on button "Preview Widget" at bounding box center [427, 79] width 134 height 27
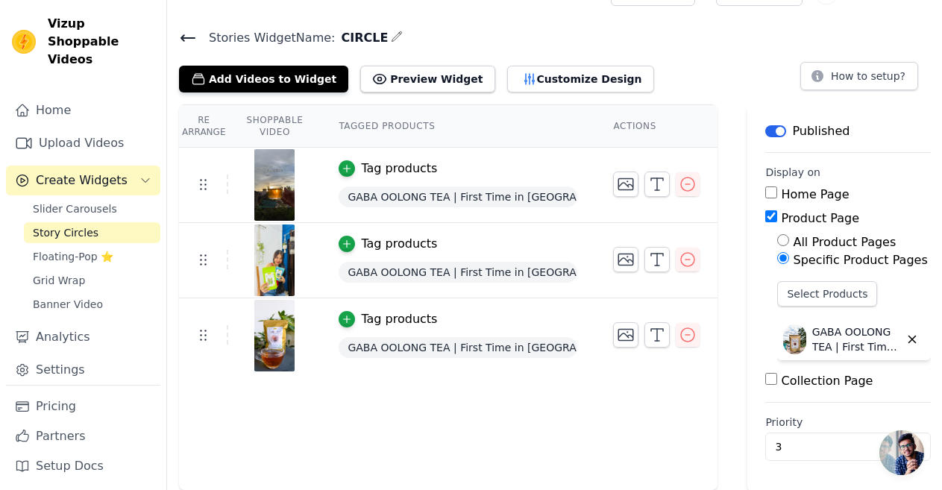
click at [185, 37] on icon at bounding box center [187, 38] width 13 height 6
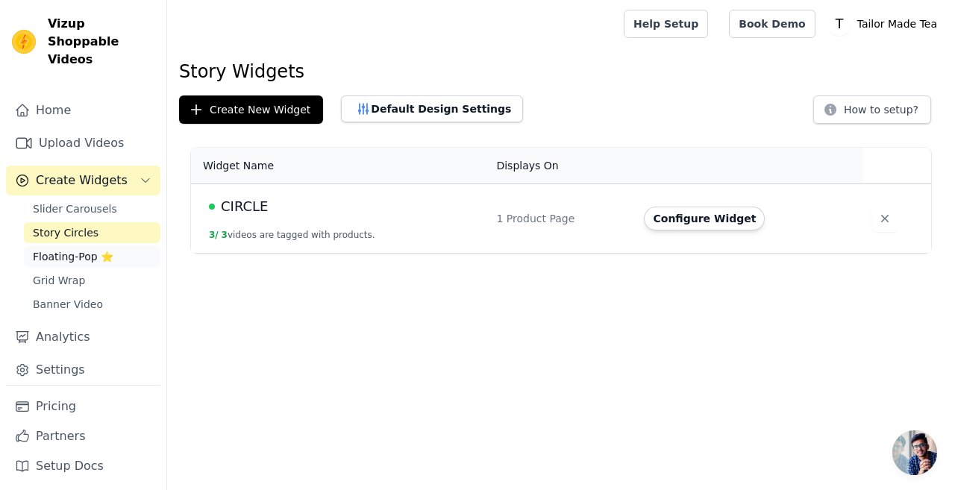
click at [48, 249] on span "Floating-Pop ⭐" at bounding box center [73, 256] width 81 height 15
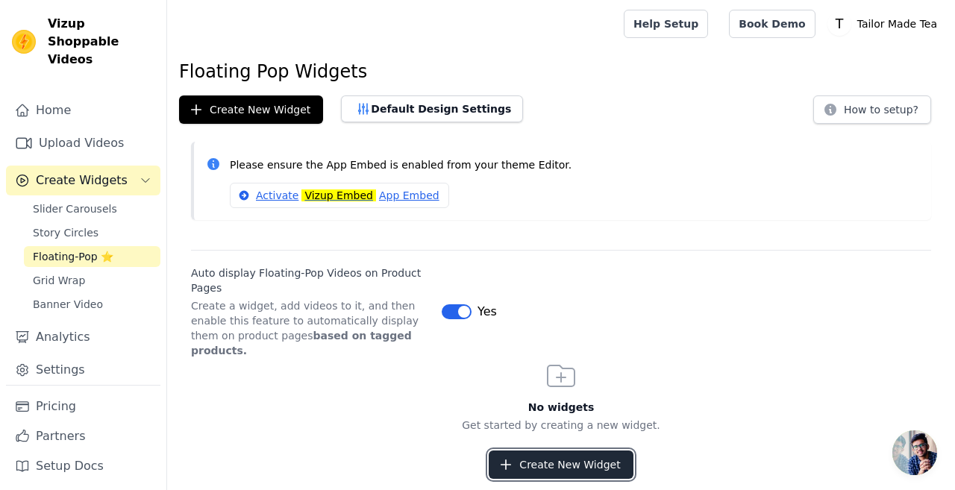
click at [515, 462] on button "Create New Widget" at bounding box center [560, 464] width 144 height 28
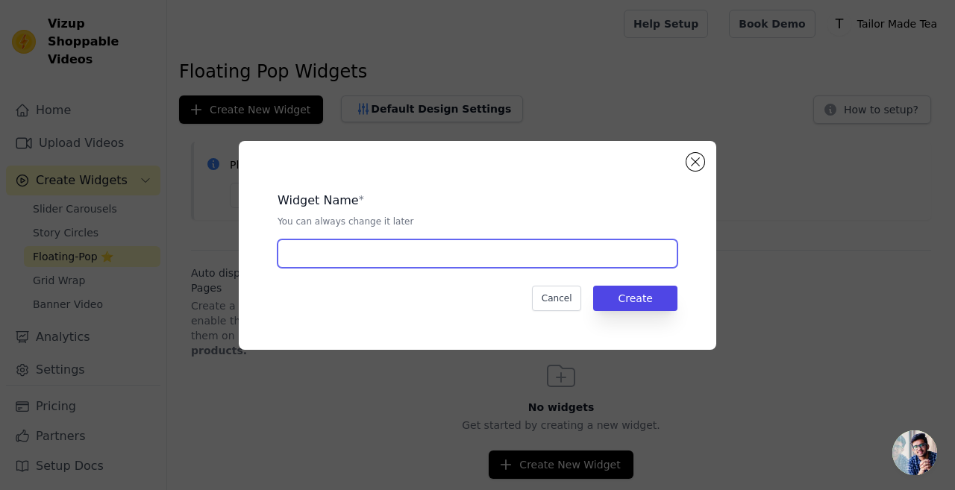
click at [396, 251] on input "text" at bounding box center [477, 253] width 400 height 28
type input "POP UP"
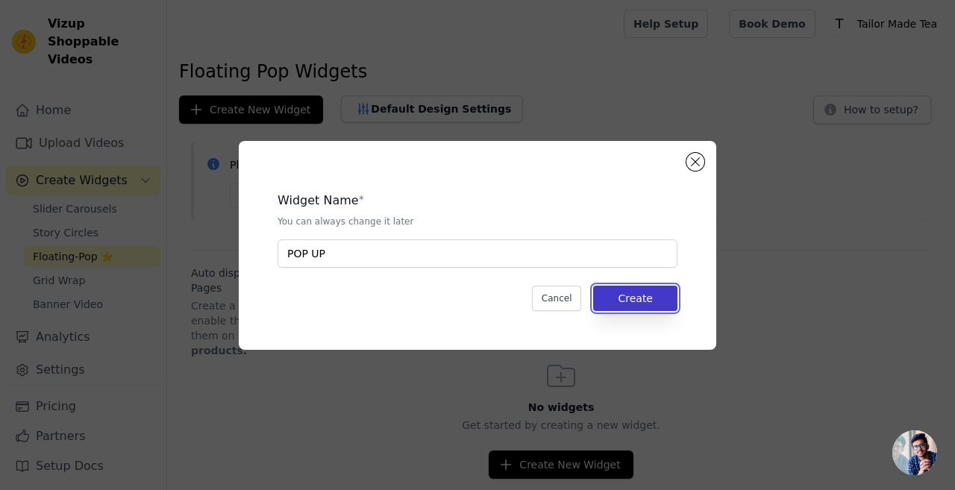
click at [656, 307] on button "Create" at bounding box center [635, 298] width 84 height 25
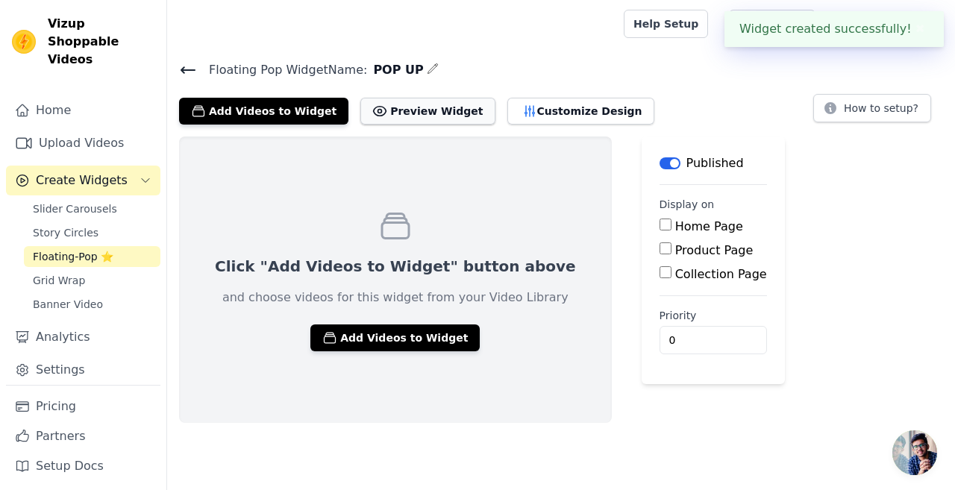
click at [373, 107] on button "Preview Widget" at bounding box center [427, 111] width 134 height 27
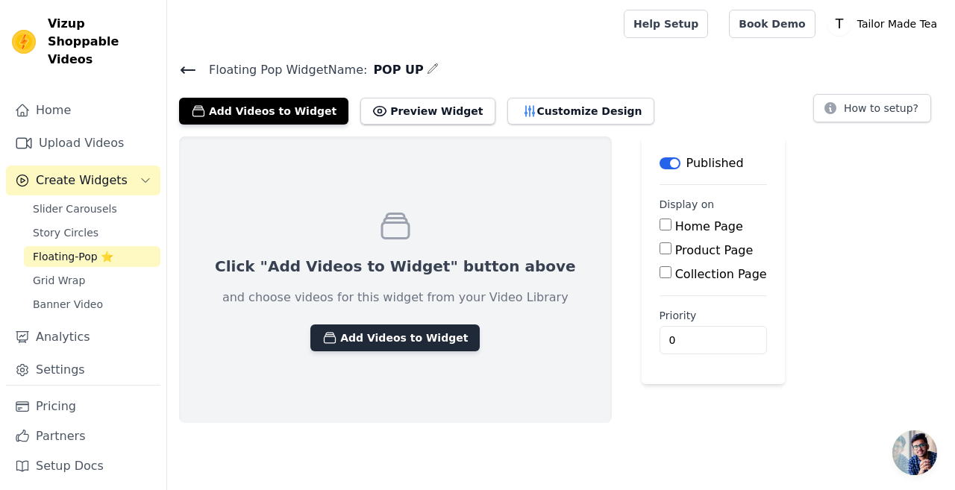
click at [362, 336] on button "Add Videos to Widget" at bounding box center [394, 337] width 169 height 27
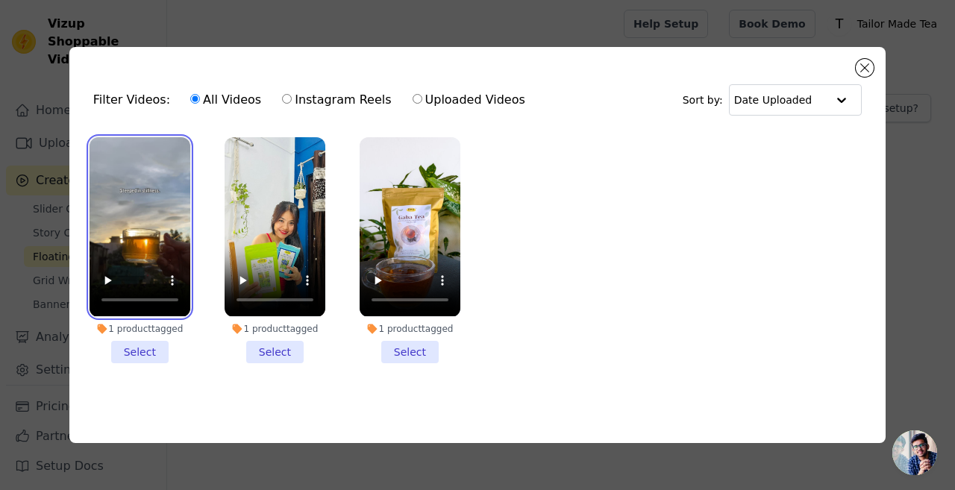
click at [170, 224] on video at bounding box center [139, 226] width 101 height 179
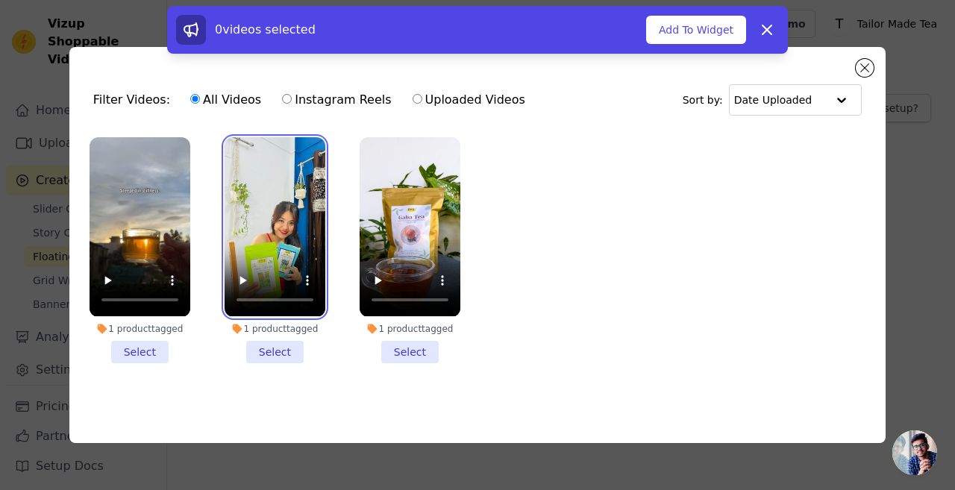
click at [268, 221] on video at bounding box center [274, 226] width 101 height 179
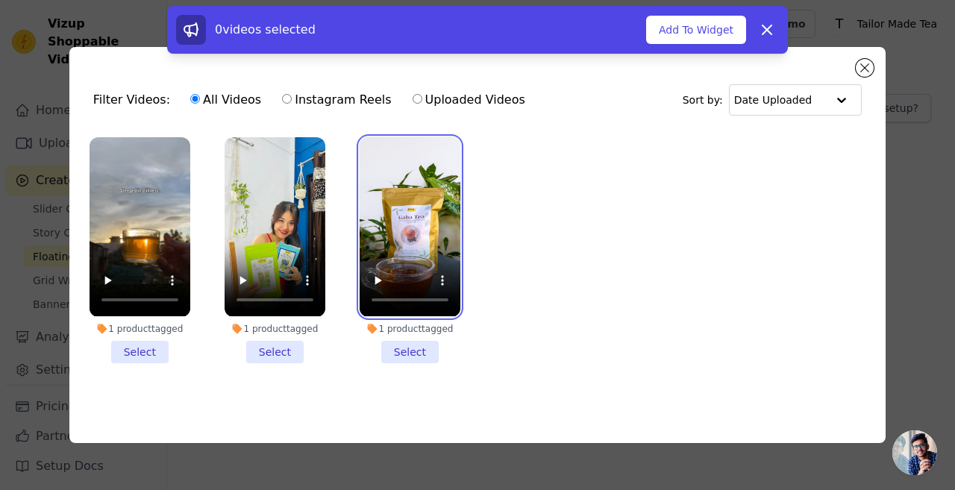
click at [456, 219] on video at bounding box center [409, 226] width 101 height 179
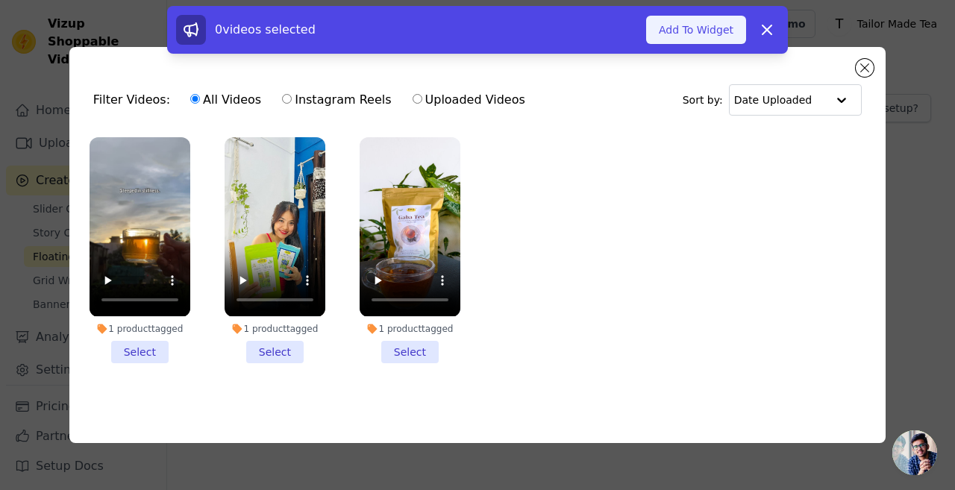
click at [659, 31] on button "Add To Widget" at bounding box center [696, 30] width 100 height 28
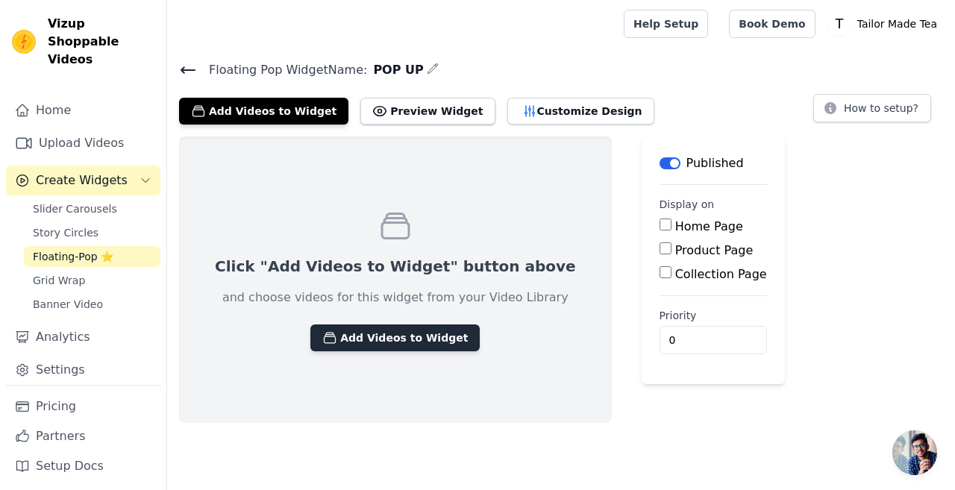
click at [340, 333] on button "Add Videos to Widget" at bounding box center [394, 337] width 169 height 27
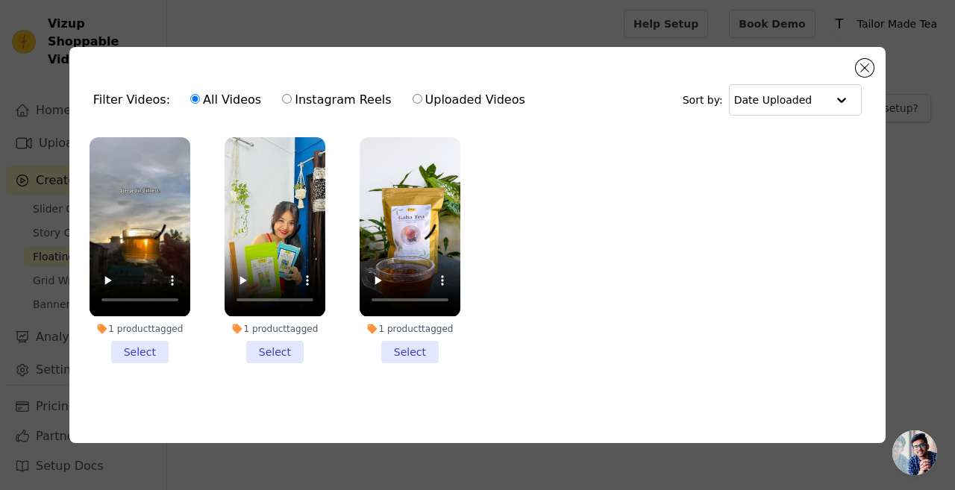
click at [133, 348] on li "1 product tagged Select" at bounding box center [139, 249] width 101 height 225
click at [0, 0] on input "1 product tagged Select" at bounding box center [0, 0] width 0 height 0
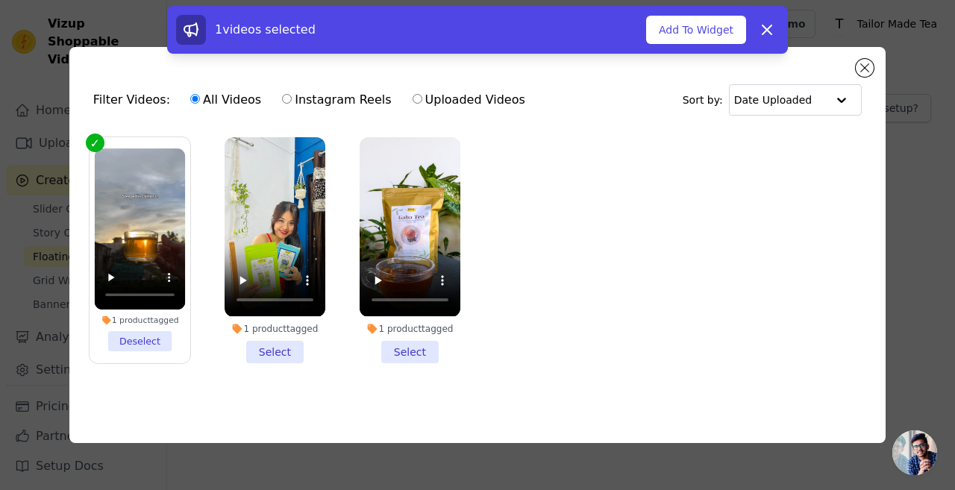
click at [264, 348] on li "1 product tagged Select" at bounding box center [274, 249] width 101 height 225
click at [0, 0] on input "1 product tagged Select" at bounding box center [0, 0] width 0 height 0
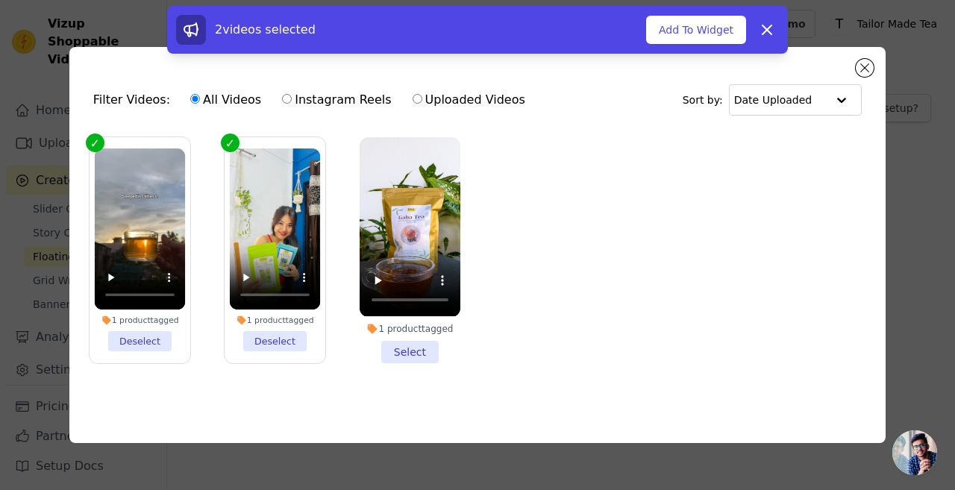
click at [417, 339] on li "1 product tagged Select" at bounding box center [409, 249] width 101 height 225
click at [0, 0] on input "1 product tagged Select" at bounding box center [0, 0] width 0 height 0
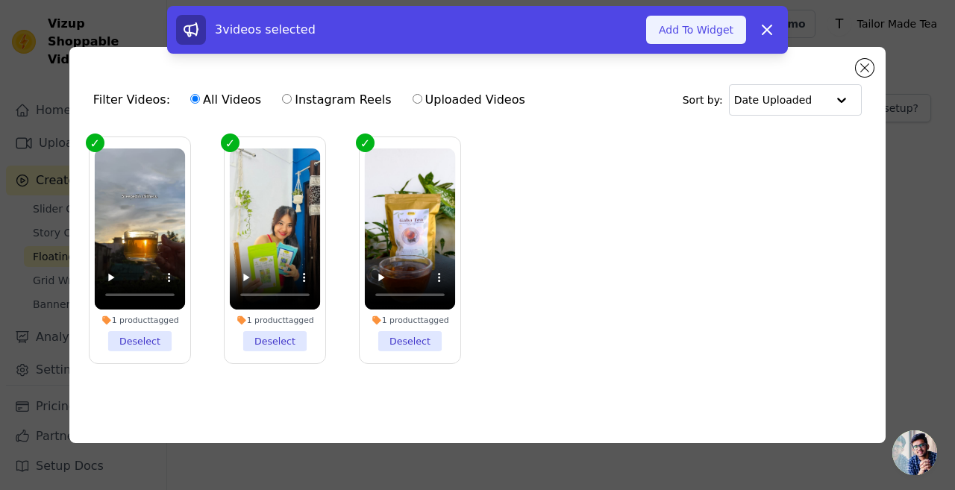
click at [695, 37] on button "Add To Widget" at bounding box center [696, 30] width 100 height 28
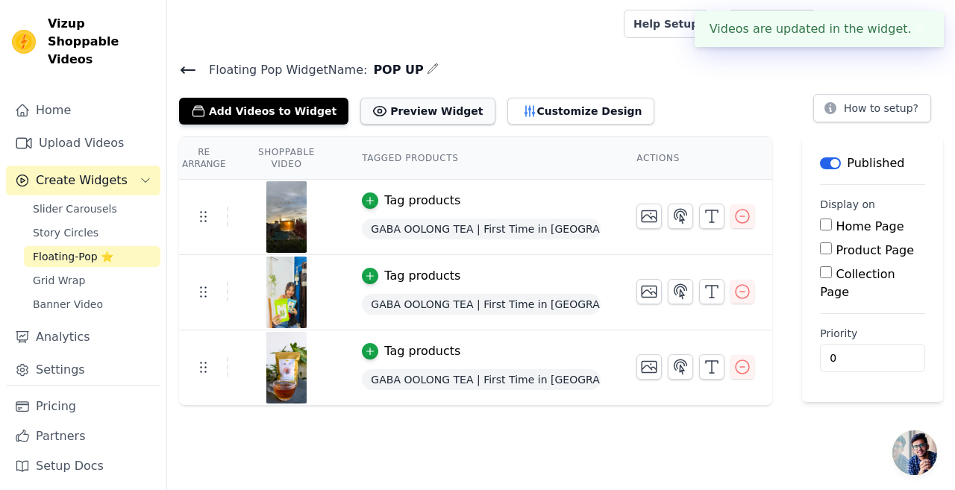
click at [376, 113] on button "Preview Widget" at bounding box center [427, 111] width 134 height 27
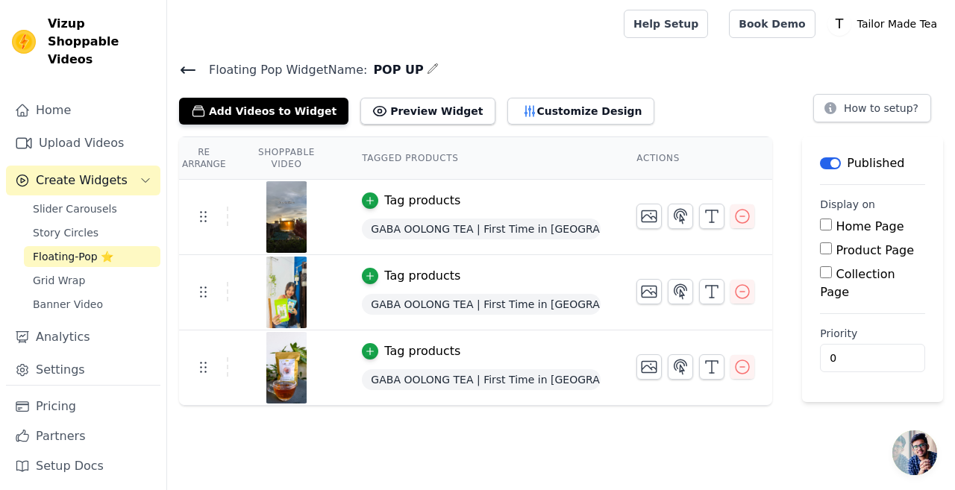
click at [186, 65] on icon at bounding box center [188, 70] width 18 height 18
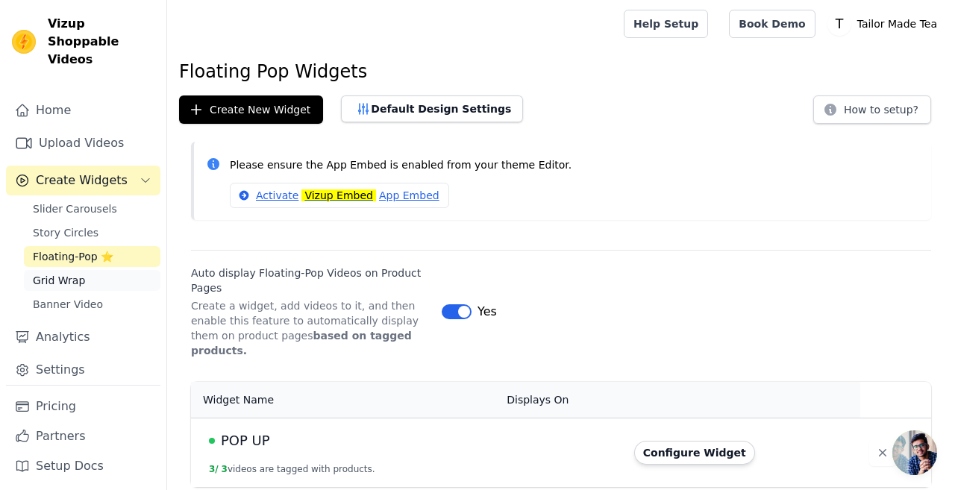
click at [56, 273] on span "Grid Wrap" at bounding box center [59, 280] width 52 height 15
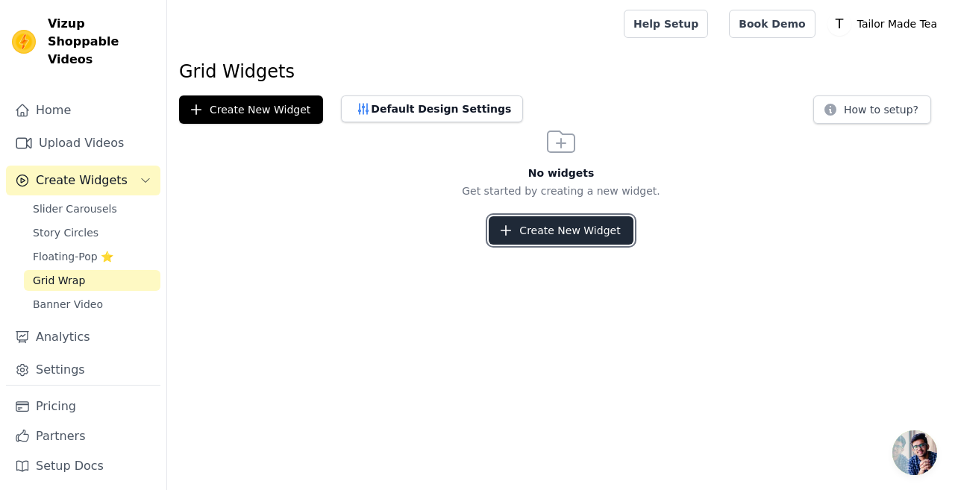
click at [572, 230] on button "Create New Widget" at bounding box center [560, 230] width 144 height 28
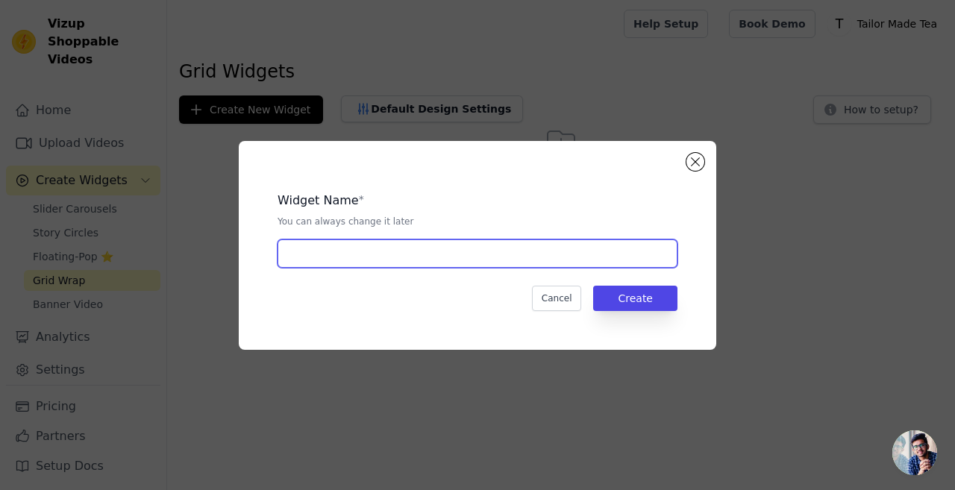
click at [409, 257] on input "text" at bounding box center [477, 253] width 400 height 28
type input "GRID"
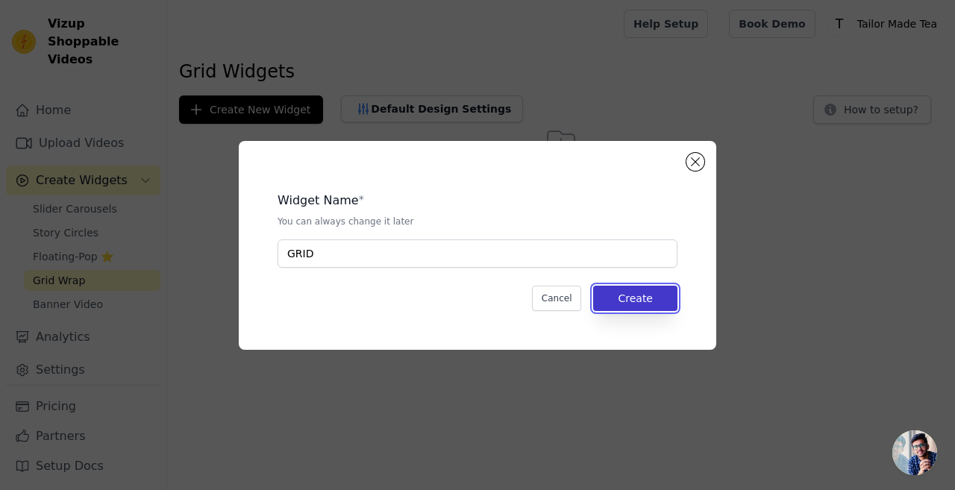
click at [645, 302] on button "Create" at bounding box center [635, 298] width 84 height 25
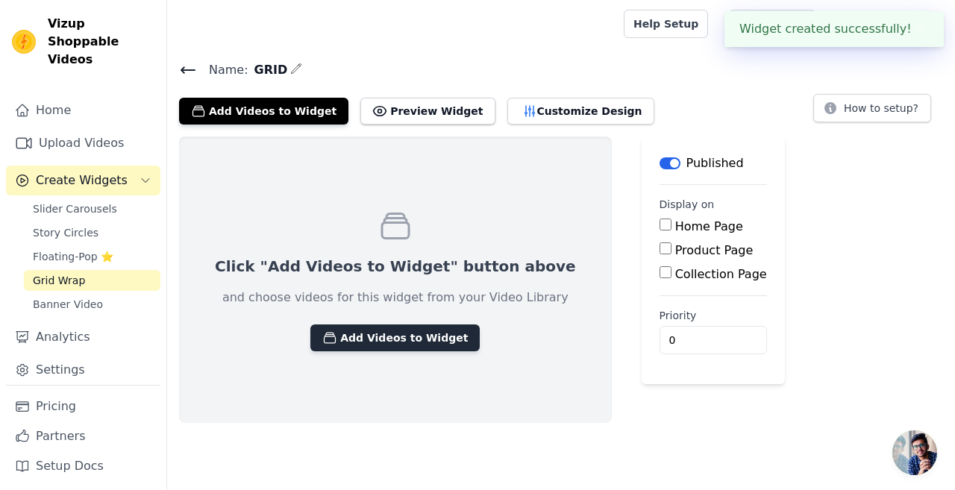
click at [348, 332] on button "Add Videos to Widget" at bounding box center [394, 337] width 169 height 27
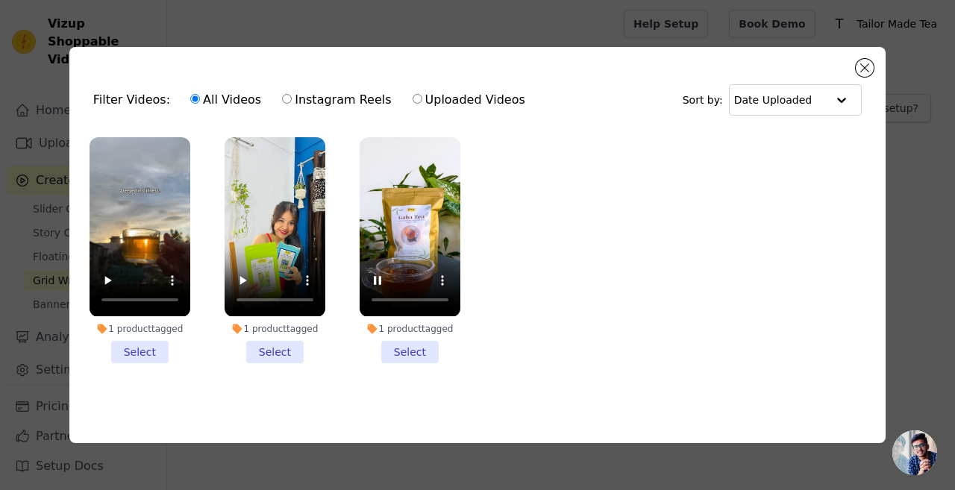
click at [412, 345] on li "1 product tagged Select" at bounding box center [409, 249] width 101 height 225
click at [0, 0] on input "1 product tagged Select" at bounding box center [0, 0] width 0 height 0
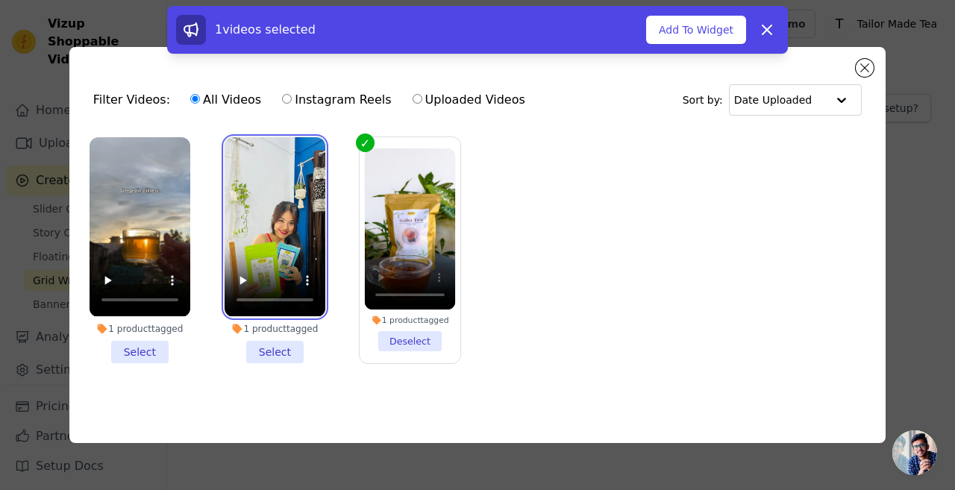
click at [291, 254] on video at bounding box center [274, 226] width 101 height 179
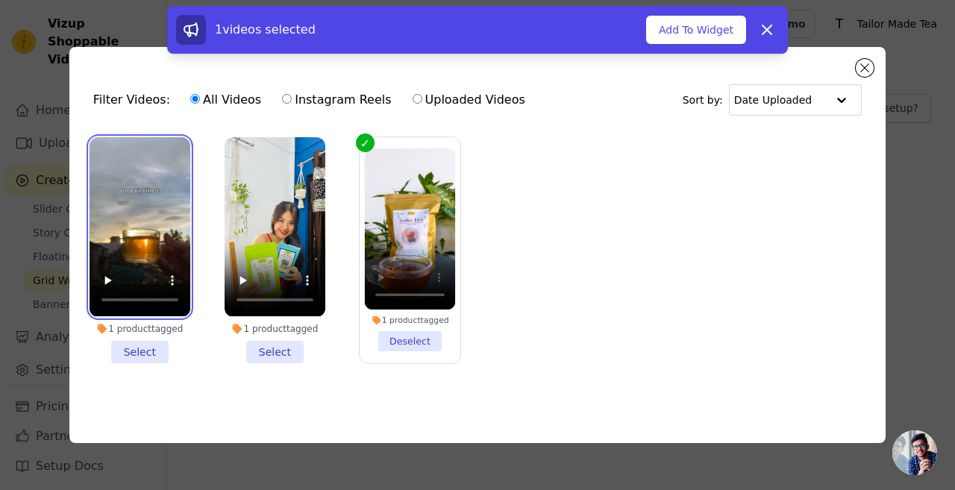
click at [179, 242] on video at bounding box center [139, 226] width 101 height 179
click at [273, 348] on li "1 product tagged Select" at bounding box center [274, 249] width 101 height 225
click at [0, 0] on input "1 product tagged Select" at bounding box center [0, 0] width 0 height 0
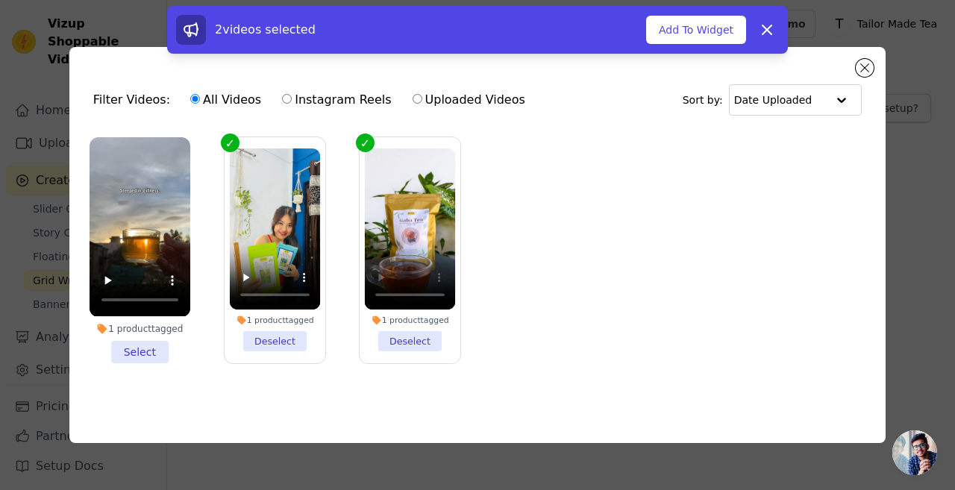
click at [142, 346] on li "1 product tagged Select" at bounding box center [139, 249] width 101 height 225
click at [0, 0] on input "1 product tagged Select" at bounding box center [0, 0] width 0 height 0
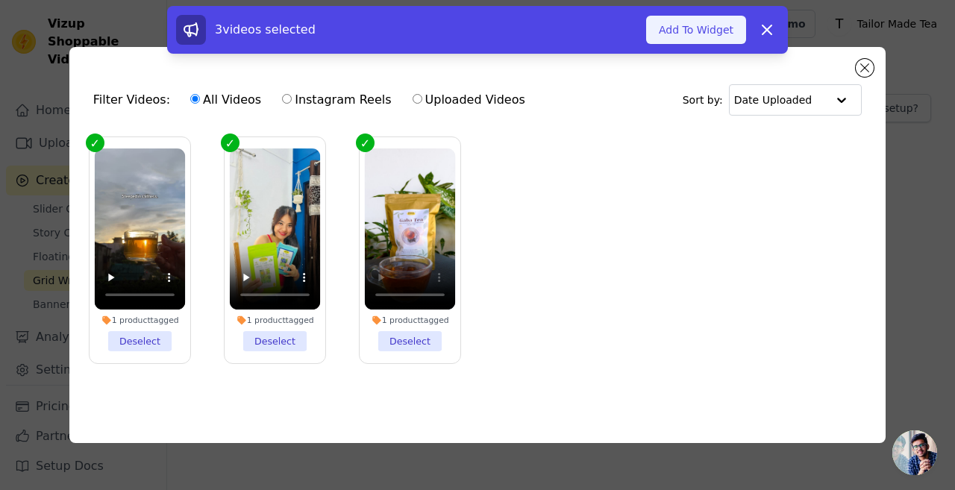
click at [704, 31] on button "Add To Widget" at bounding box center [696, 30] width 100 height 28
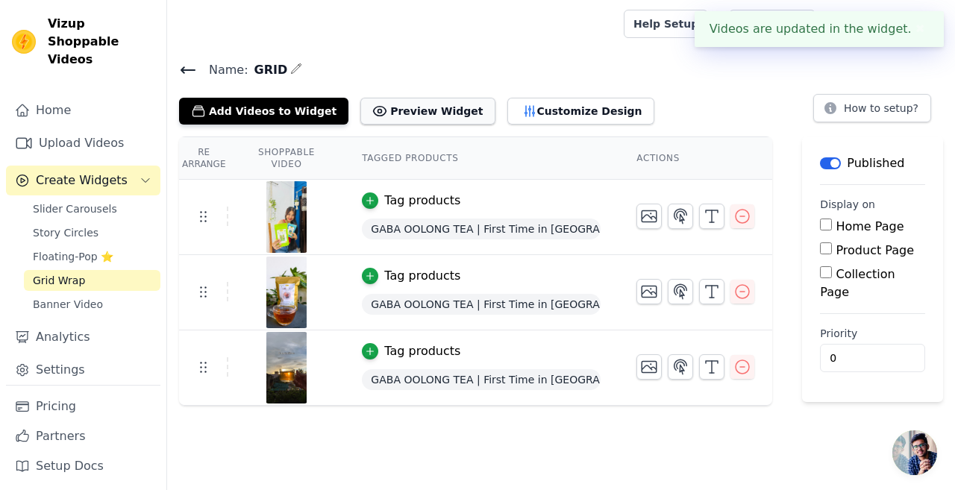
click at [377, 113] on button "Preview Widget" at bounding box center [427, 111] width 134 height 27
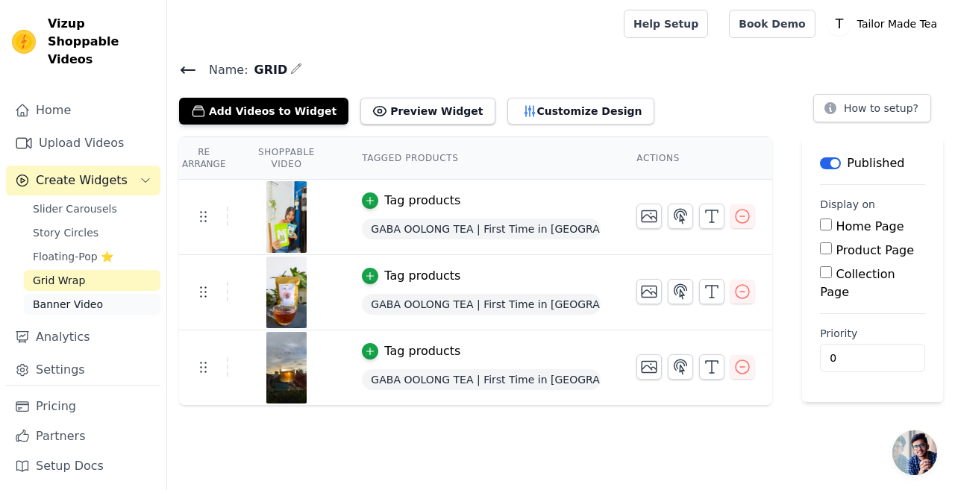
click at [83, 297] on span "Banner Video" at bounding box center [68, 304] width 70 height 15
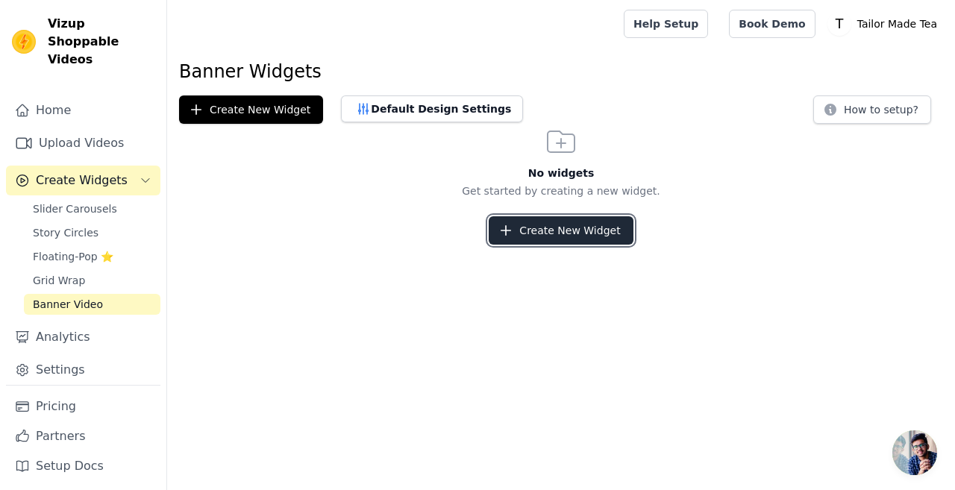
click at [599, 219] on button "Create New Widget" at bounding box center [560, 230] width 144 height 28
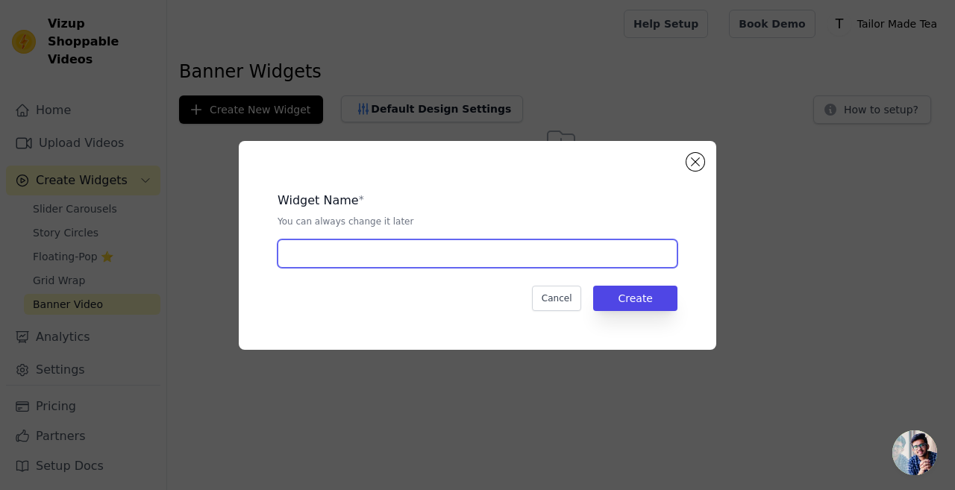
click at [403, 256] on input "text" at bounding box center [477, 253] width 400 height 28
type input "BANNER"
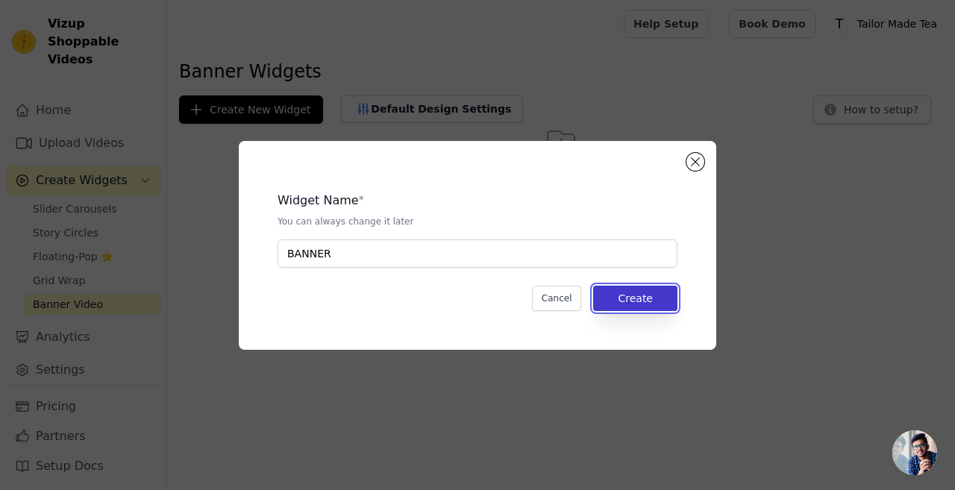
click at [666, 300] on button "Create" at bounding box center [635, 298] width 84 height 25
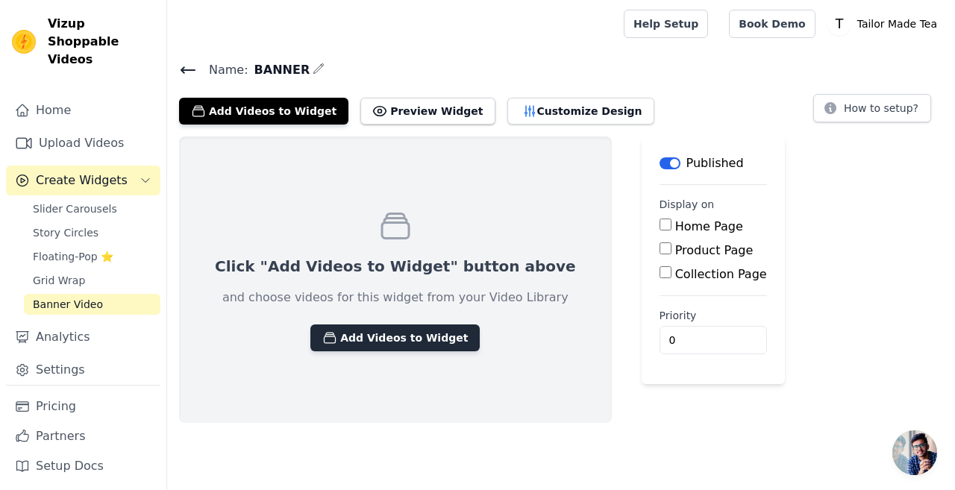
click at [418, 348] on button "Add Videos to Widget" at bounding box center [394, 337] width 169 height 27
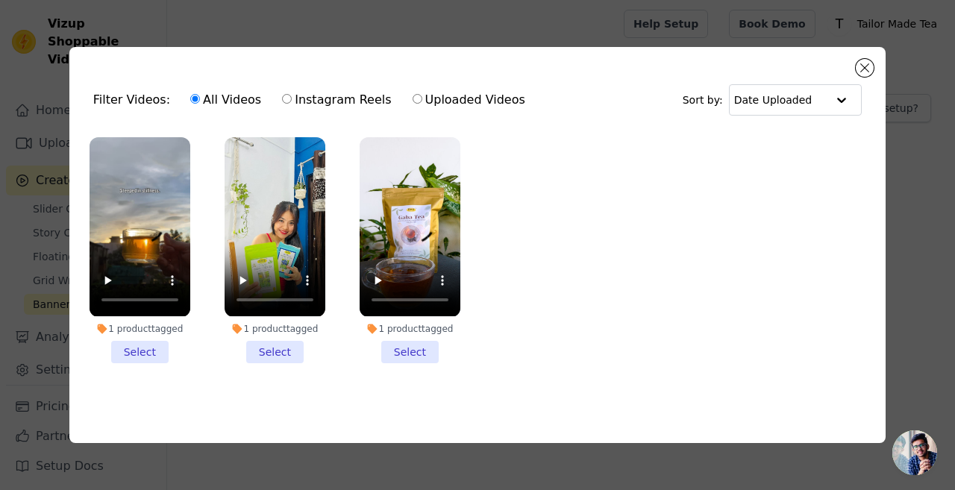
click at [400, 344] on li "1 product tagged Select" at bounding box center [409, 249] width 101 height 225
click at [0, 0] on input "1 product tagged Select" at bounding box center [0, 0] width 0 height 0
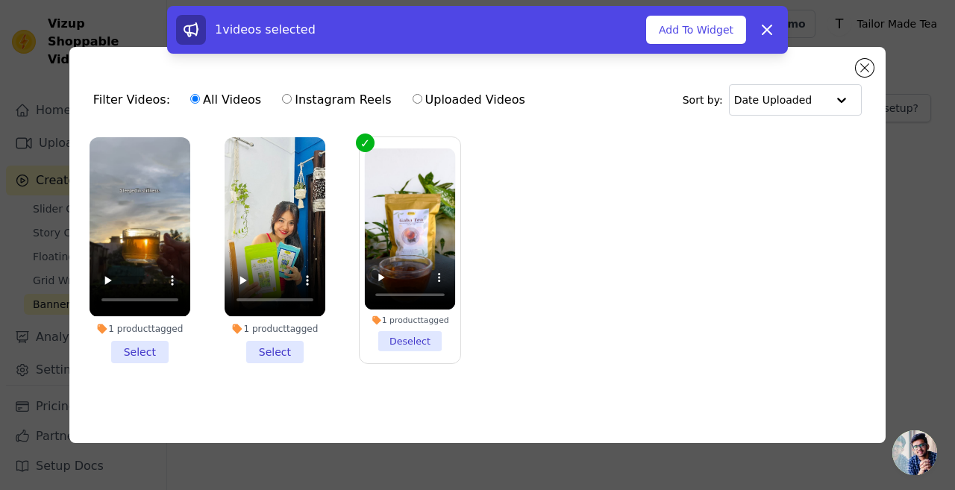
click at [319, 330] on div "1 product tagged" at bounding box center [274, 329] width 101 height 12
click at [0, 0] on input "1 product tagged Select" at bounding box center [0, 0] width 0 height 0
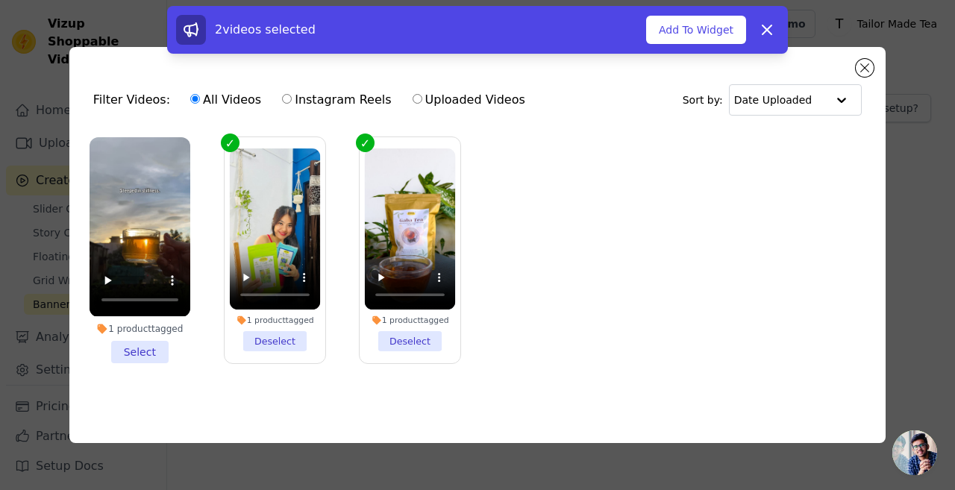
click at [156, 334] on li "1 product tagged Select" at bounding box center [139, 249] width 101 height 225
click at [0, 0] on input "1 product tagged Select" at bounding box center [0, 0] width 0 height 0
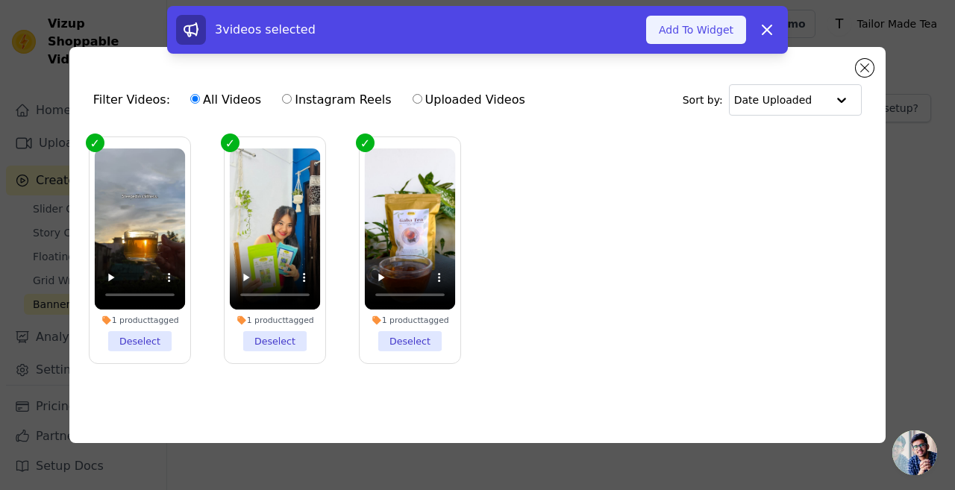
click at [718, 35] on button "Add To Widget" at bounding box center [696, 30] width 100 height 28
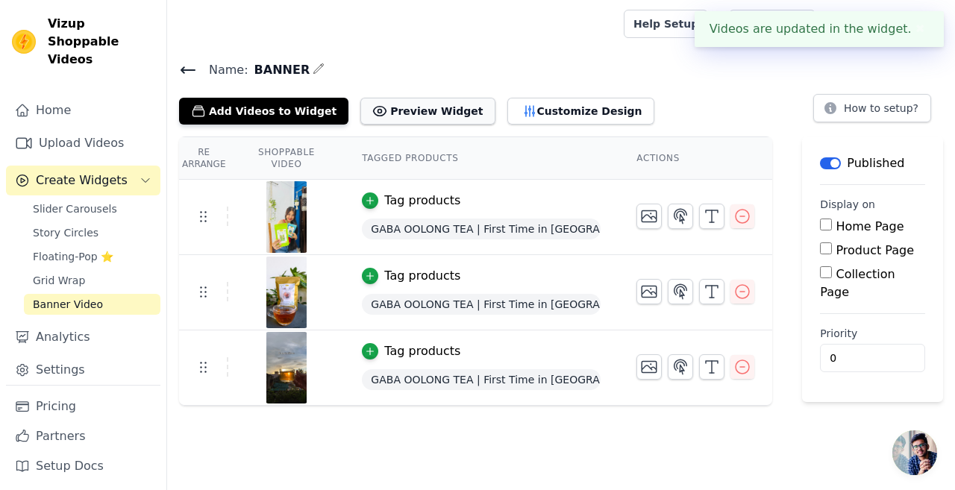
click at [384, 110] on button "Preview Widget" at bounding box center [427, 111] width 134 height 27
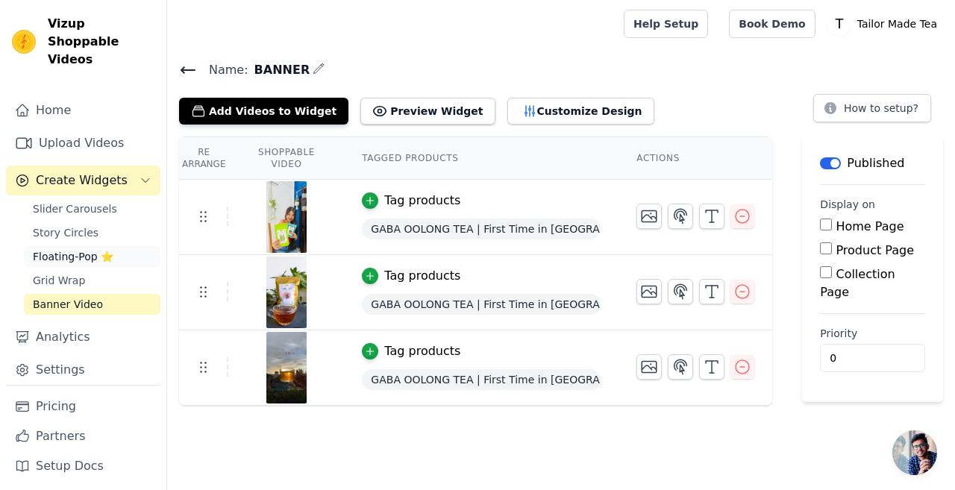
click at [116, 248] on link "Floating-Pop ⭐" at bounding box center [92, 256] width 136 height 21
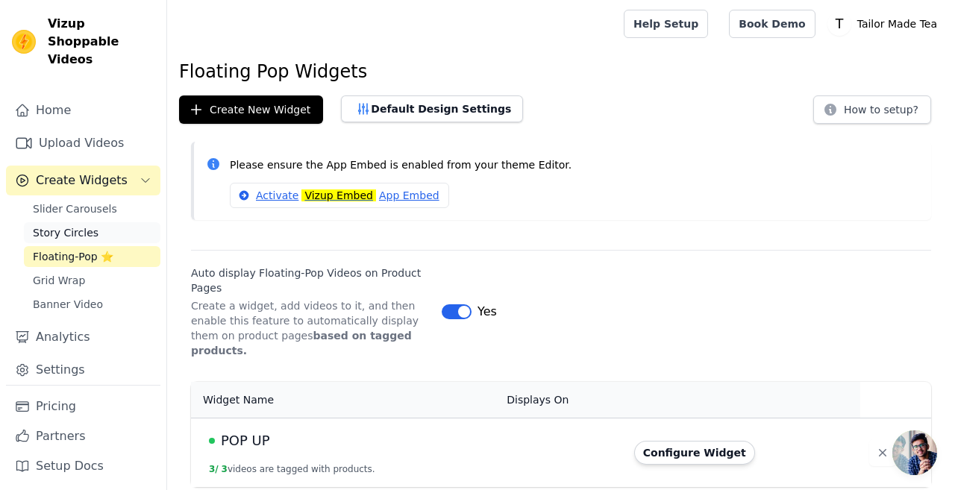
click at [65, 225] on span "Story Circles" at bounding box center [66, 232] width 66 height 15
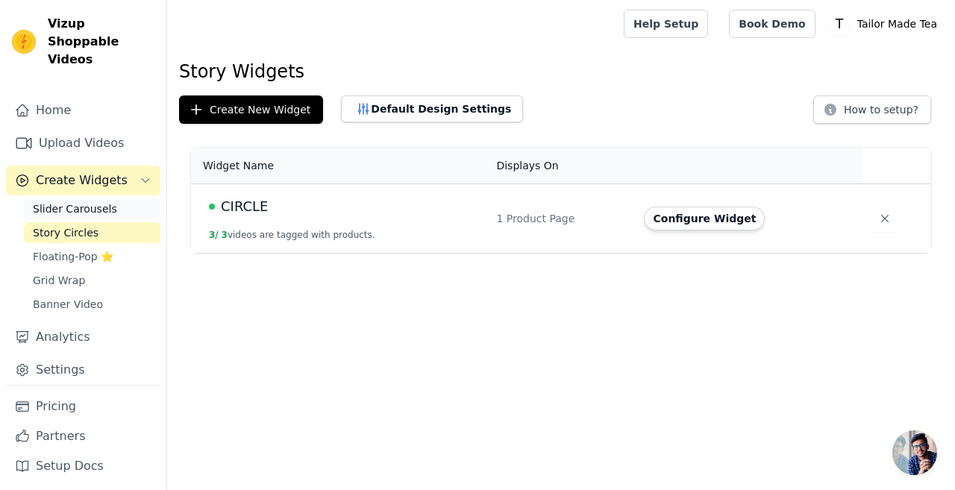
click at [88, 201] on span "Slider Carousels" at bounding box center [75, 208] width 84 height 15
